Goal: Communication & Community: Answer question/provide support

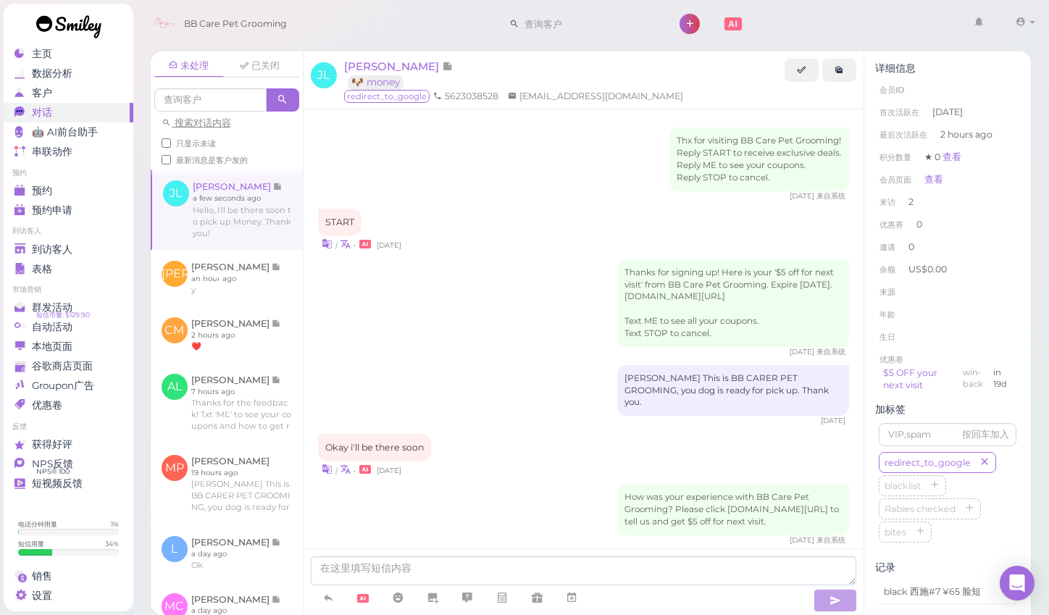
scroll to position [1429, 0]
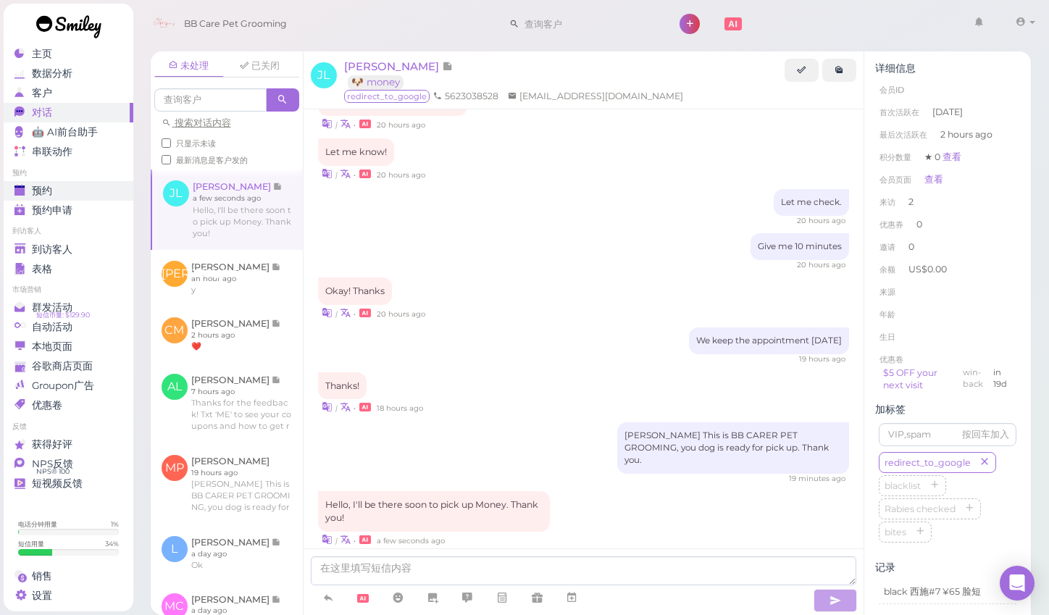
click at [65, 188] on div "预约" at bounding box center [66, 191] width 104 height 12
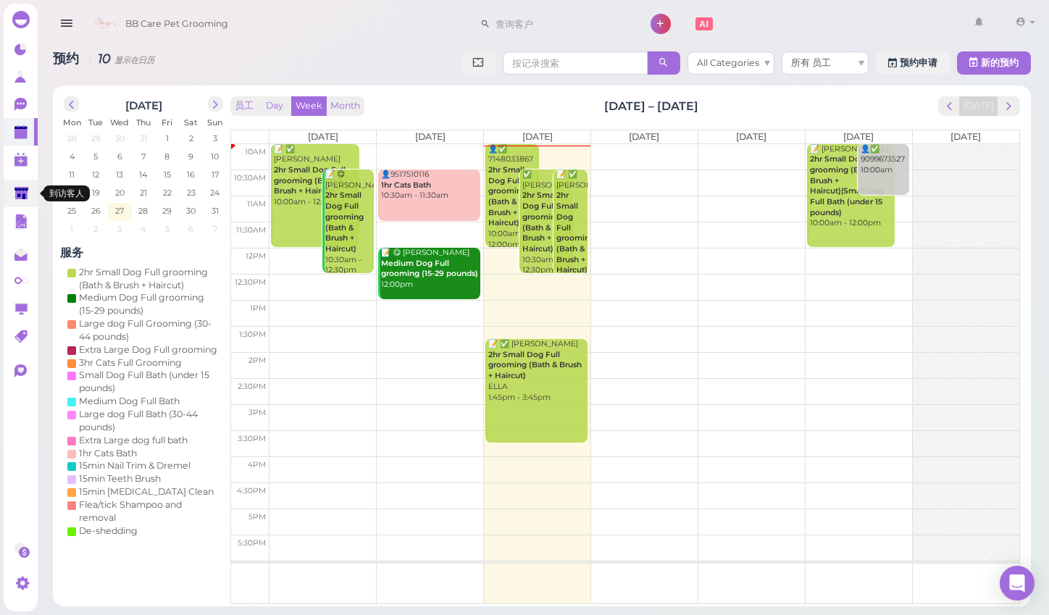
click at [21, 183] on link at bounding box center [21, 194] width 34 height 28
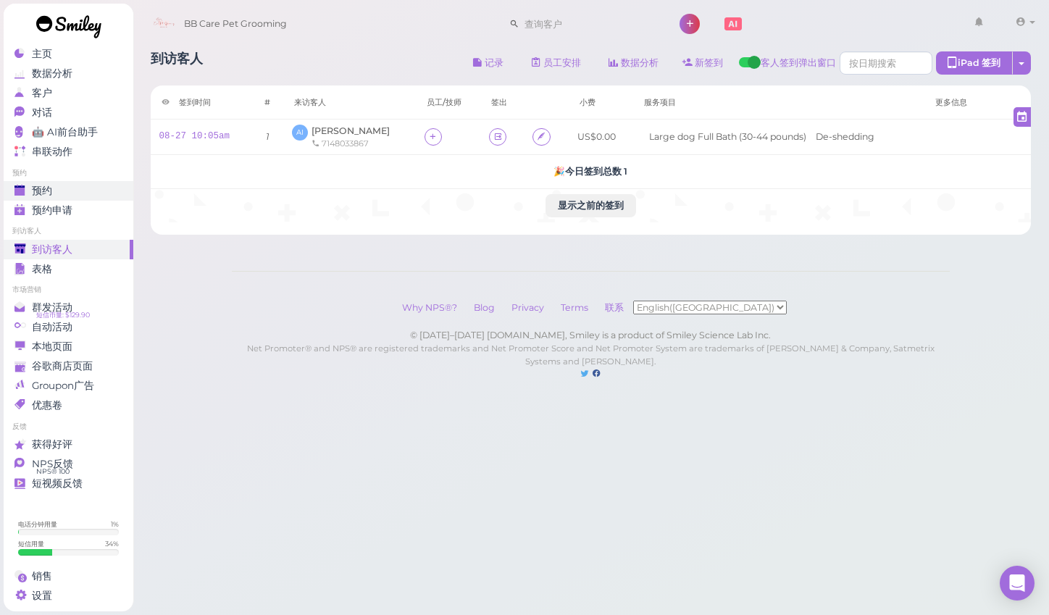
click at [107, 195] on div "预约" at bounding box center [66, 191] width 104 height 12
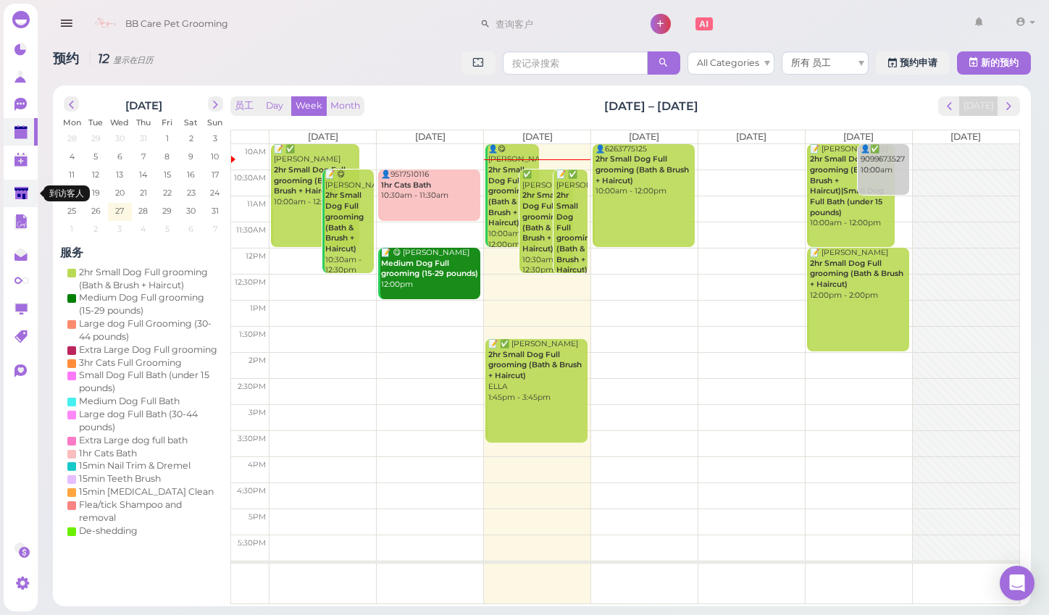
click at [24, 189] on icon at bounding box center [21, 193] width 14 height 11
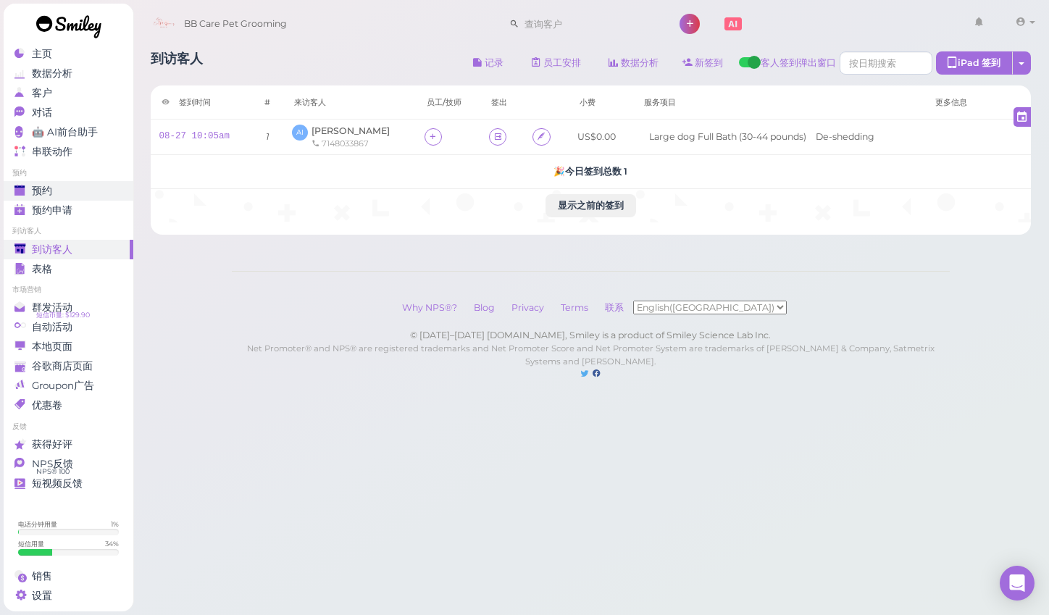
click at [69, 192] on div "预约" at bounding box center [66, 191] width 104 height 12
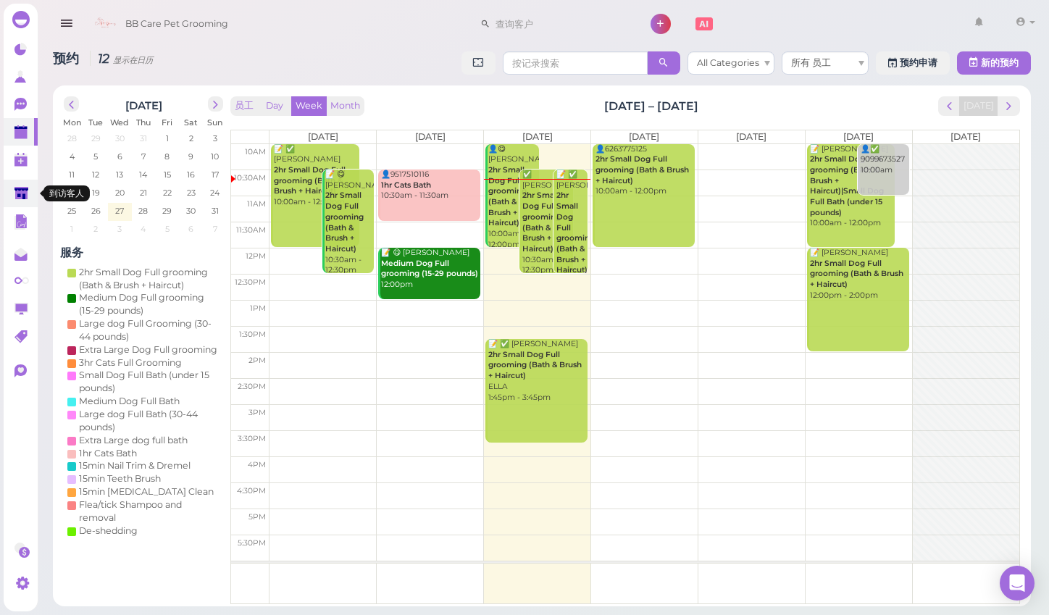
click at [29, 185] on link at bounding box center [21, 194] width 34 height 28
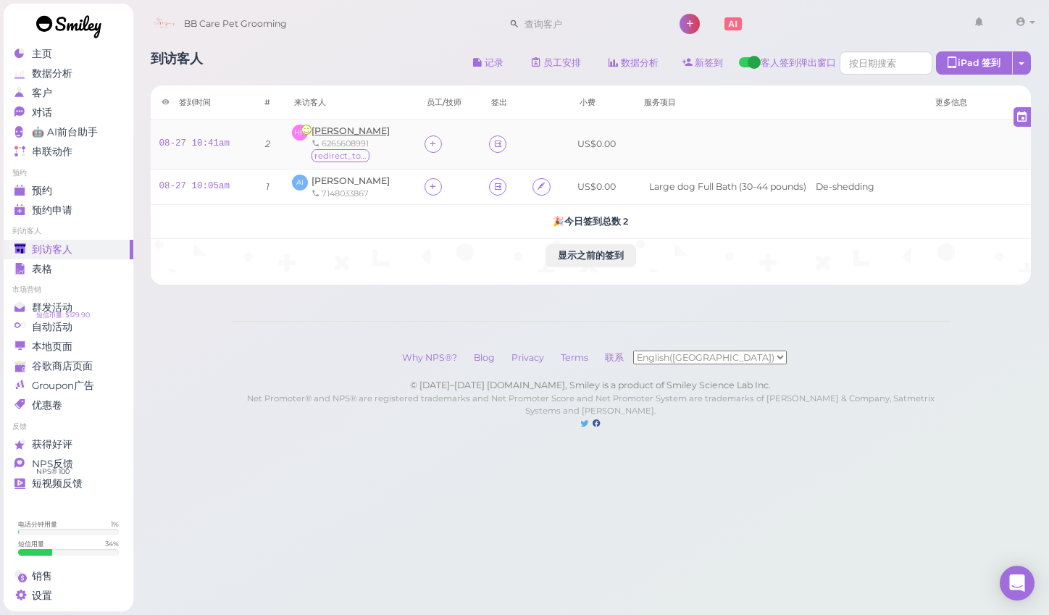
click at [322, 134] on span "[PERSON_NAME]" at bounding box center [351, 130] width 78 height 11
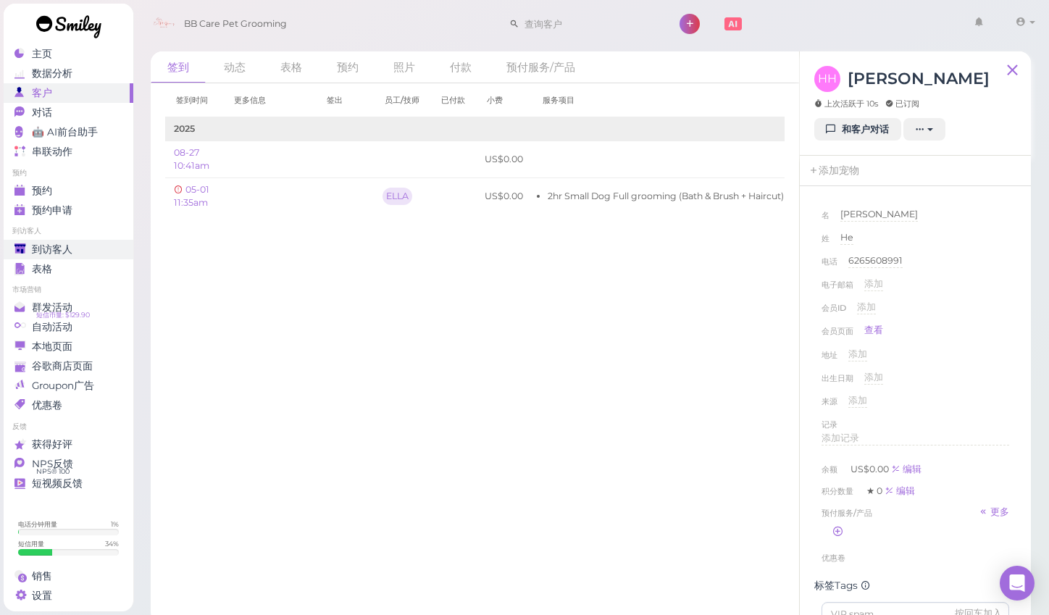
click at [78, 245] on div "到访客人" at bounding box center [66, 250] width 104 height 12
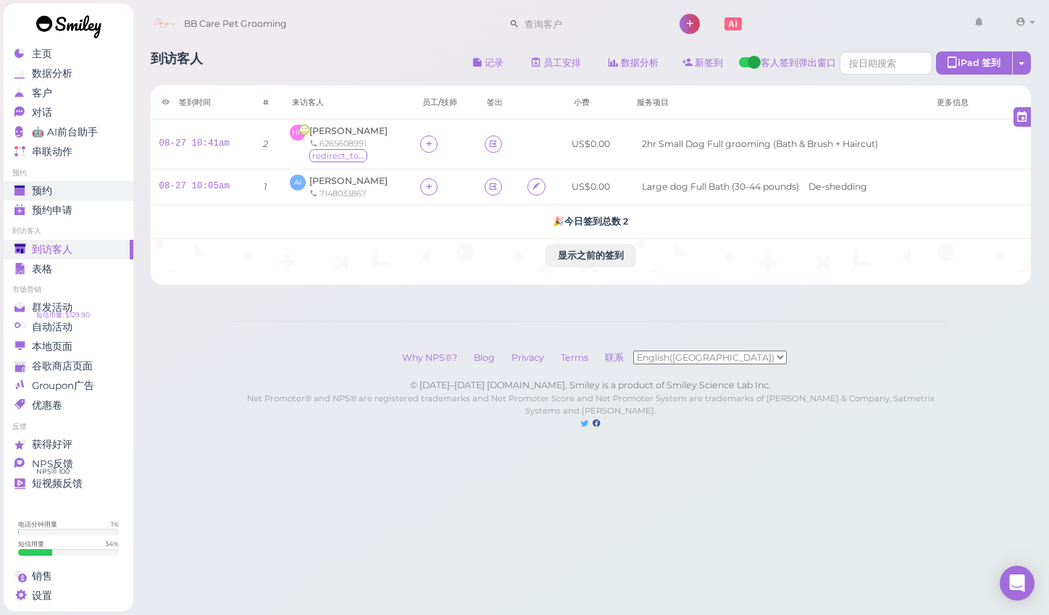
click at [67, 191] on div "预约" at bounding box center [66, 191] width 104 height 12
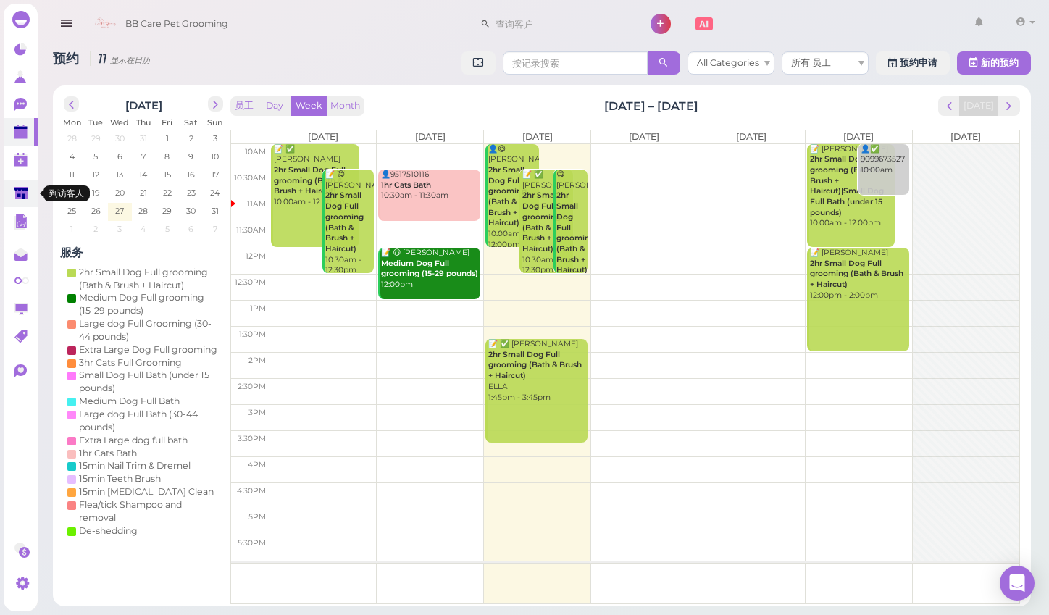
click at [22, 197] on polygon at bounding box center [21, 193] width 14 height 12
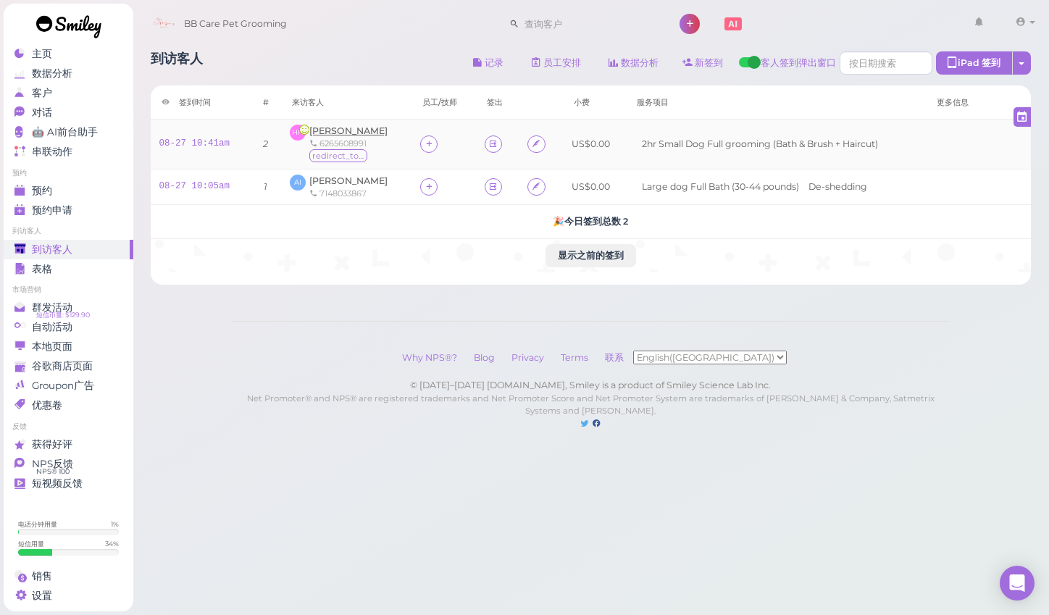
click at [338, 130] on span "[PERSON_NAME]" at bounding box center [348, 130] width 78 height 11
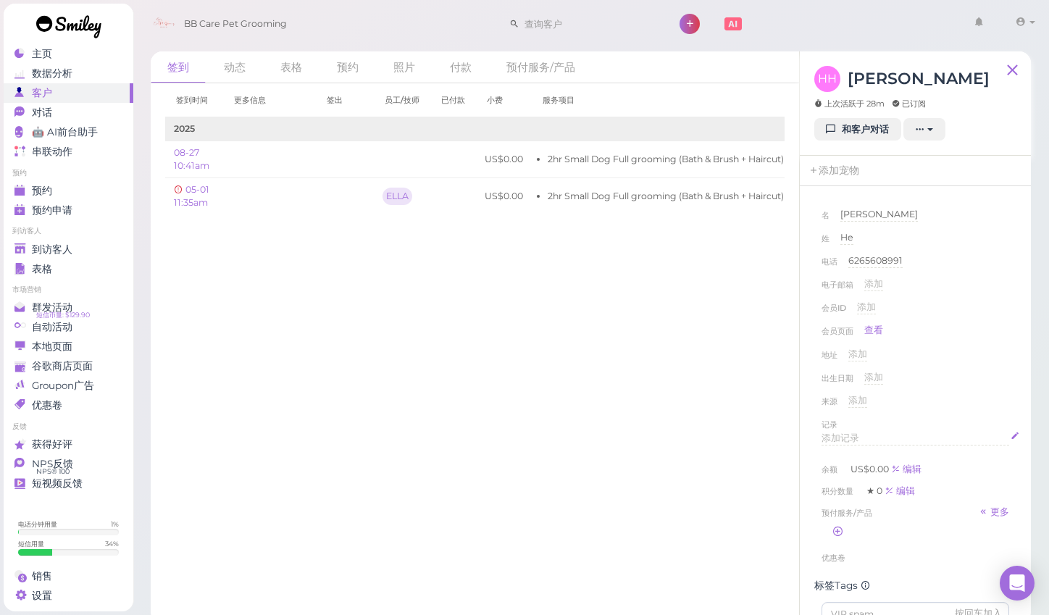
click at [874, 440] on div "添加记录" at bounding box center [916, 439] width 188 height 14
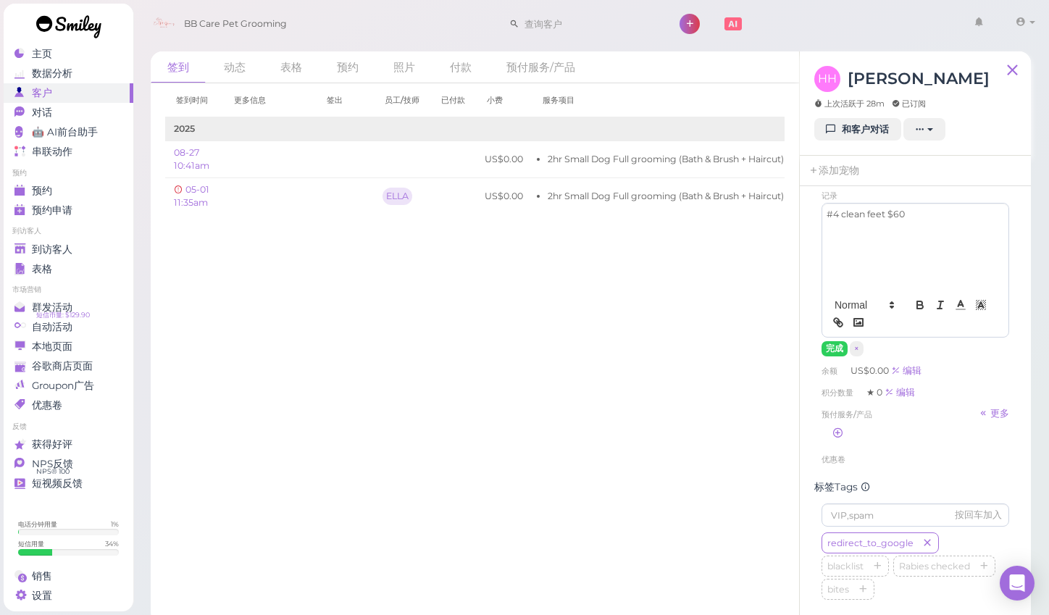
scroll to position [230, 0]
click at [839, 346] on button "完成" at bounding box center [835, 348] width 26 height 15
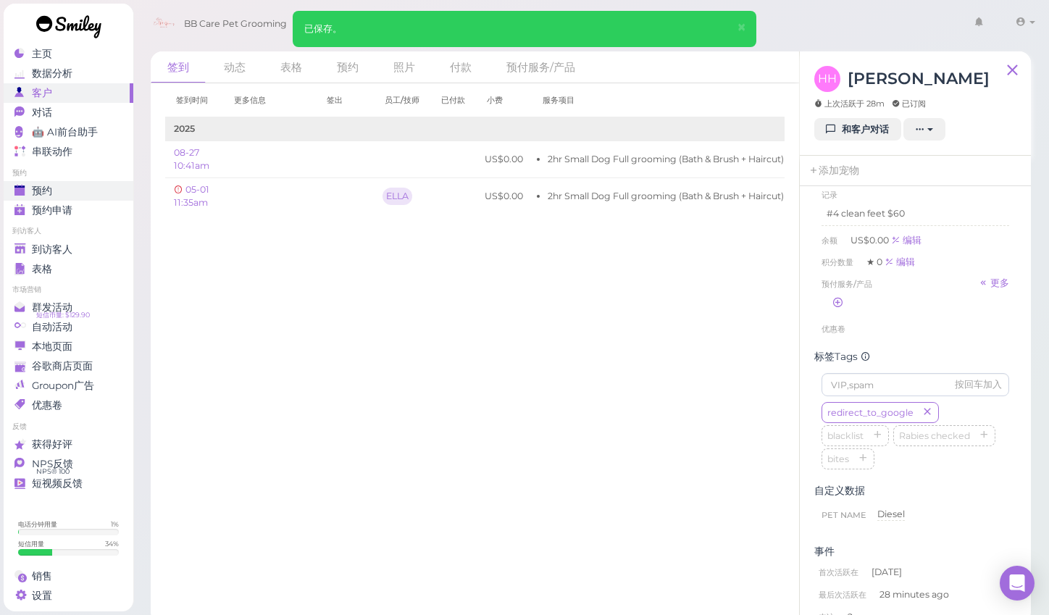
click at [67, 194] on div "预约" at bounding box center [66, 191] width 104 height 12
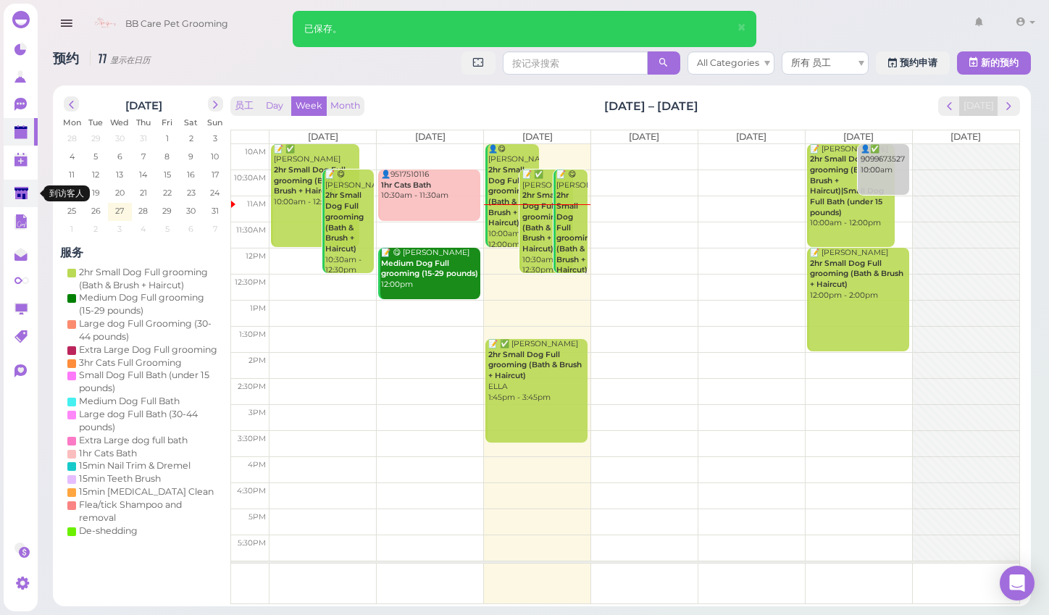
click at [25, 194] on polygon at bounding box center [21, 193] width 14 height 12
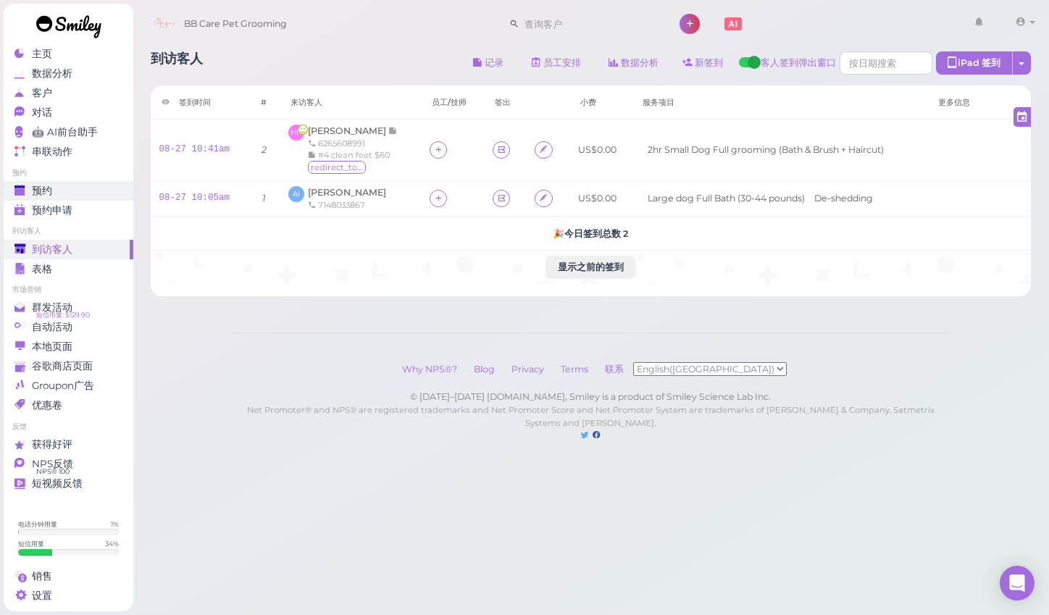
click at [62, 186] on div "预约" at bounding box center [66, 191] width 104 height 12
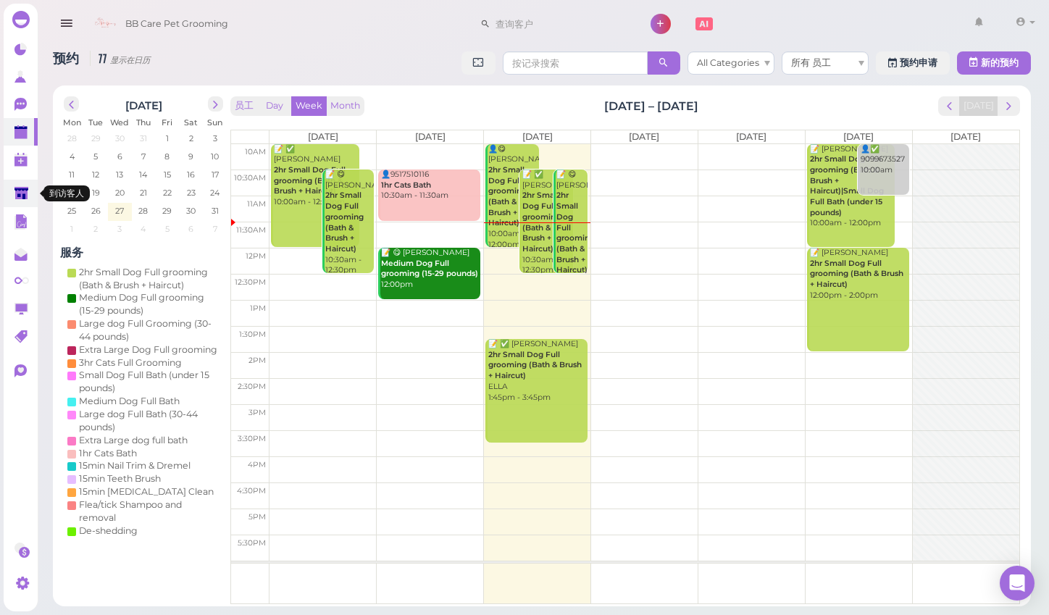
click at [22, 198] on polygon at bounding box center [21, 193] width 14 height 12
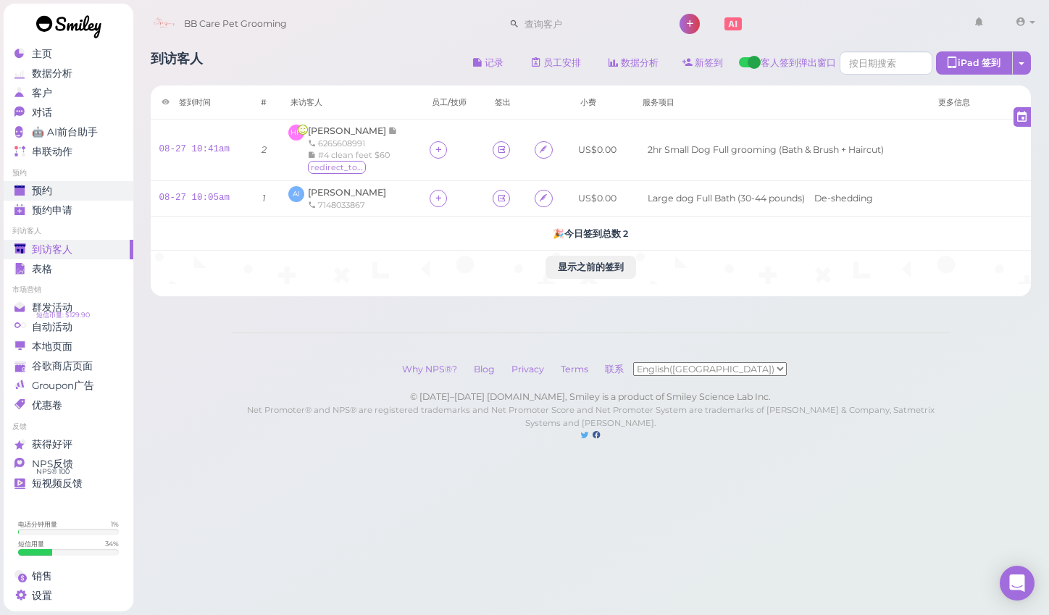
click at [74, 183] on link "预约" at bounding box center [69, 191] width 130 height 20
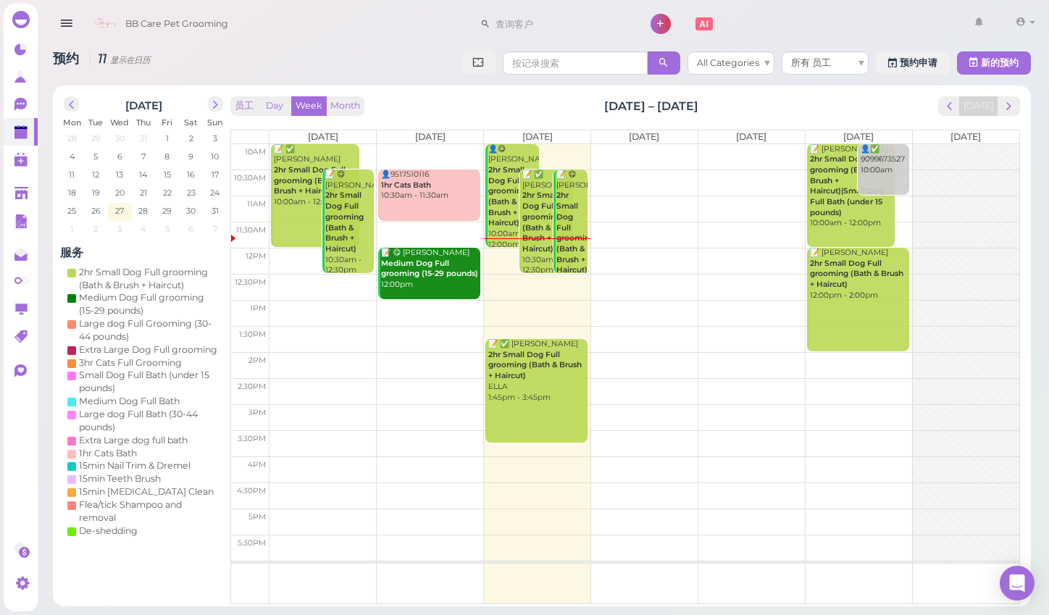
click at [456, 414] on td at bounding box center [645, 417] width 750 height 26
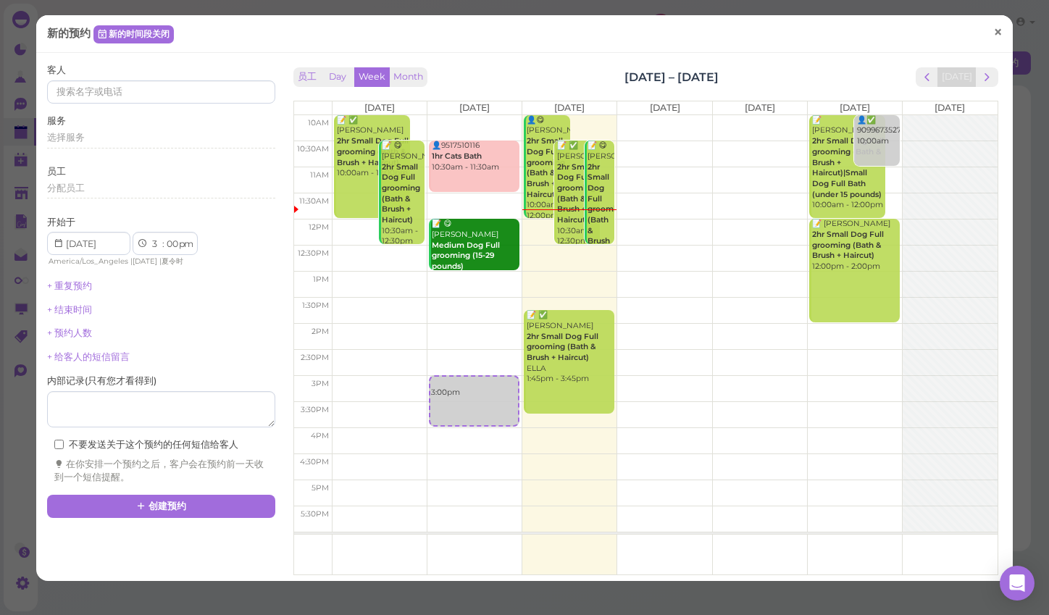
click at [1002, 25] on span "×" at bounding box center [997, 32] width 9 height 20
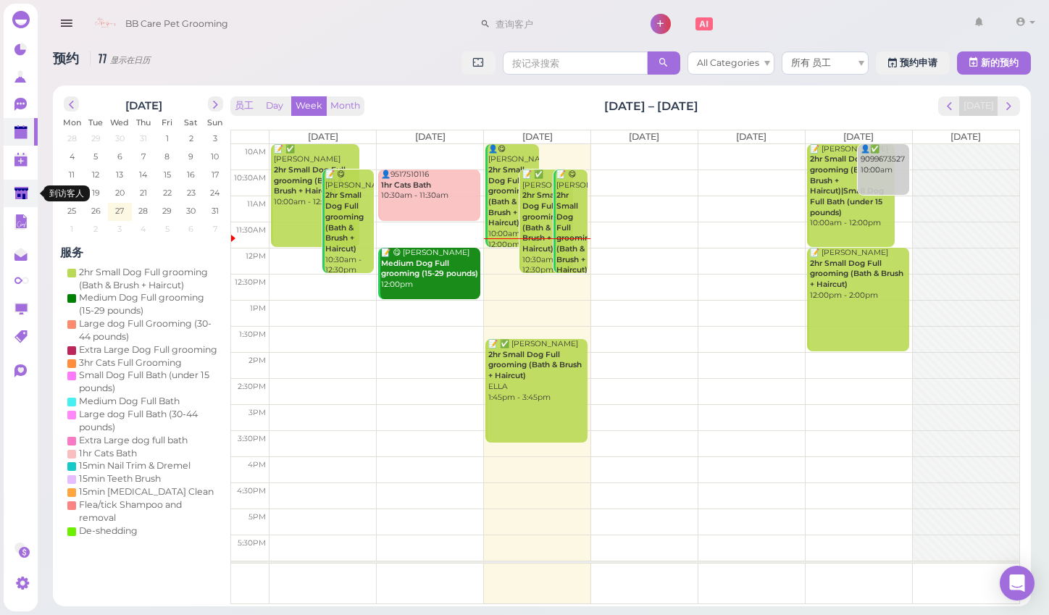
click at [12, 188] on link at bounding box center [21, 194] width 34 height 28
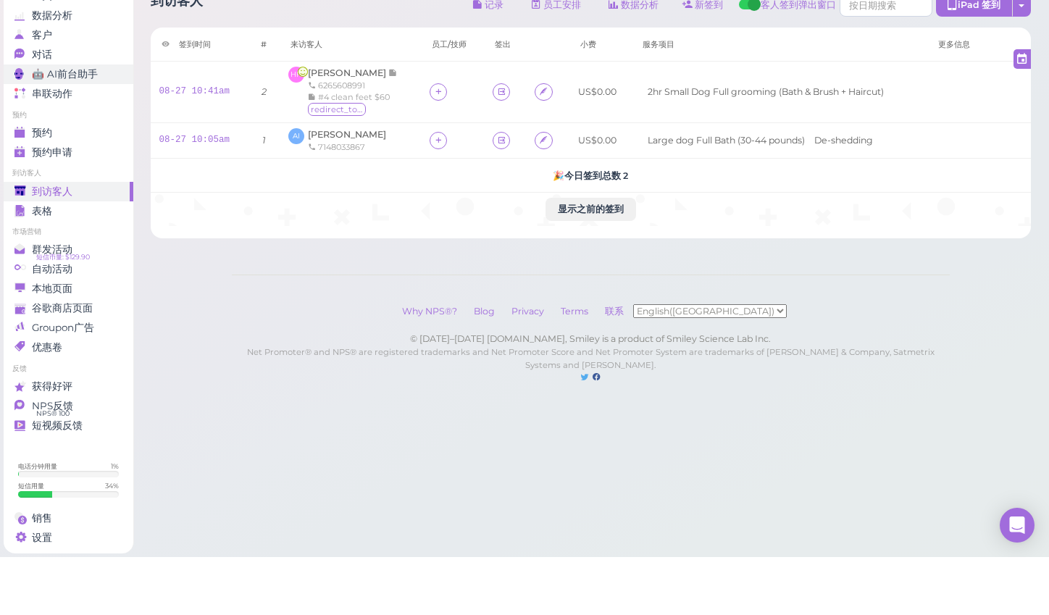
click at [84, 185] on div "预约" at bounding box center [66, 191] width 104 height 12
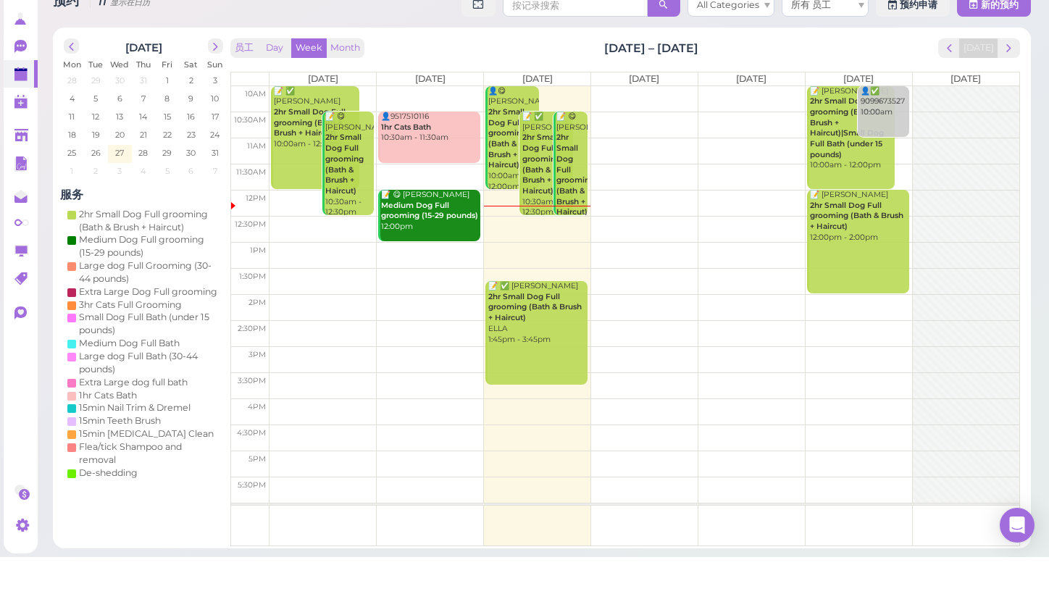
scroll to position [2, 0]
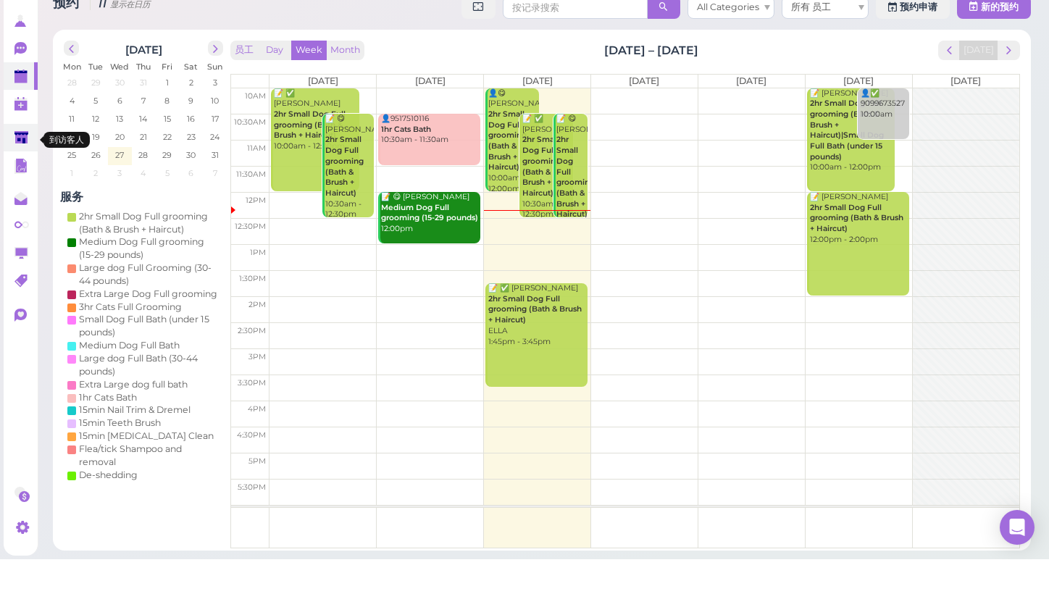
click at [14, 187] on icon at bounding box center [21, 194] width 15 height 15
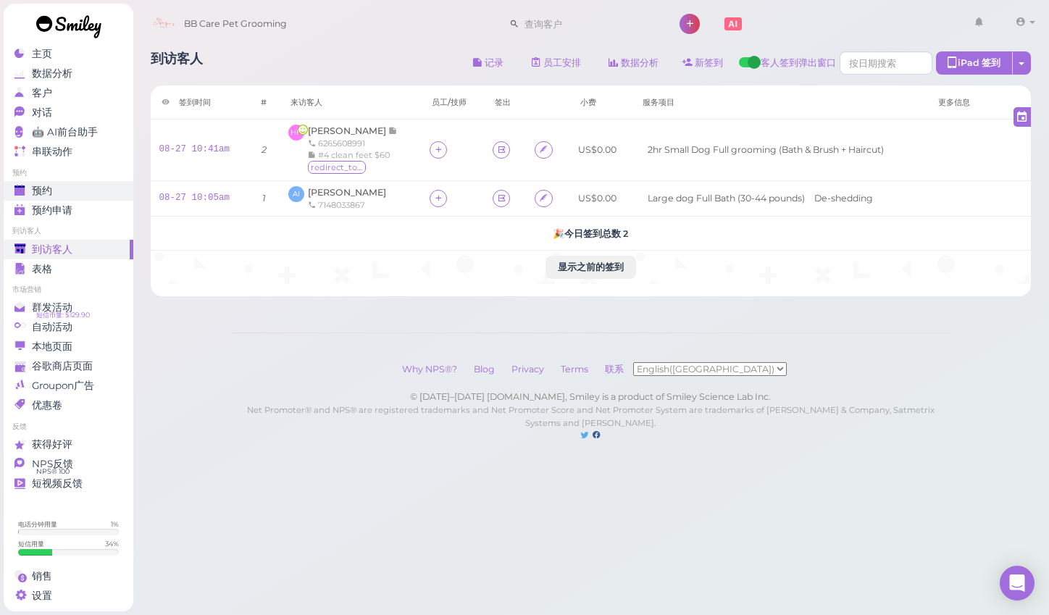
click at [85, 186] on div "预约" at bounding box center [66, 191] width 104 height 12
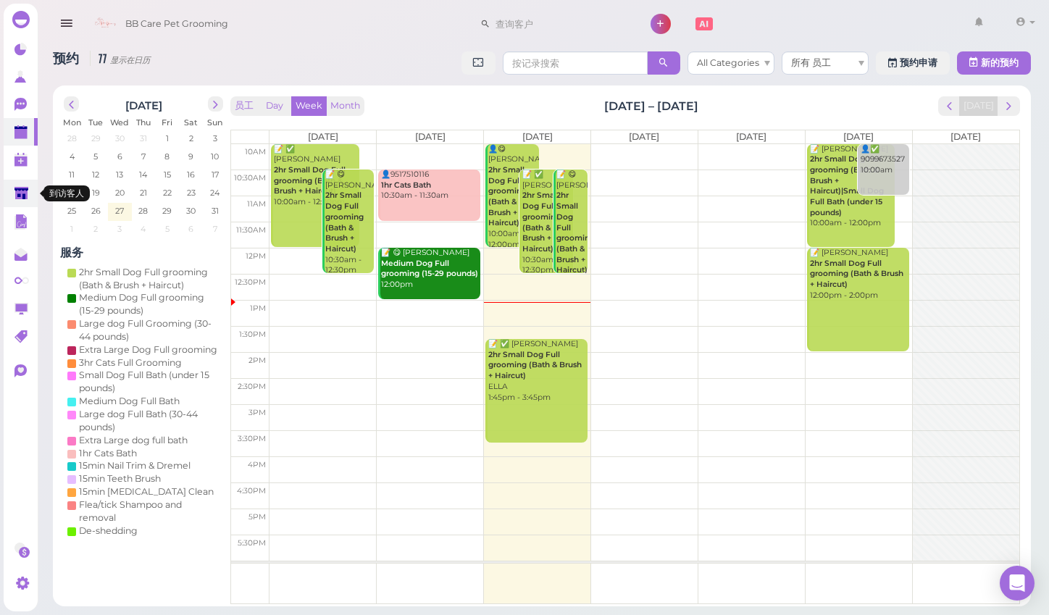
click at [12, 195] on link at bounding box center [21, 194] width 34 height 28
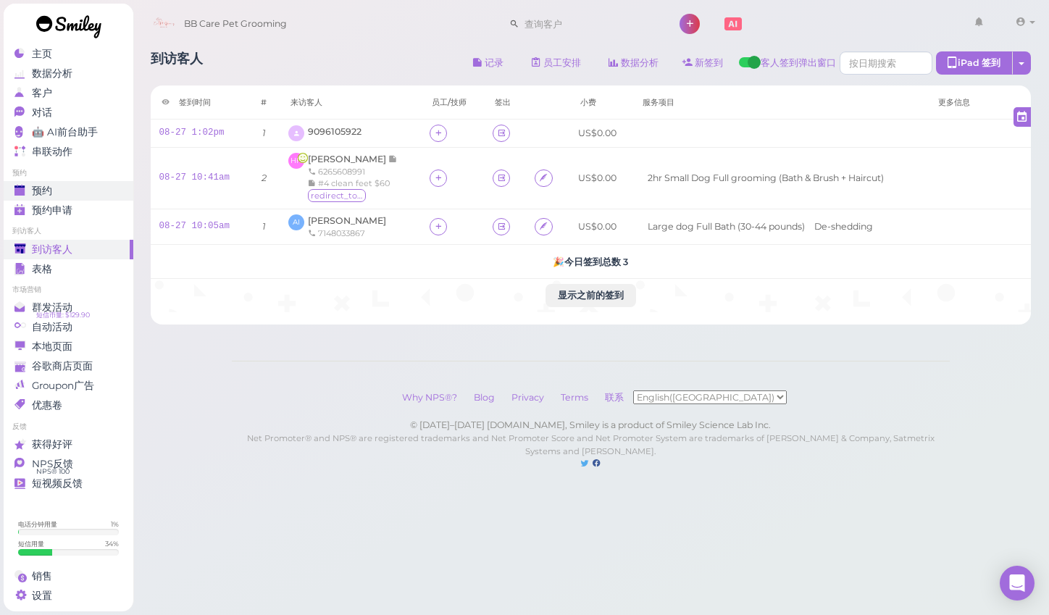
click at [77, 193] on div "预约" at bounding box center [66, 191] width 104 height 12
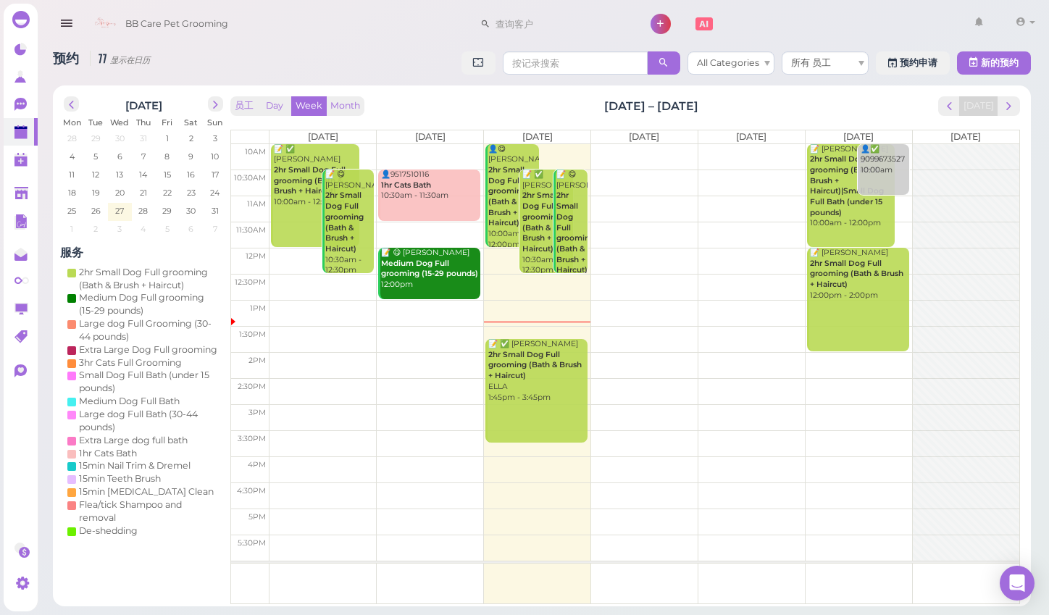
click at [2, 82] on div "主页 数据分析 客户 对话 0 🤖 AI前台助手" at bounding box center [524, 303] width 1049 height 607
click at [9, 54] on link at bounding box center [21, 50] width 34 height 28
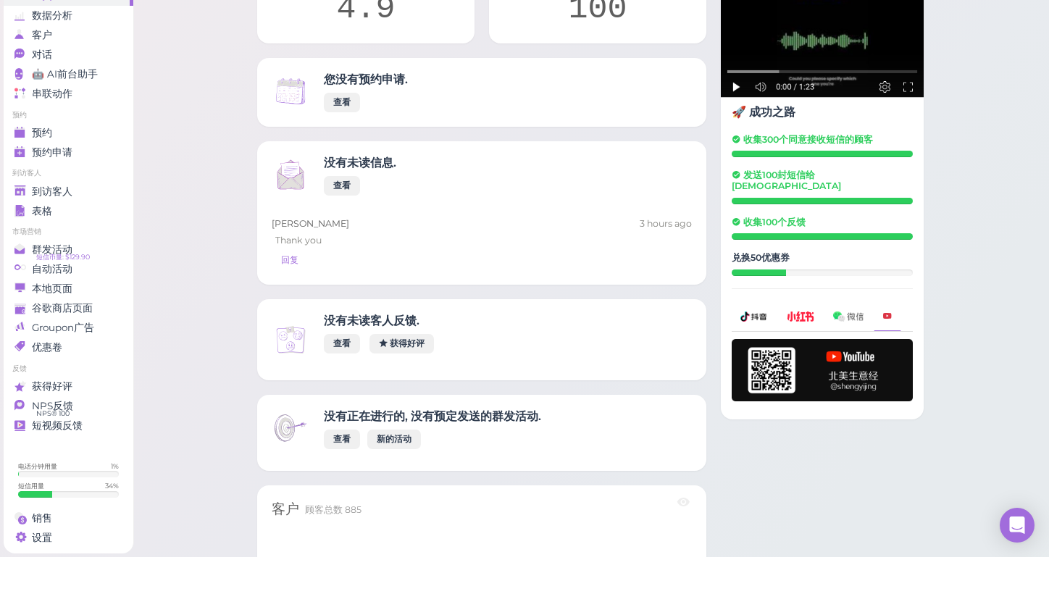
scroll to position [142, 0]
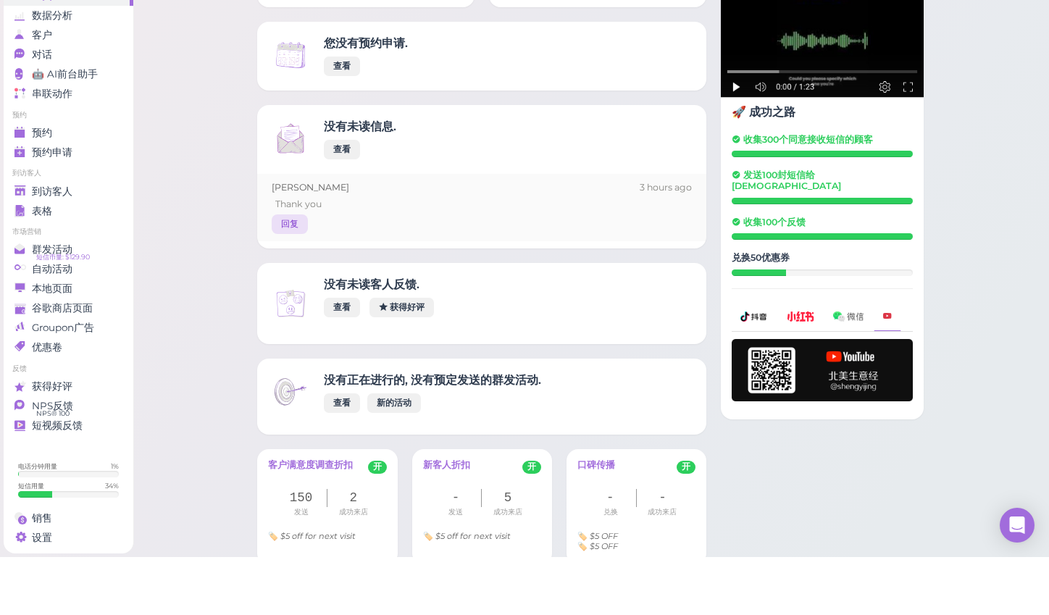
click at [292, 272] on link "回复" at bounding box center [290, 282] width 36 height 20
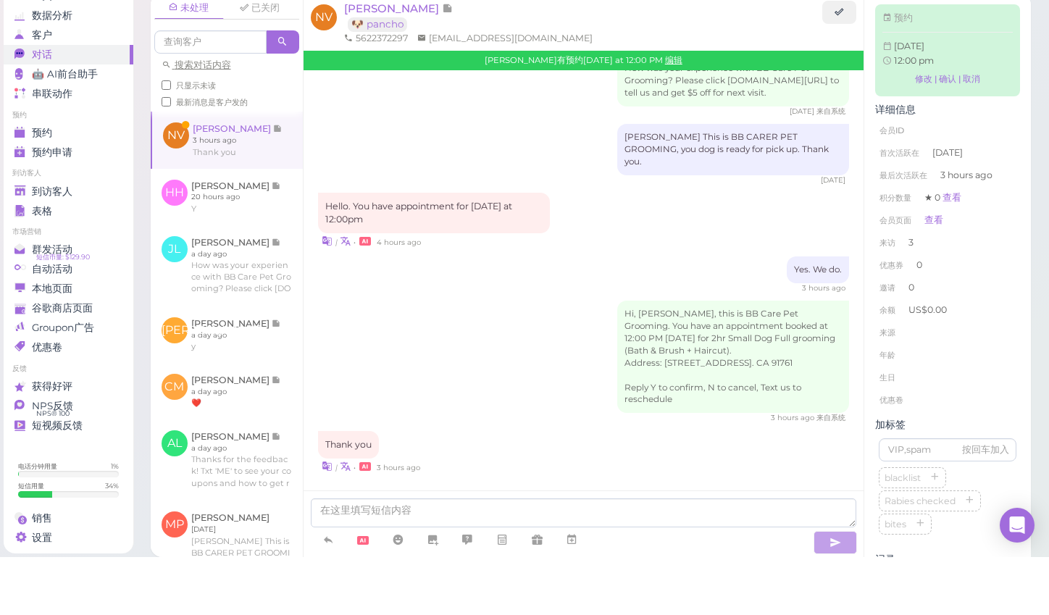
scroll to position [11, 0]
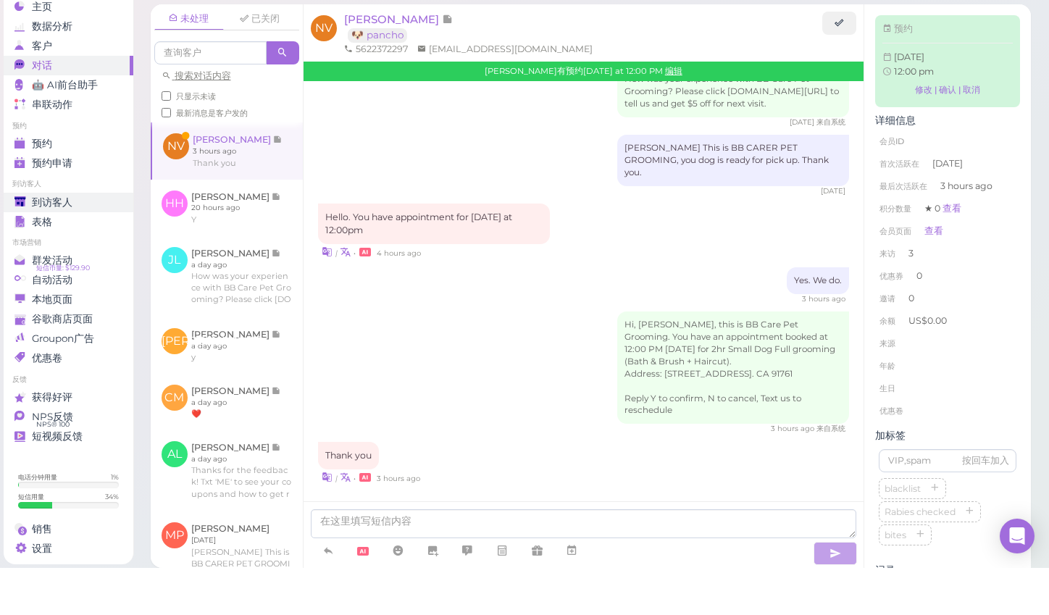
click at [89, 244] on div "到访客人" at bounding box center [66, 250] width 104 height 12
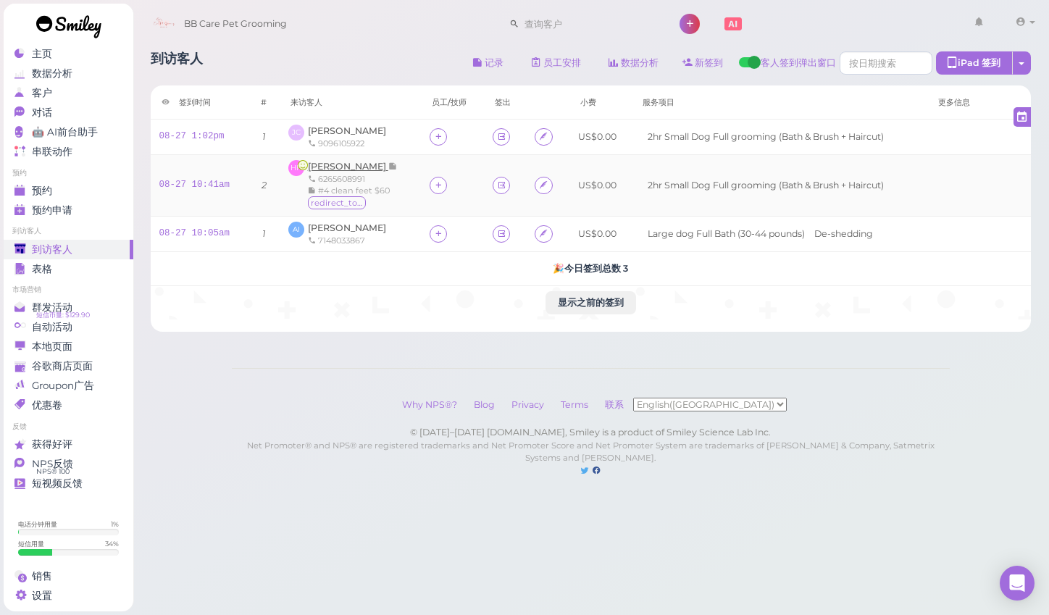
click at [347, 161] on span "[PERSON_NAME]" at bounding box center [348, 166] width 80 height 11
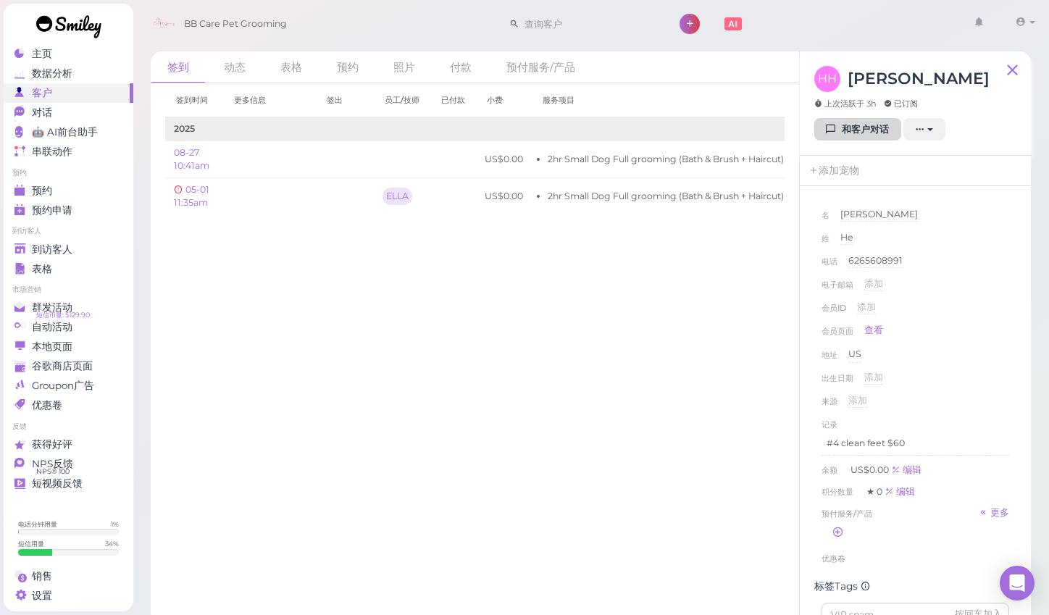
click at [846, 133] on link "和客户对话" at bounding box center [858, 129] width 87 height 23
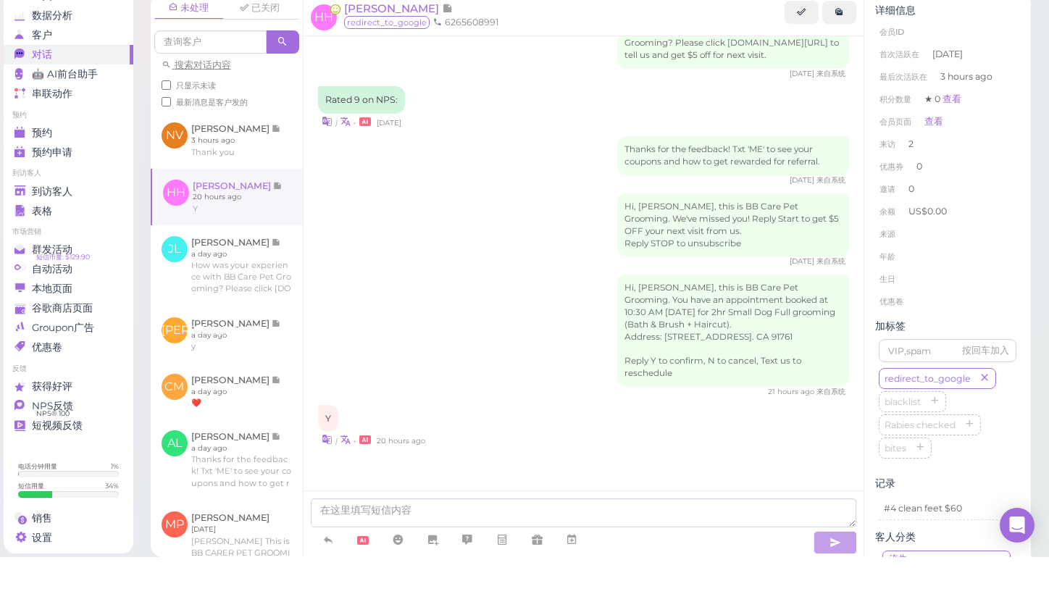
scroll to position [7, 0]
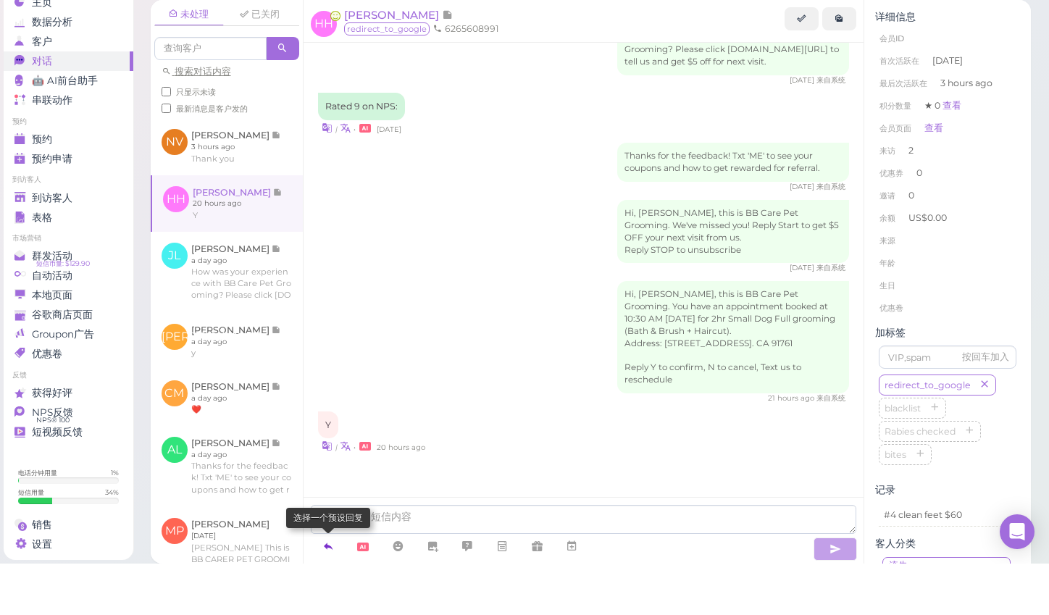
click at [323, 591] on icon at bounding box center [329, 598] width 12 height 14
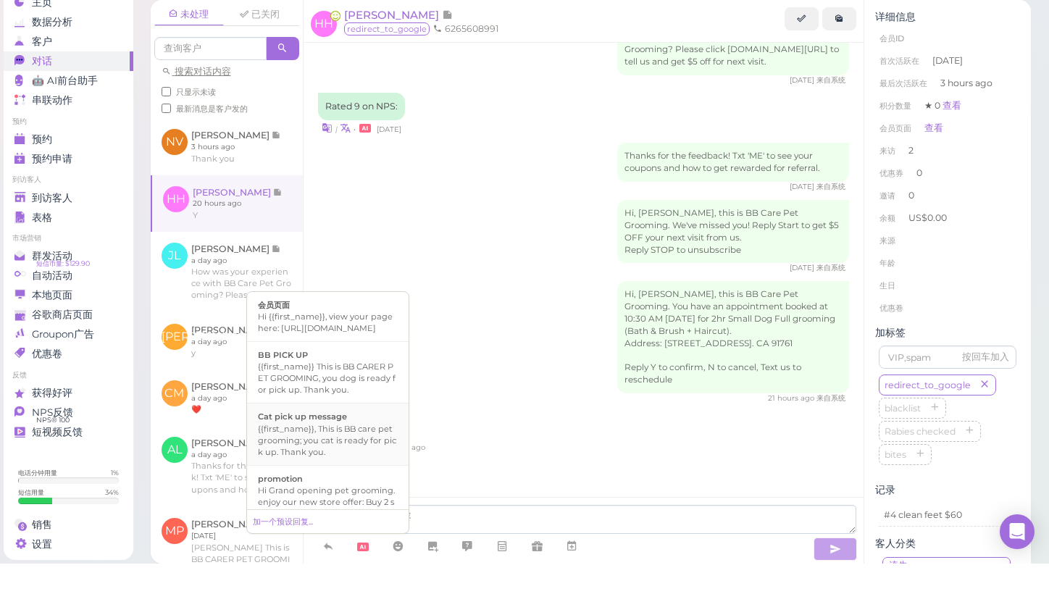
click at [341, 475] on div "{{first_name}}, This is BB care pet grooming; you cat is ready for pick up. Tha…" at bounding box center [328, 492] width 140 height 35
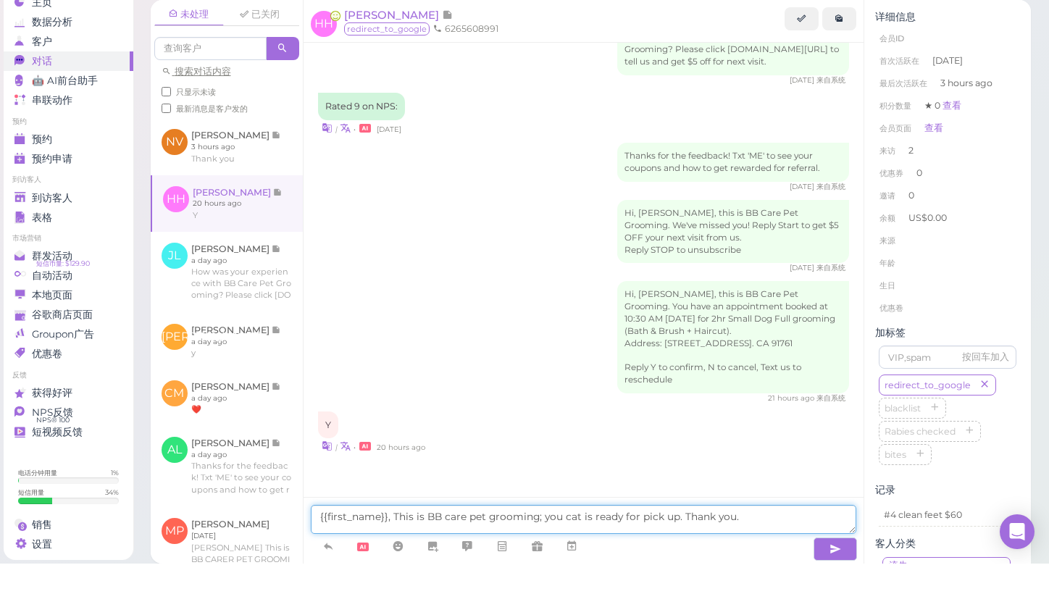
click at [578, 557] on textarea "{{first_name}}, This is BB care pet grooming; you cat is ready for pick up. Tha…" at bounding box center [584, 571] width 546 height 29
type textarea "{{first_name}}, This is BB care pet grooming; you dog is ready for pick up. Tha…"
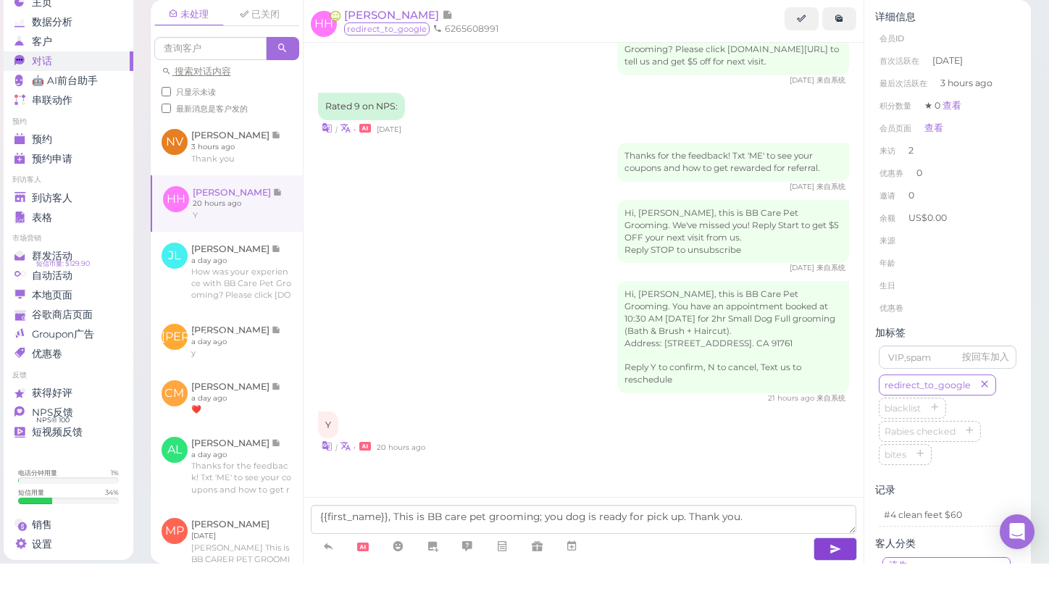
click at [826, 589] on button "button" at bounding box center [835, 600] width 43 height 23
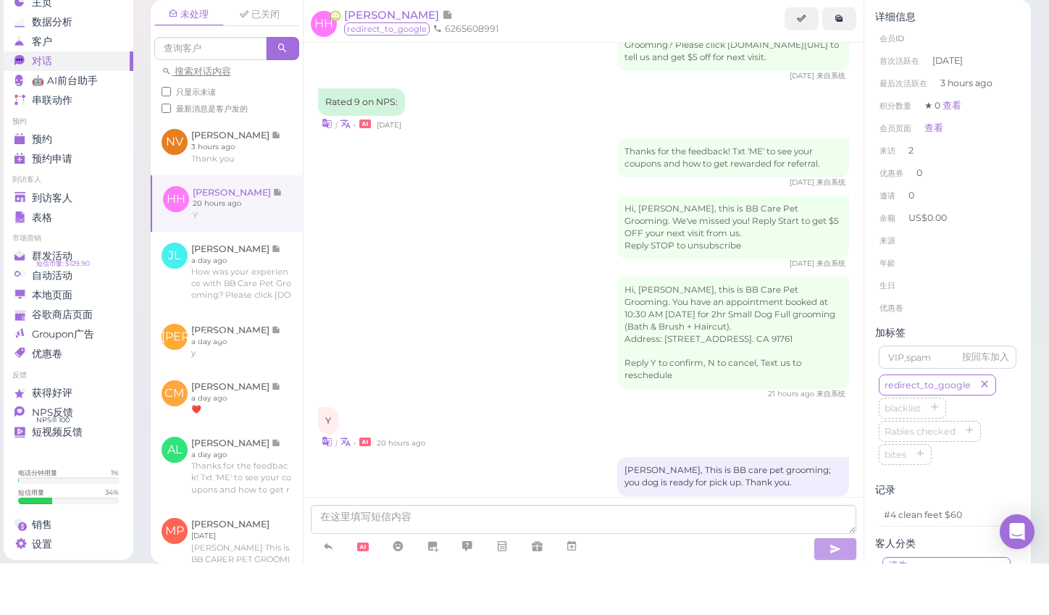
scroll to position [224, 0]
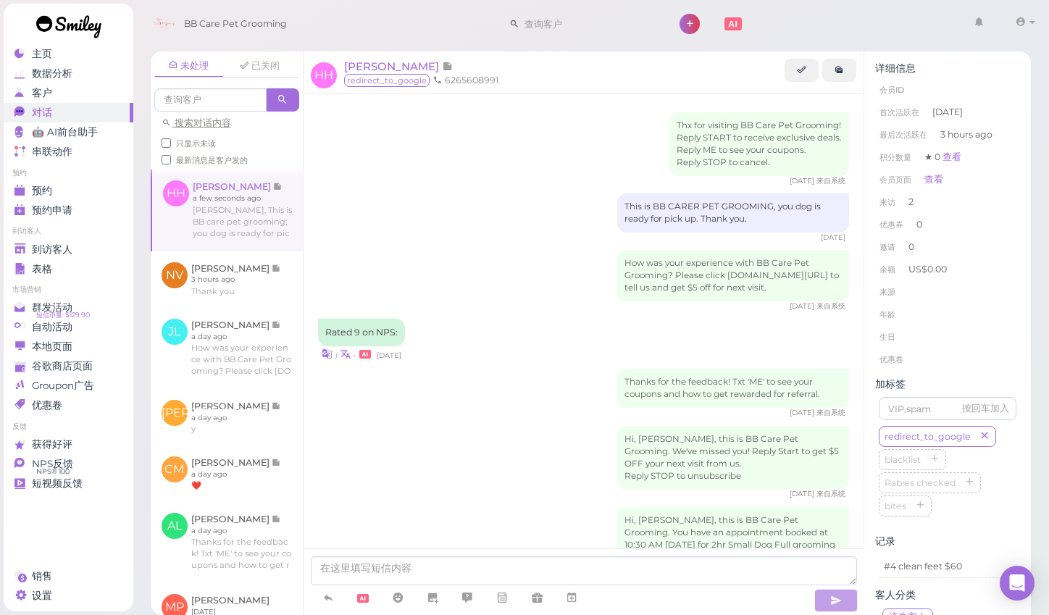
scroll to position [234, 0]
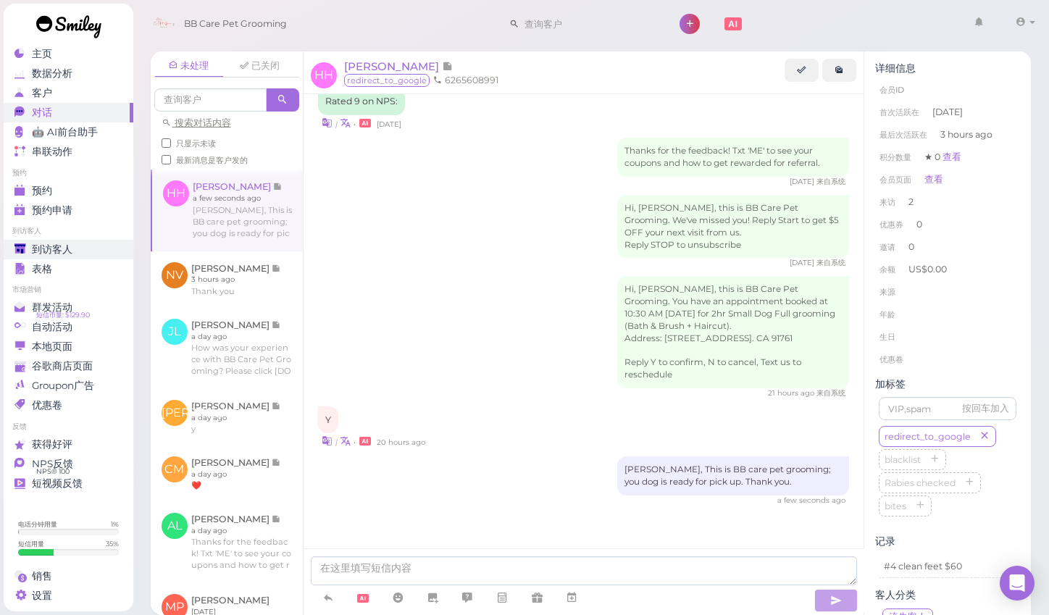
click at [57, 248] on span "到访客人" at bounding box center [52, 250] width 41 height 12
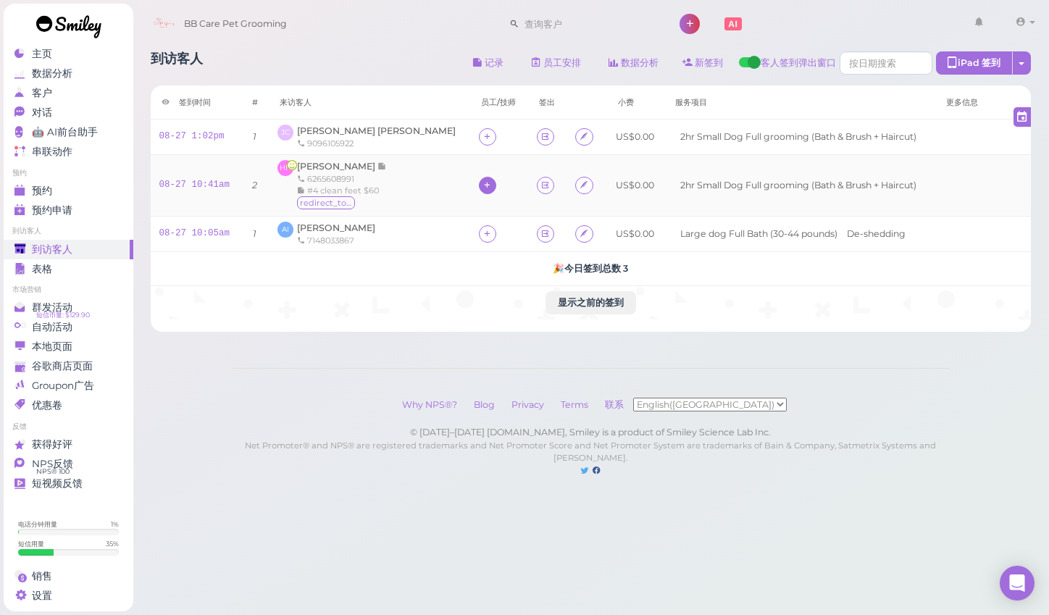
click at [479, 188] on div at bounding box center [487, 185] width 17 height 17
click at [464, 283] on div "[PERSON_NAME]" at bounding box center [522, 275] width 203 height 28
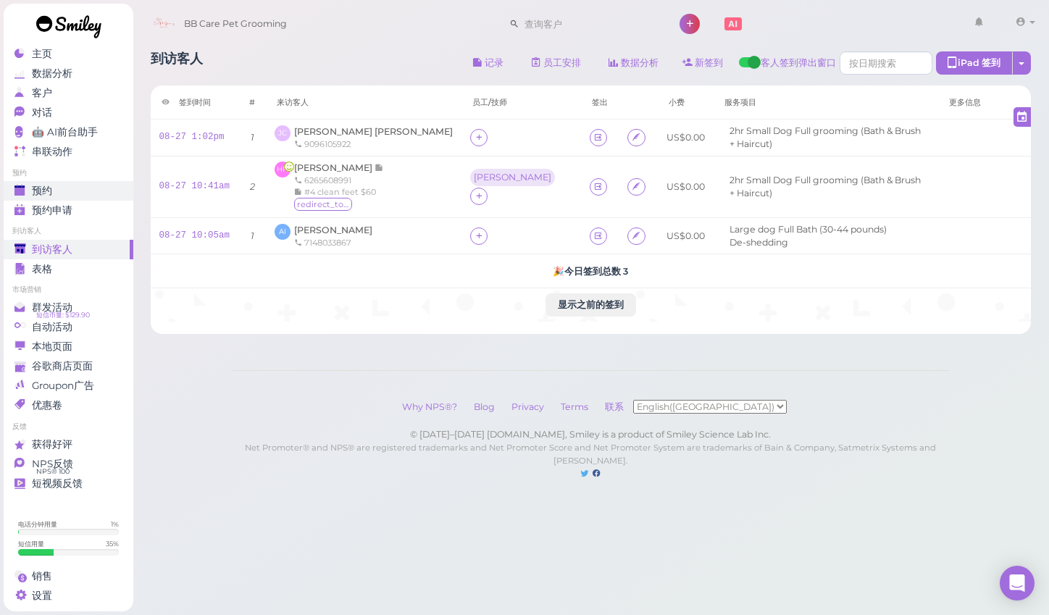
click at [73, 188] on div "预约" at bounding box center [66, 191] width 104 height 12
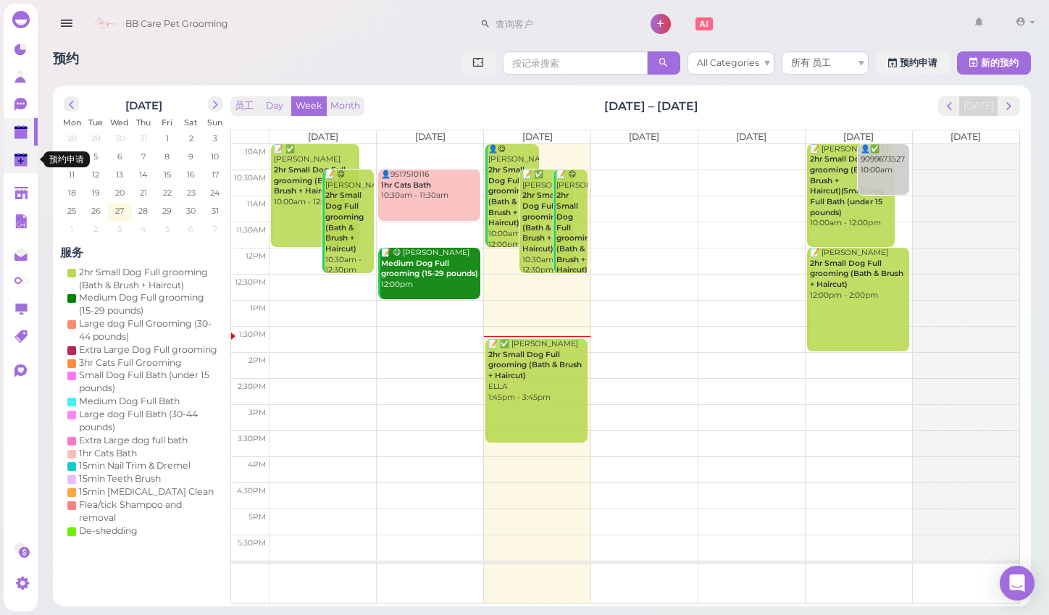
click at [23, 157] on polygon at bounding box center [20, 162] width 13 height 10
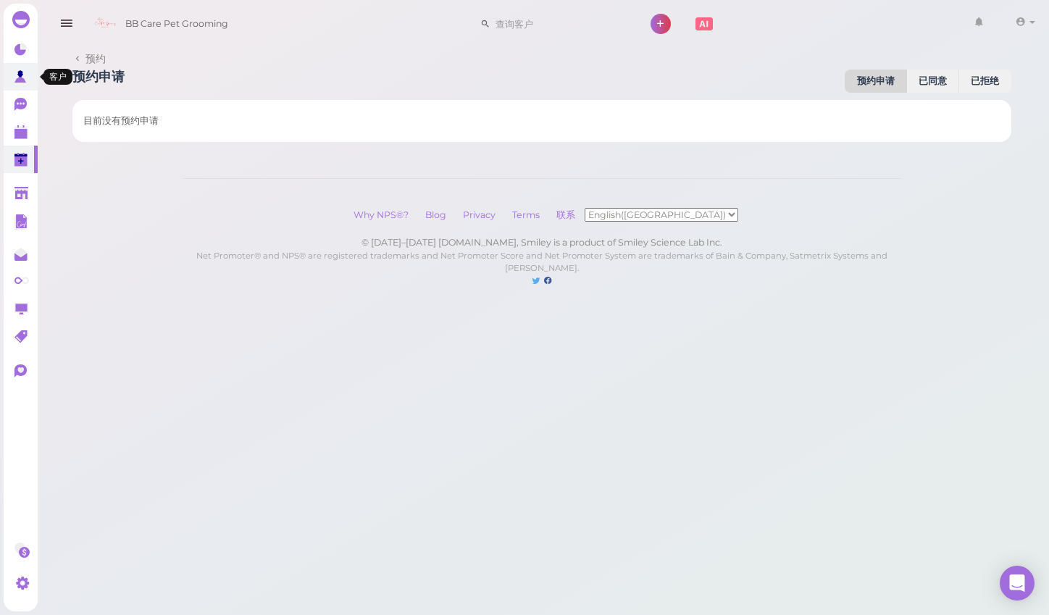
click at [25, 84] on icon at bounding box center [21, 77] width 15 height 15
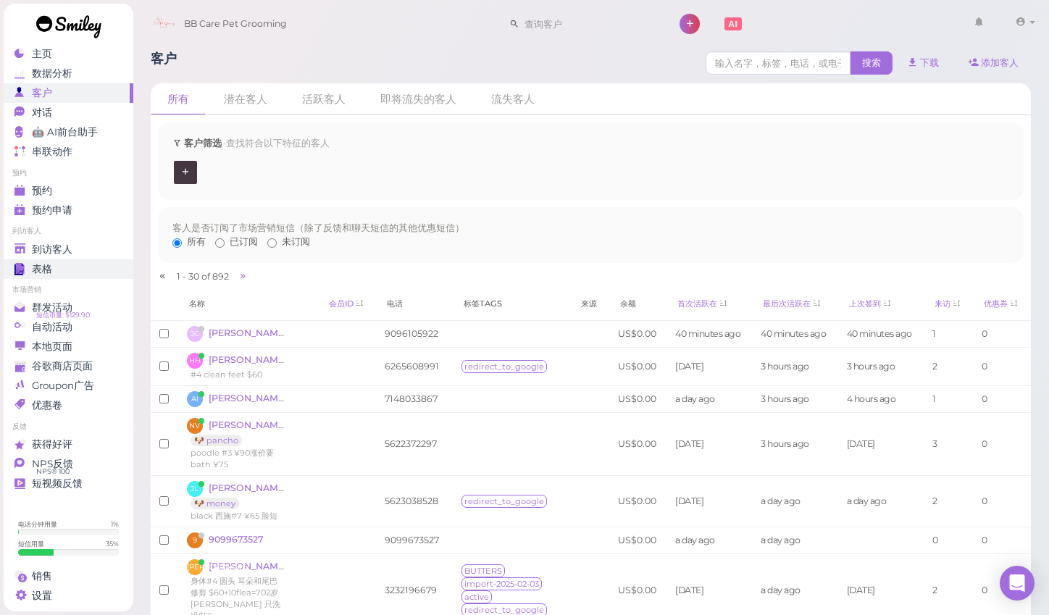
click at [90, 259] on link "表格" at bounding box center [69, 269] width 130 height 20
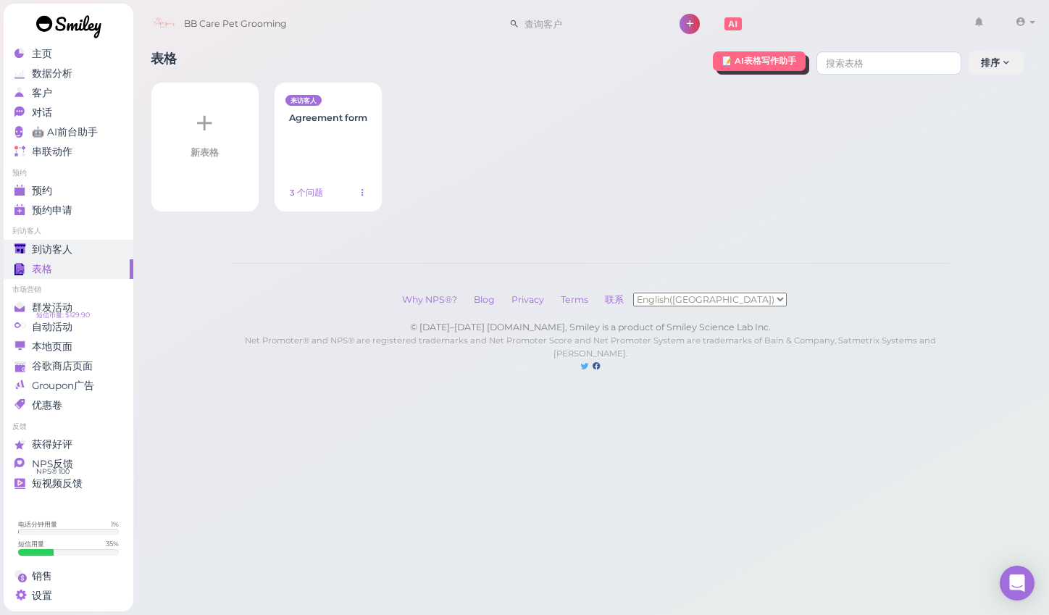
click at [92, 251] on div "到访客人" at bounding box center [66, 250] width 104 height 12
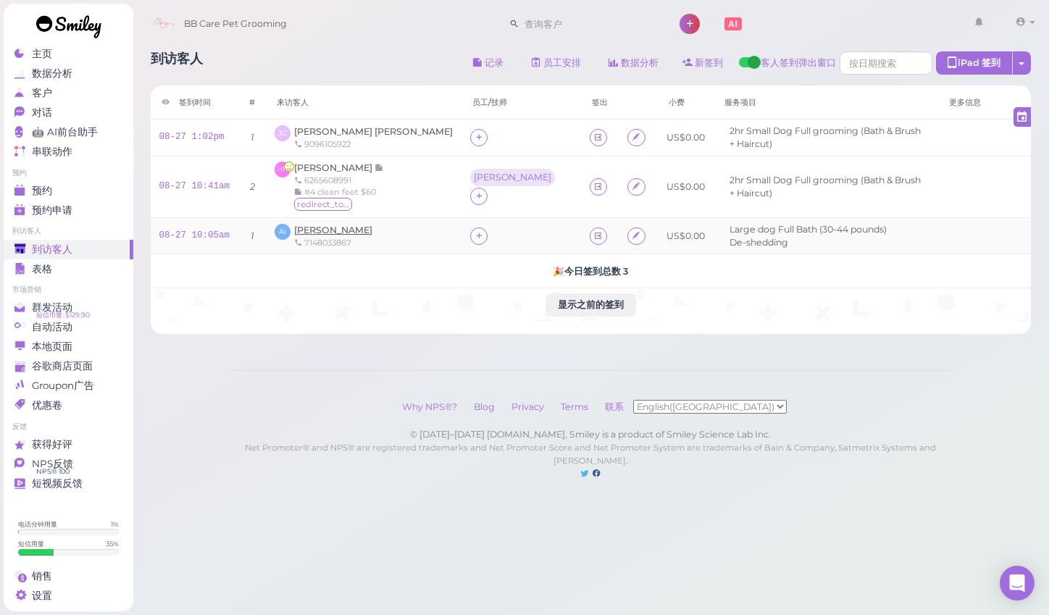
click at [318, 225] on span "[PERSON_NAME]" at bounding box center [333, 230] width 78 height 11
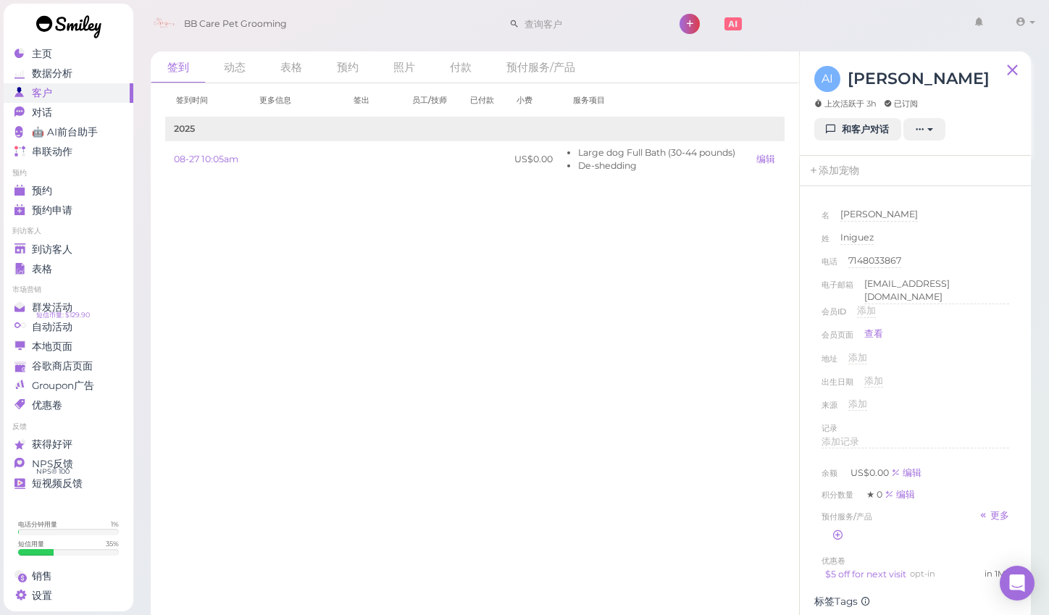
click at [862, 115] on div "AI Andy Iniguez 上次活跃于 3h 已订阅" at bounding box center [902, 92] width 175 height 52
click at [861, 126] on link "和客户对话" at bounding box center [858, 129] width 87 height 23
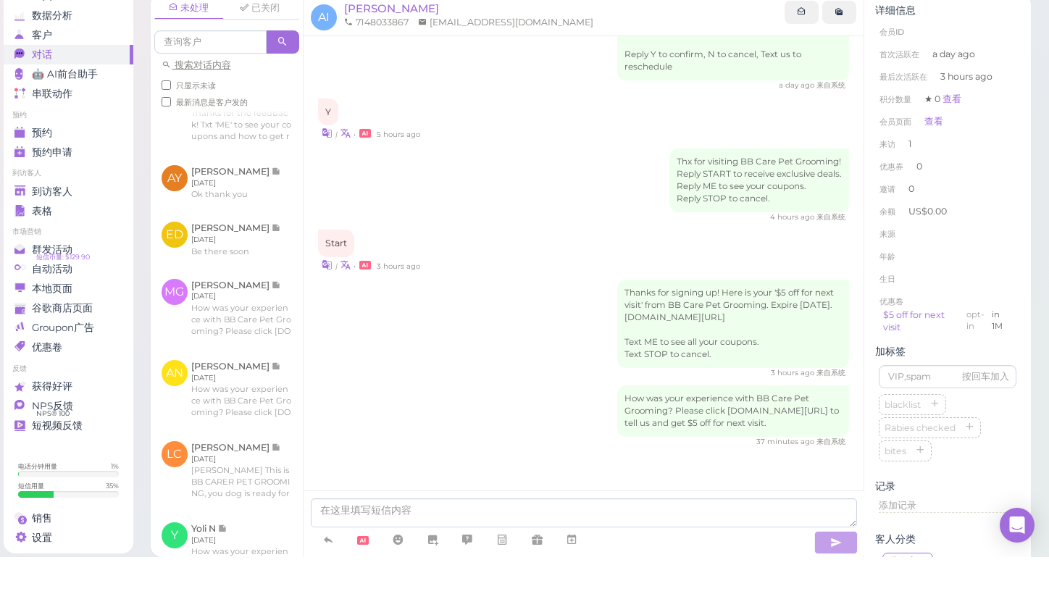
scroll to position [22, 0]
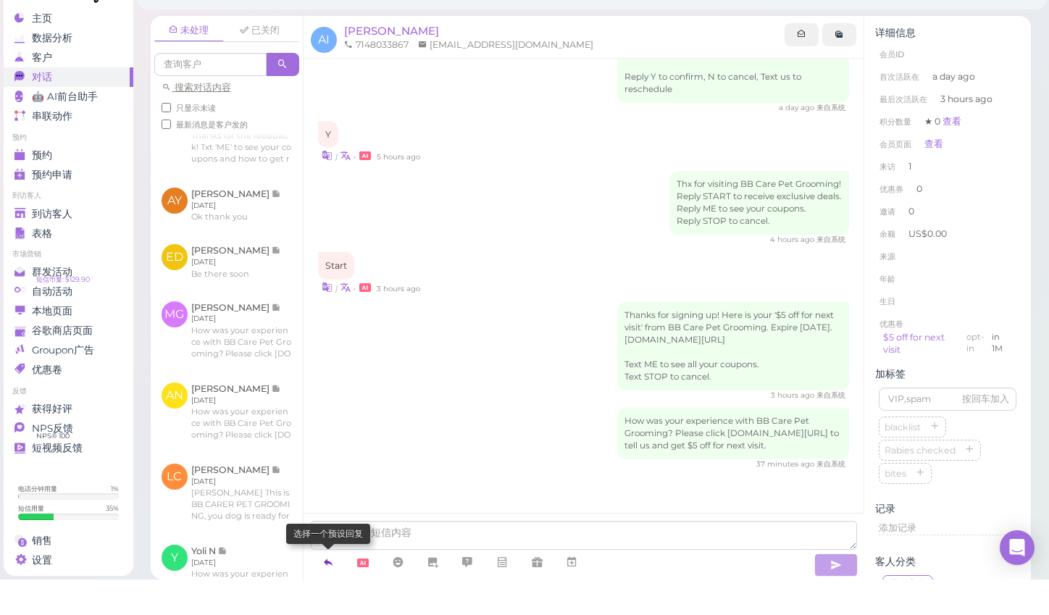
click at [326, 591] on icon at bounding box center [329, 598] width 12 height 14
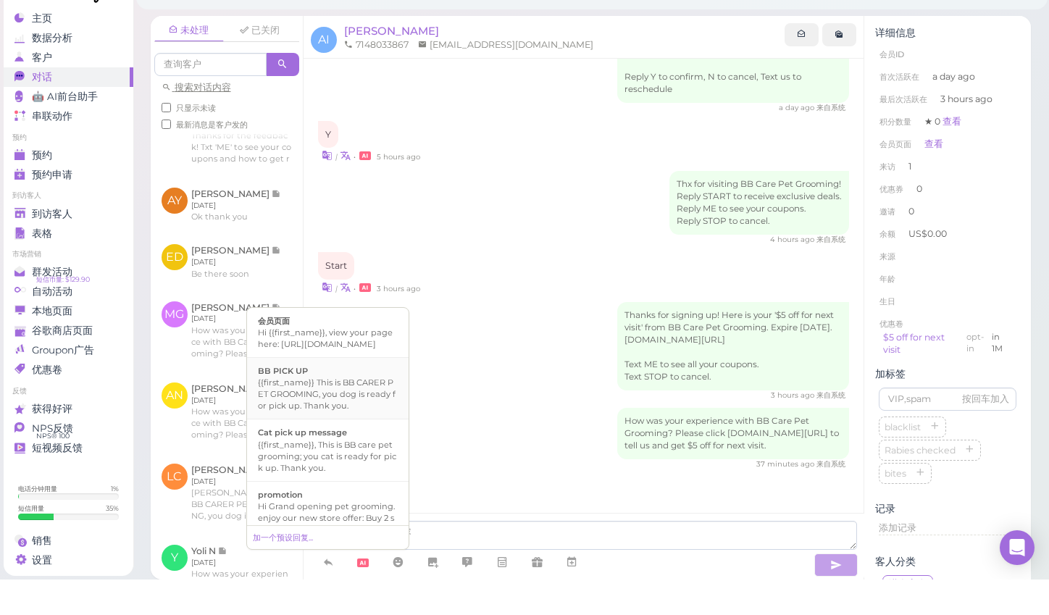
click at [386, 412] on div "{{first_name}} This is BB CARER PET GROOMING, you dog is ready for pick up. Tha…" at bounding box center [328, 429] width 140 height 35
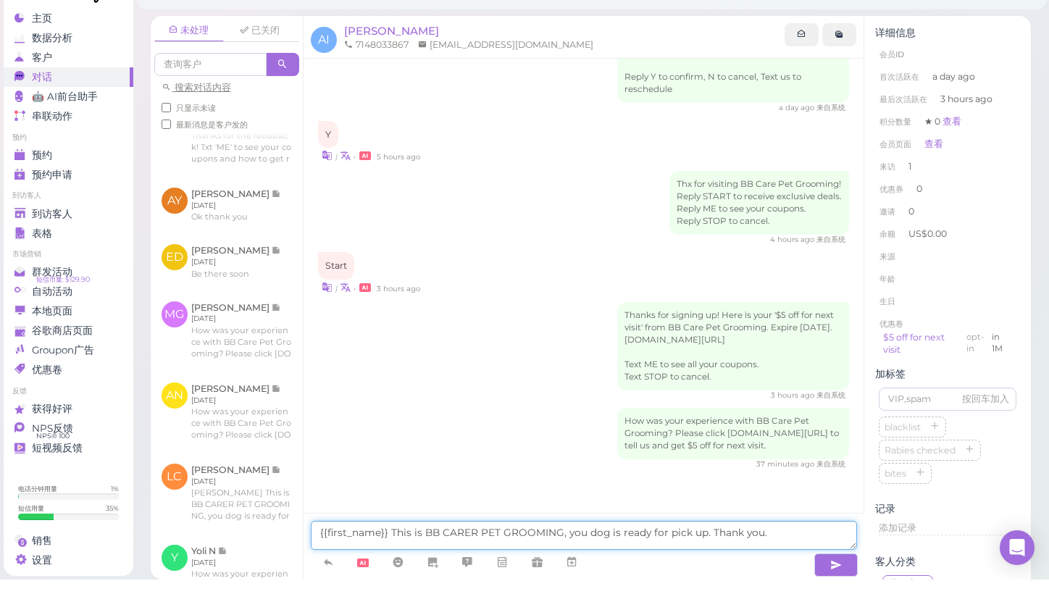
drag, startPoint x: 385, startPoint y: 513, endPoint x: 307, endPoint y: 500, distance: 78.6
click at [307, 549] on div "{{first_name}} This is BB CARER PET GROOMING, you dog is ready for pick up. Tha…" at bounding box center [584, 582] width 561 height 67
type textarea "This is BB CARER PET GROOMING, you dog is ready for pick up. Thank you."
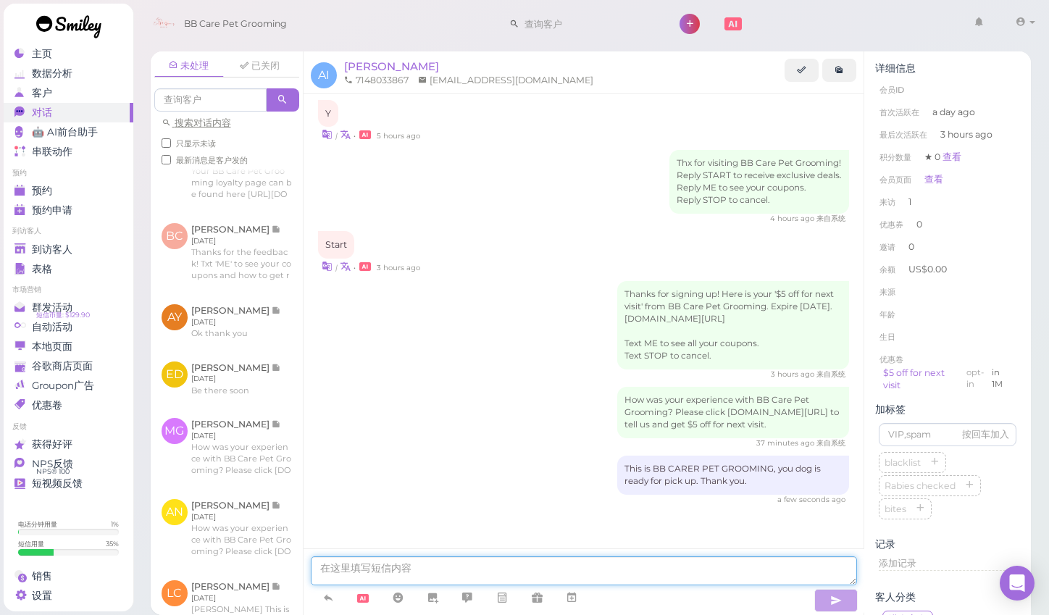
scroll to position [0, 0]
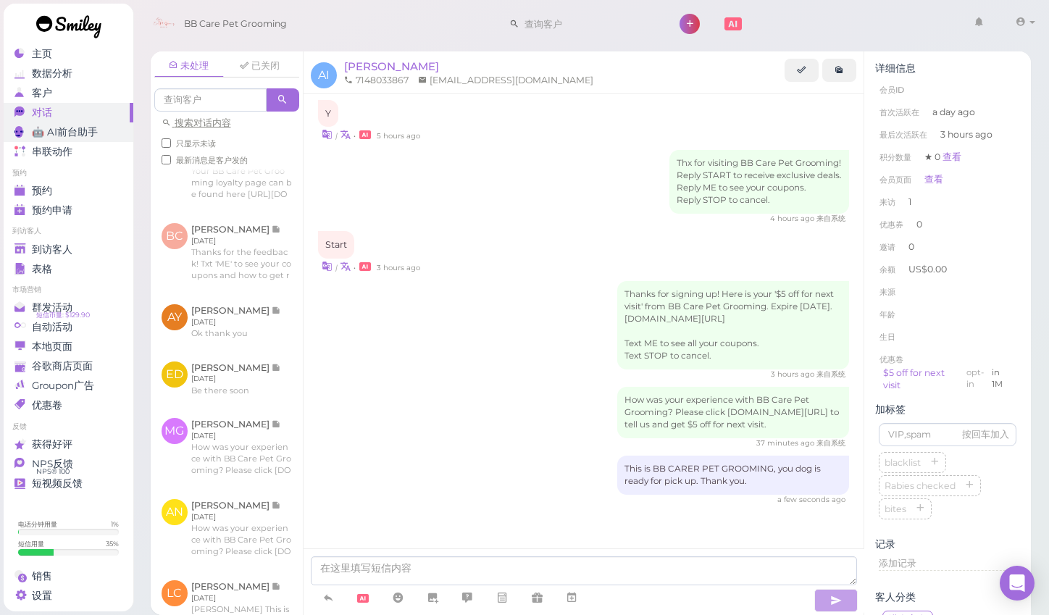
click at [70, 136] on span "🤖 AI前台助手" at bounding box center [65, 132] width 66 height 12
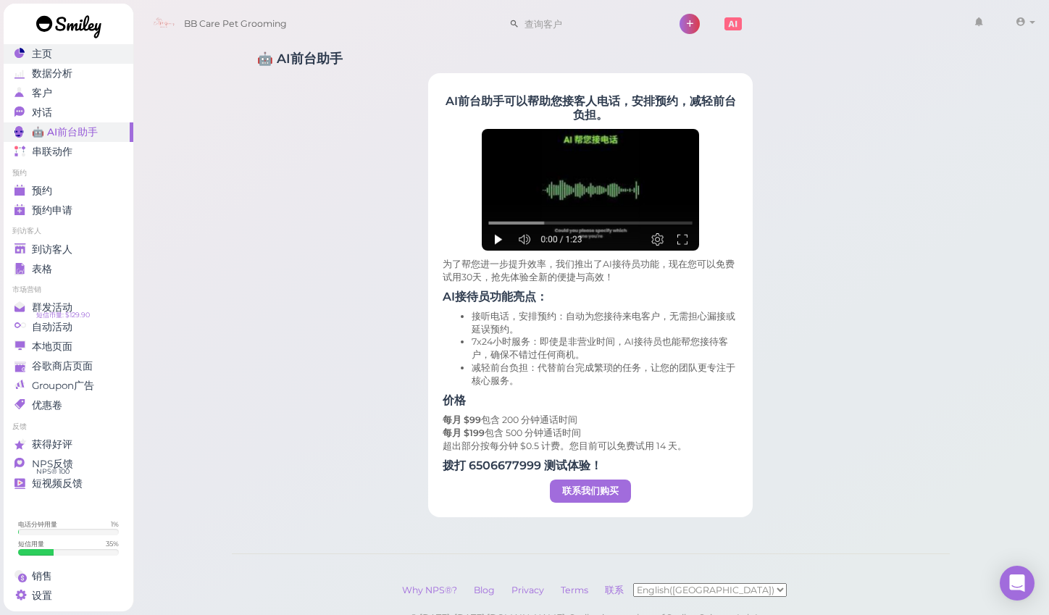
click at [70, 59] on div "主页" at bounding box center [66, 54] width 104 height 12
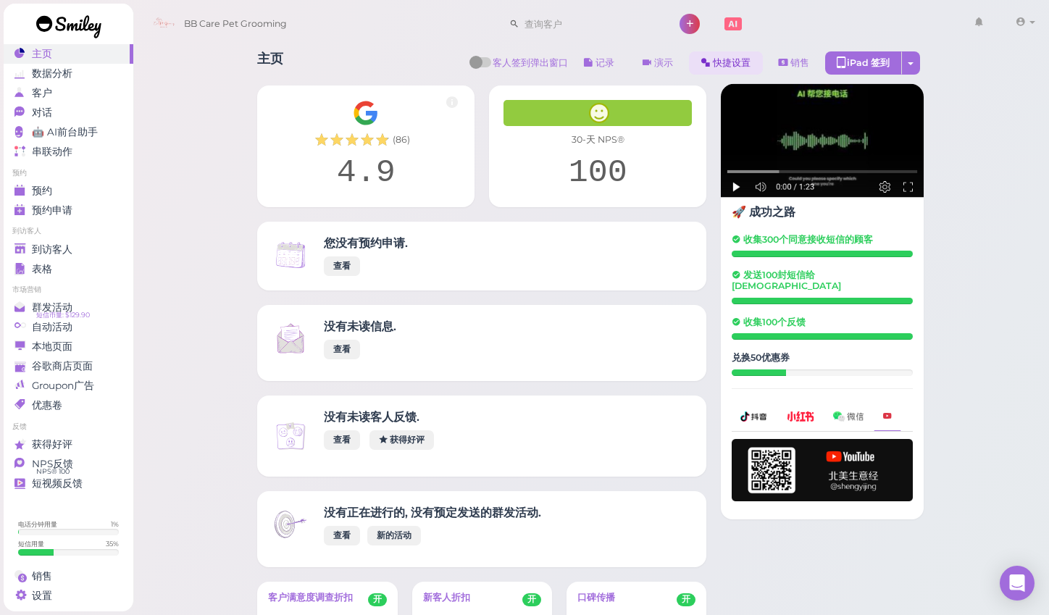
click at [737, 64] on link "快捷设置" at bounding box center [726, 62] width 74 height 23
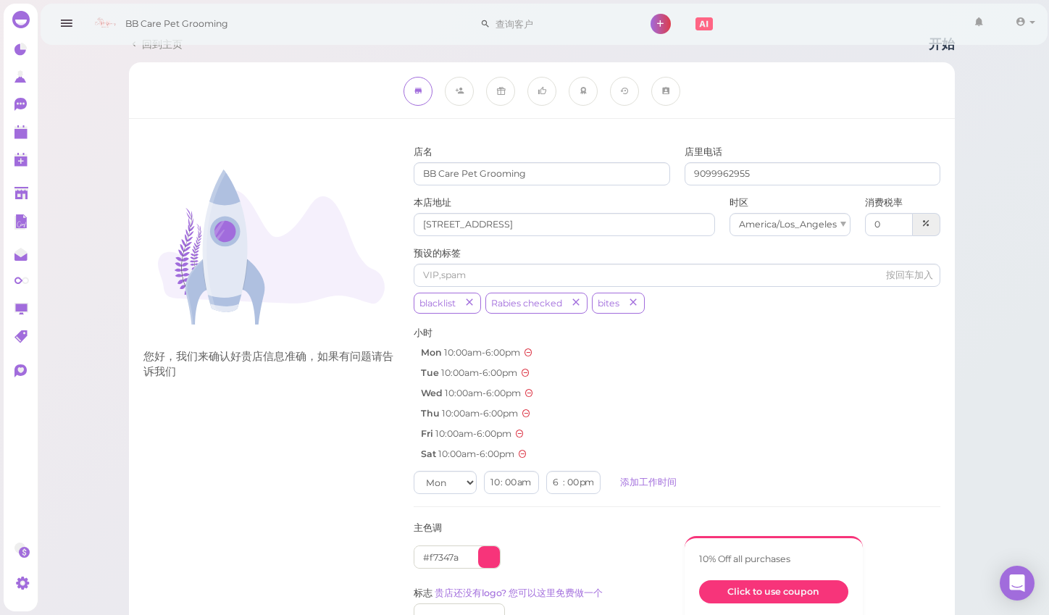
scroll to position [17, 0]
click at [465, 89] on div at bounding box center [459, 92] width 29 height 29
drag, startPoint x: 509, startPoint y: 93, endPoint x: 567, endPoint y: 83, distance: 58.9
click at [510, 92] on div at bounding box center [500, 92] width 29 height 29
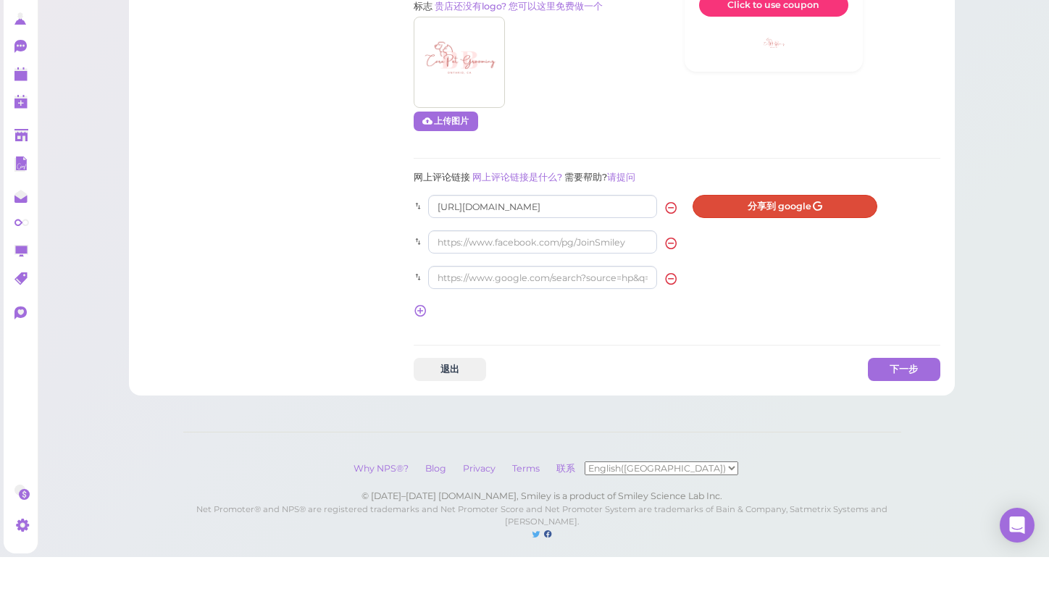
scroll to position [578, 0]
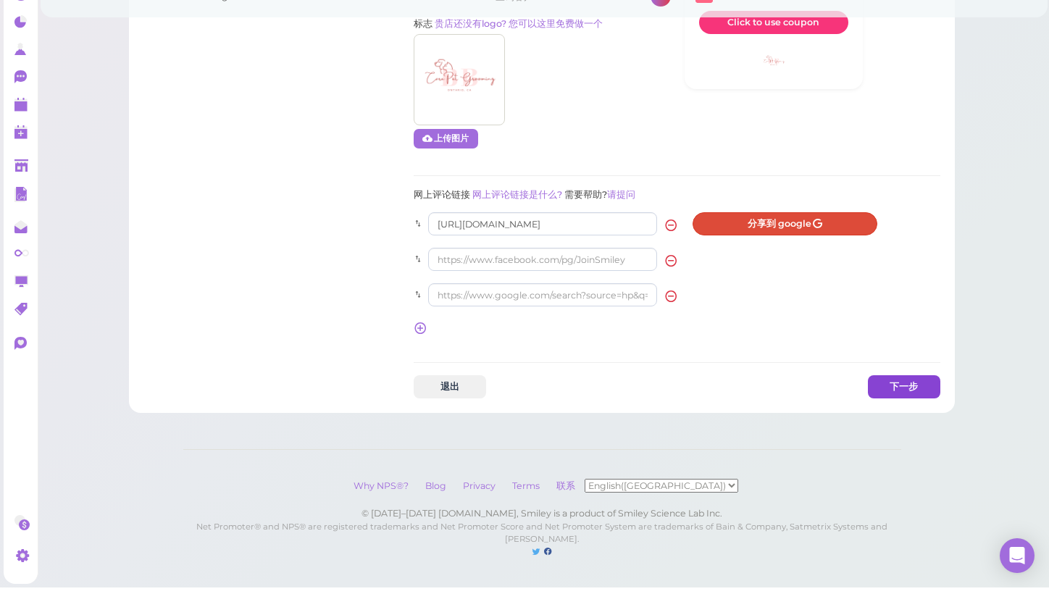
click at [931, 403] on button "下一步" at bounding box center [904, 414] width 72 height 23
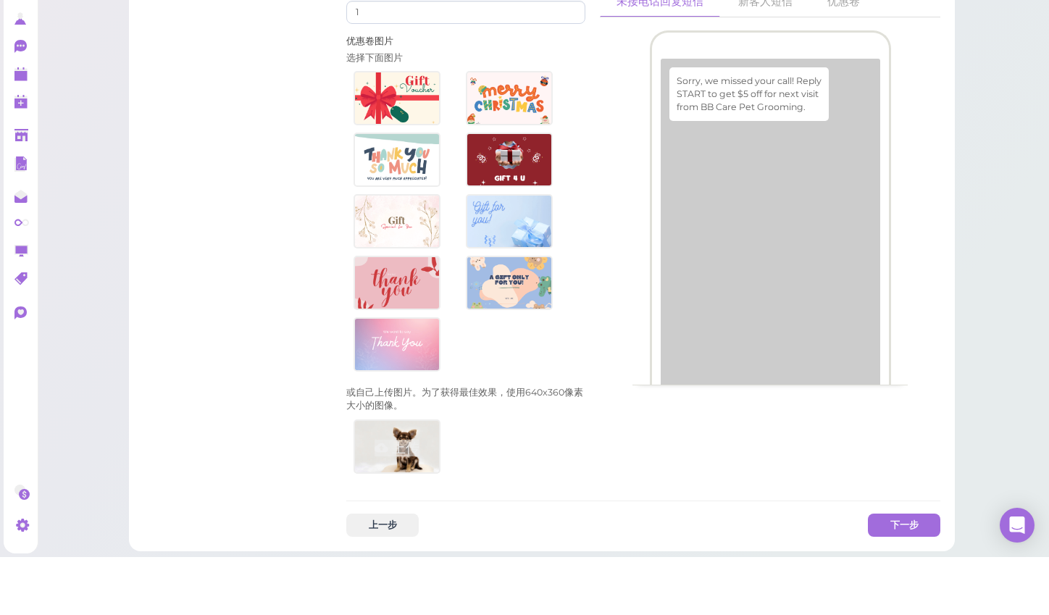
scroll to position [936, 0]
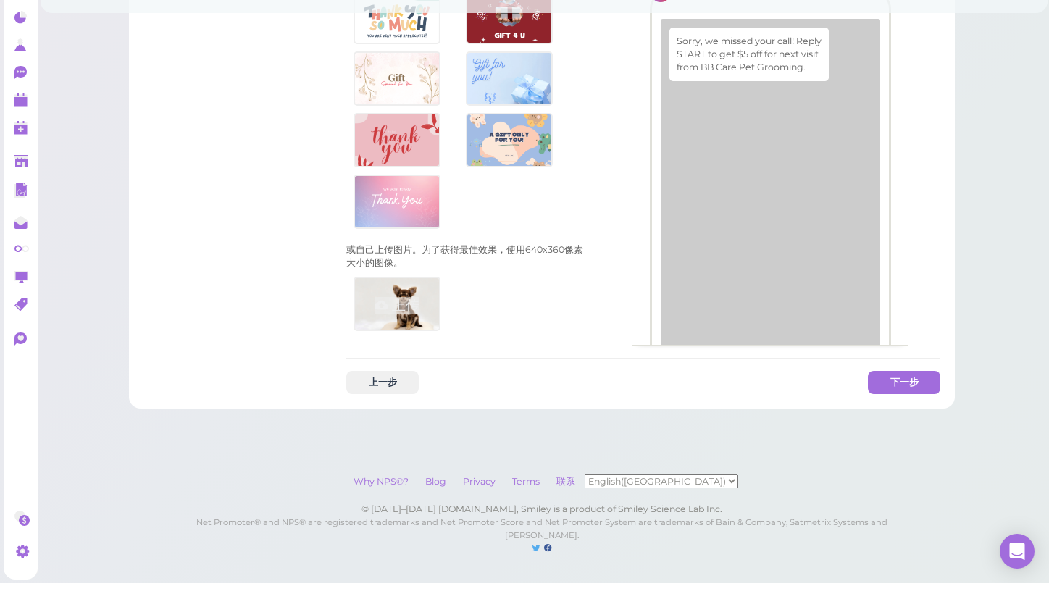
click at [900, 403] on button "下一步" at bounding box center [904, 414] width 72 height 23
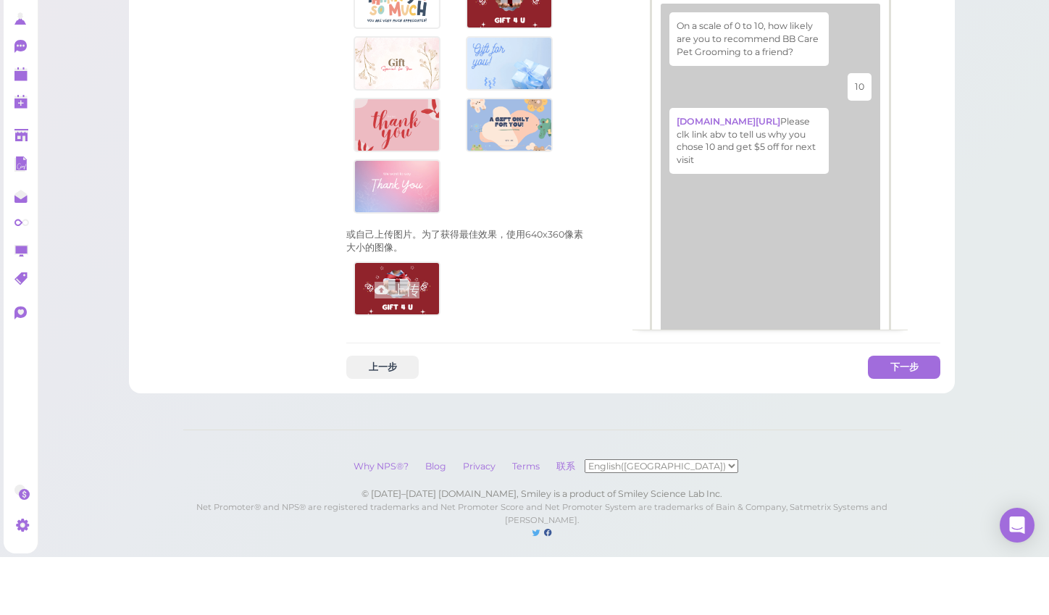
scroll to position [652, 0]
click at [899, 410] on button "下一步" at bounding box center [904, 421] width 72 height 23
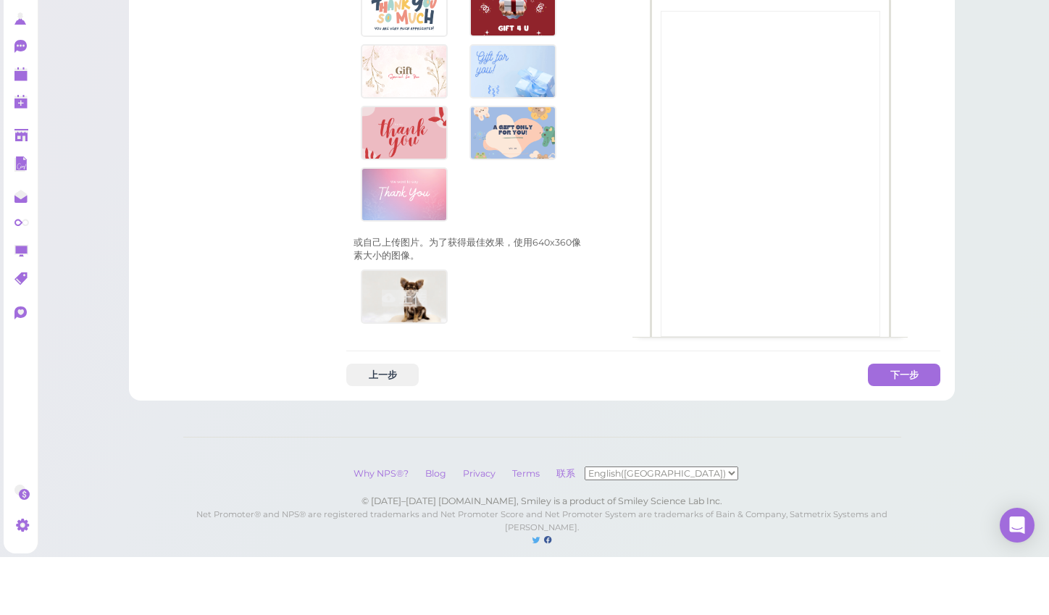
scroll to position [1577, 0]
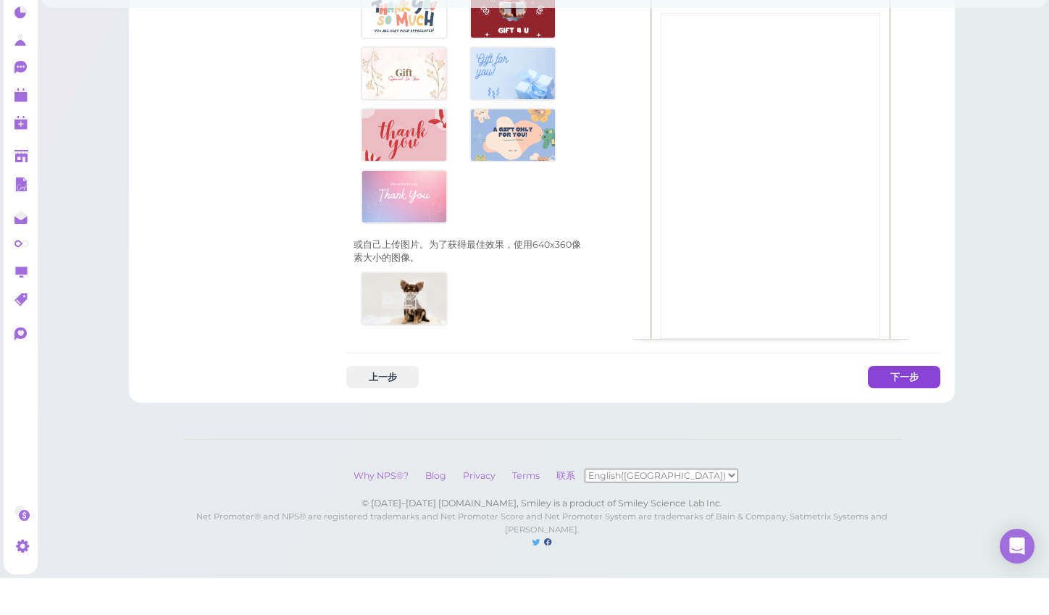
click at [927, 403] on button "下一步" at bounding box center [904, 414] width 72 height 23
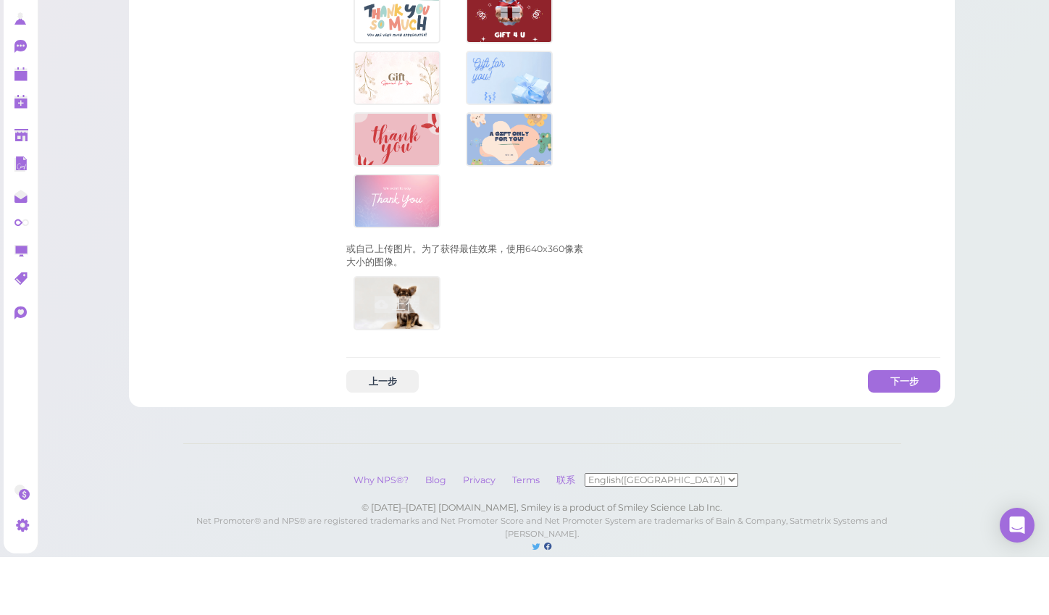
scroll to position [921, 0]
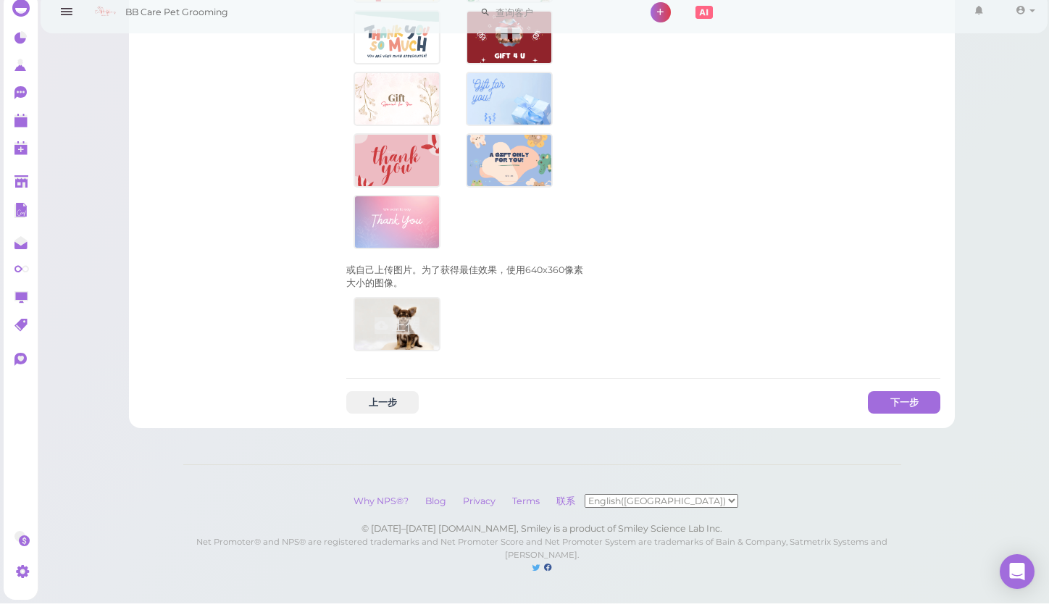
click at [910, 403] on button "下一步" at bounding box center [904, 414] width 72 height 23
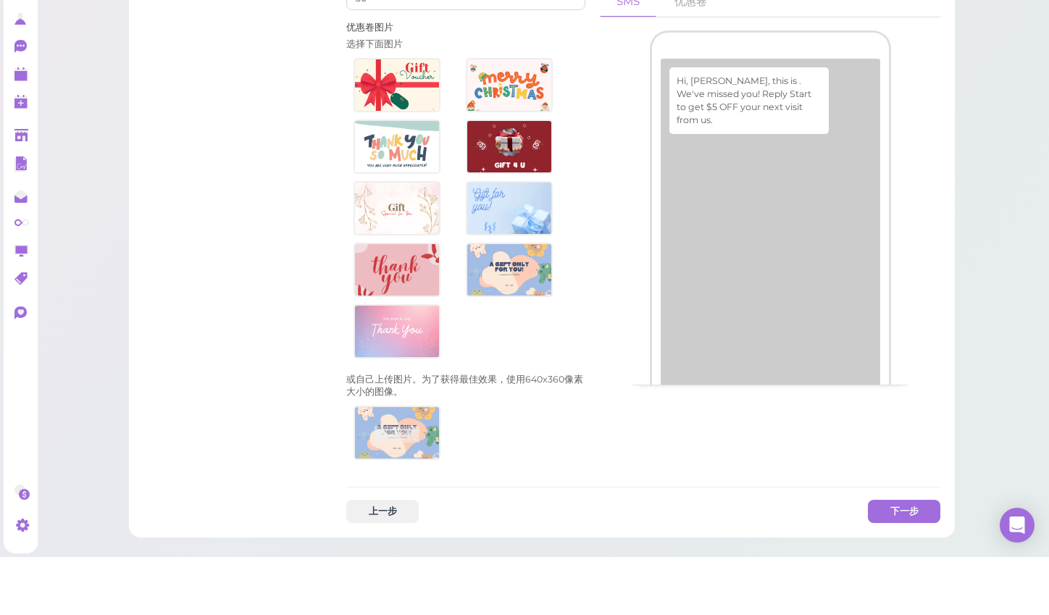
scroll to position [747, 0]
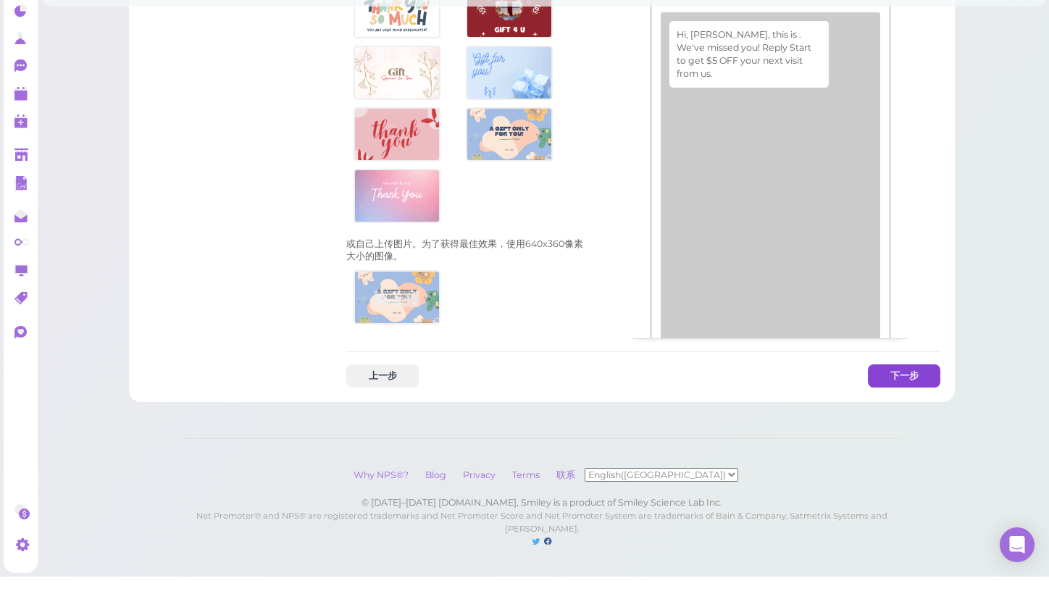
click at [936, 403] on button "下一步" at bounding box center [904, 414] width 72 height 23
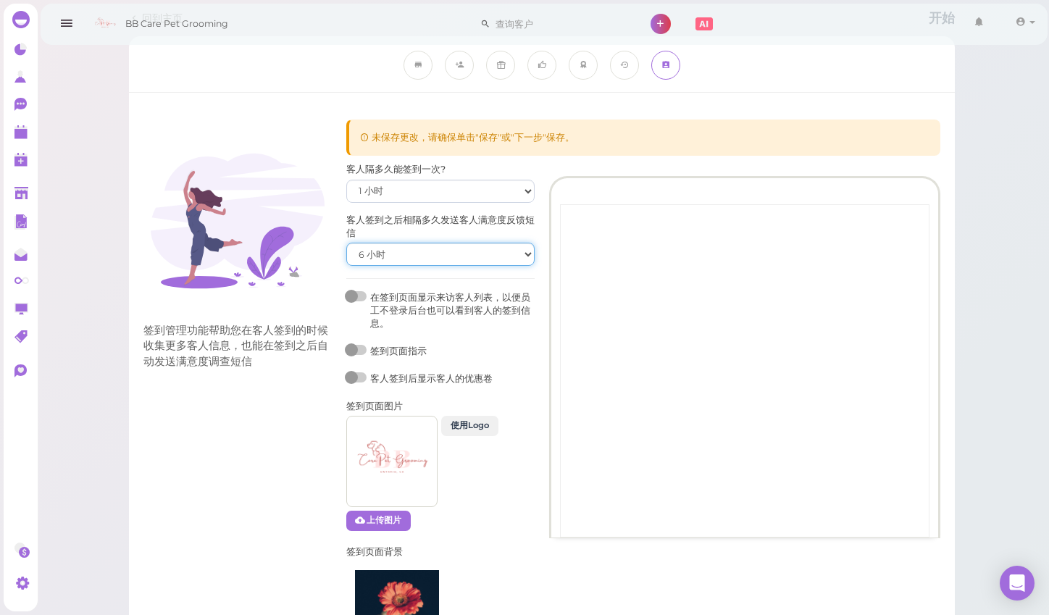
scroll to position [42, 0]
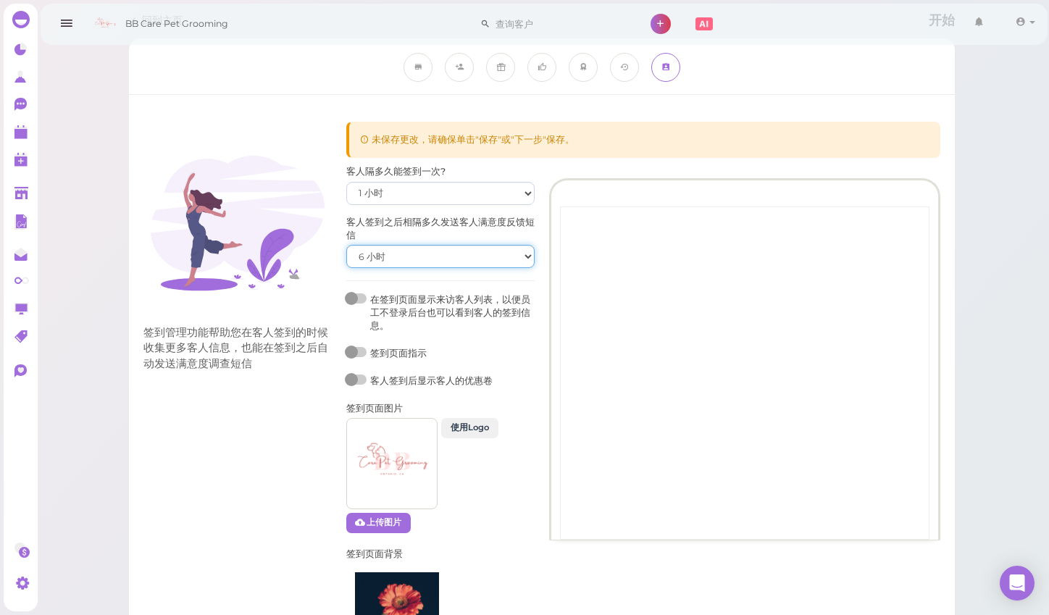
select select "18000"
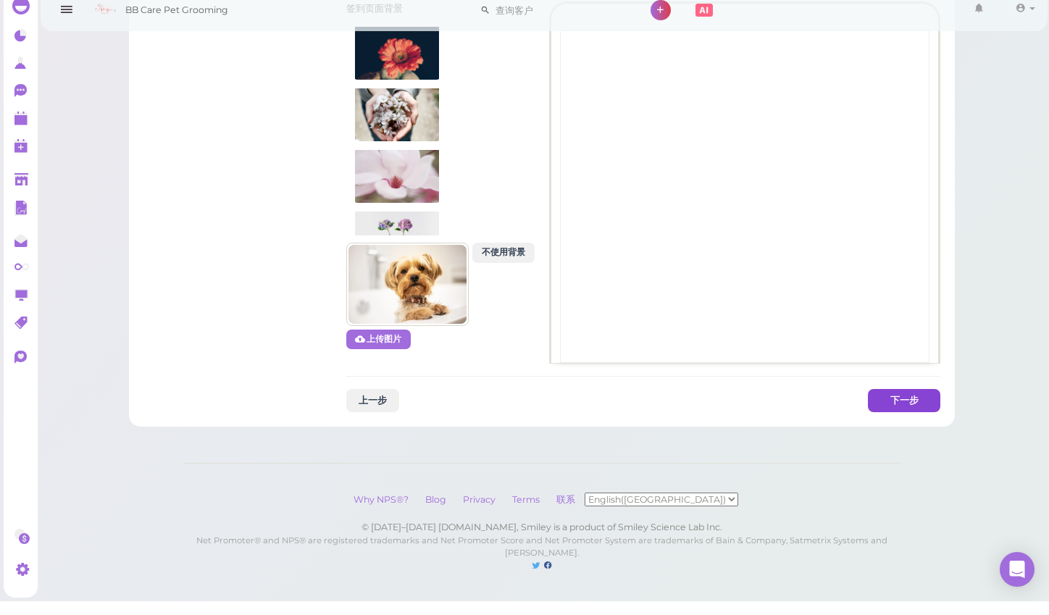
click at [911, 403] on button "下一步" at bounding box center [904, 414] width 72 height 23
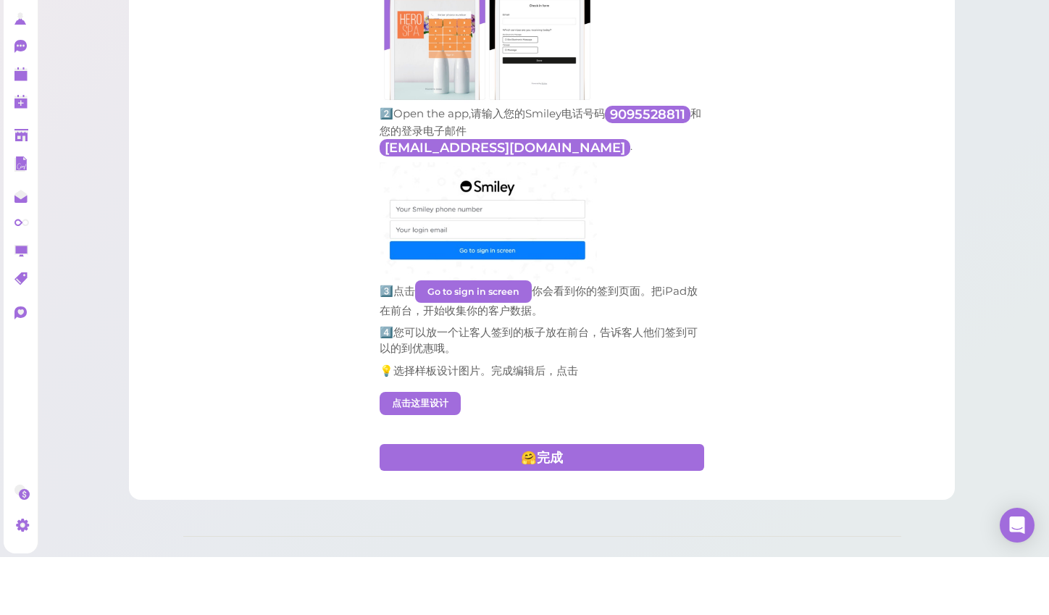
scroll to position [470, 0]
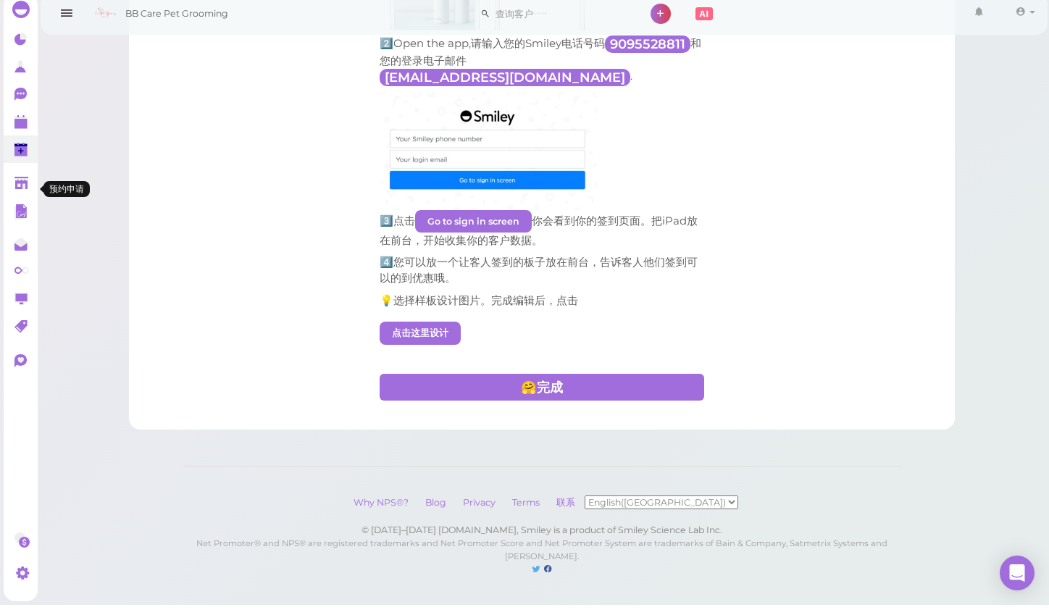
click at [14, 146] on link "0" at bounding box center [21, 160] width 34 height 28
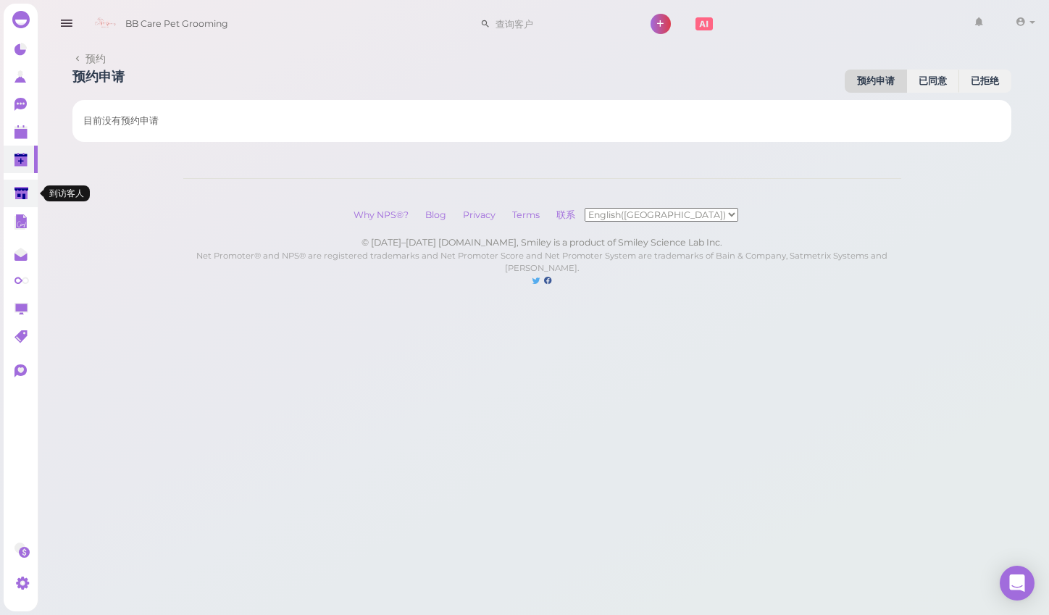
click at [22, 198] on icon at bounding box center [21, 193] width 14 height 11
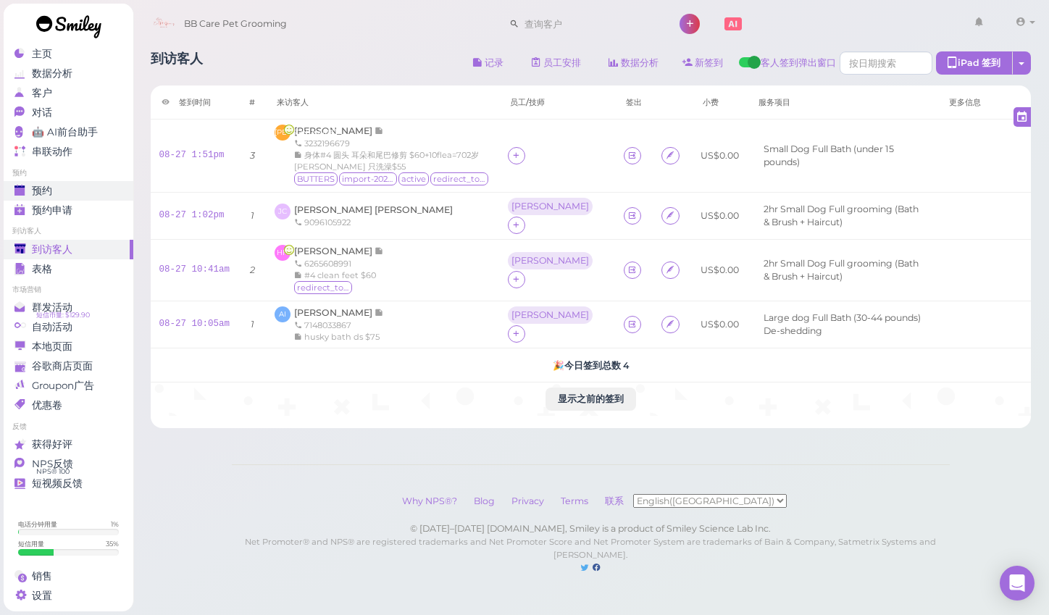
click at [74, 196] on div "预约" at bounding box center [66, 191] width 104 height 12
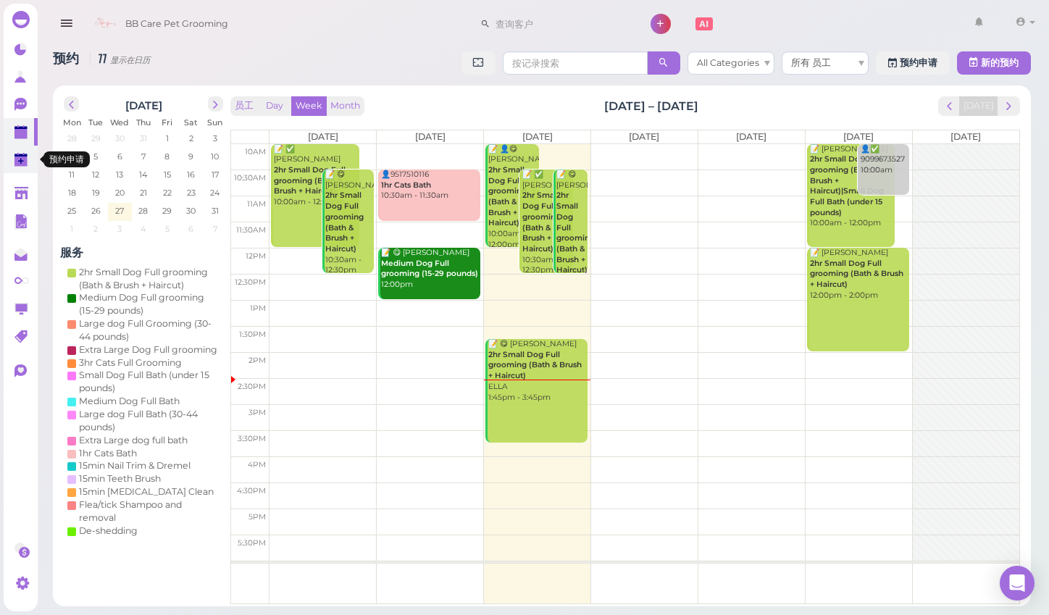
click at [21, 159] on polygon at bounding box center [21, 162] width 6 height 6
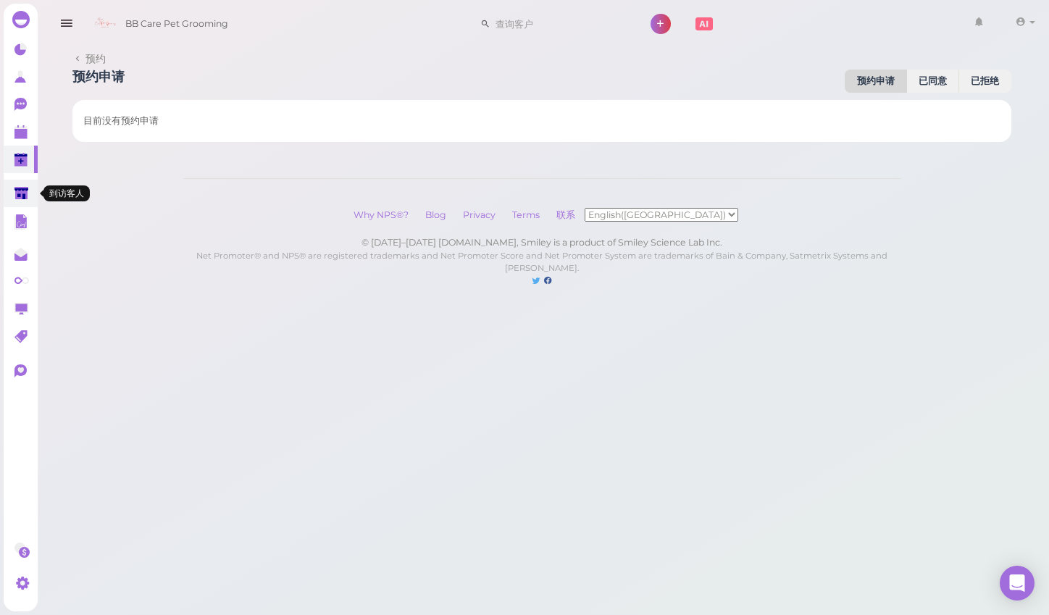
click at [21, 188] on polygon at bounding box center [21, 193] width 14 height 12
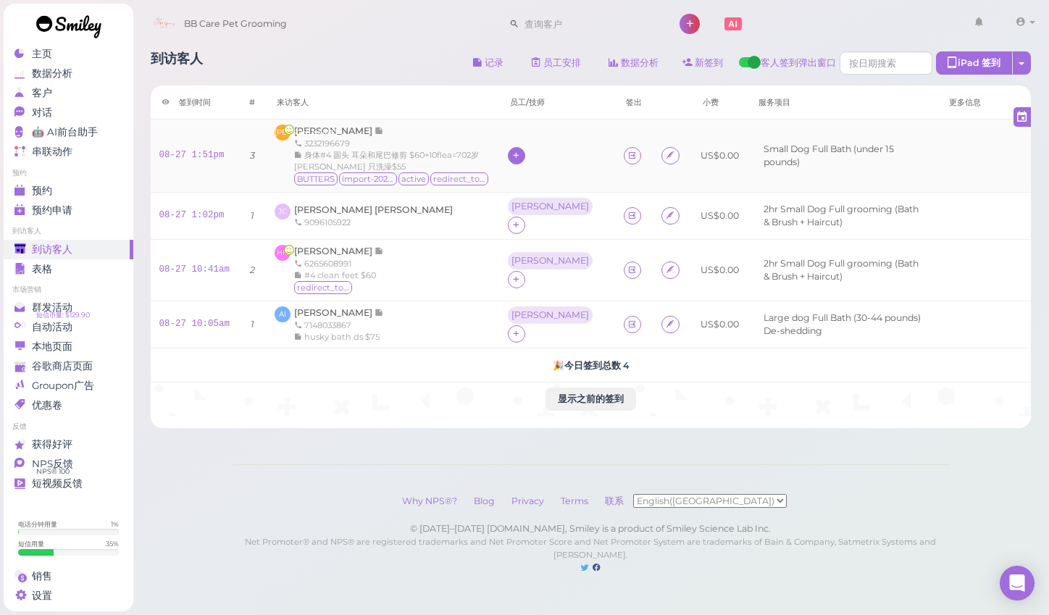
click at [521, 154] on icon at bounding box center [516, 155] width 9 height 11
click at [536, 249] on span "[PERSON_NAME]" at bounding box center [562, 245] width 78 height 11
click at [115, 190] on div "预约" at bounding box center [66, 191] width 104 height 12
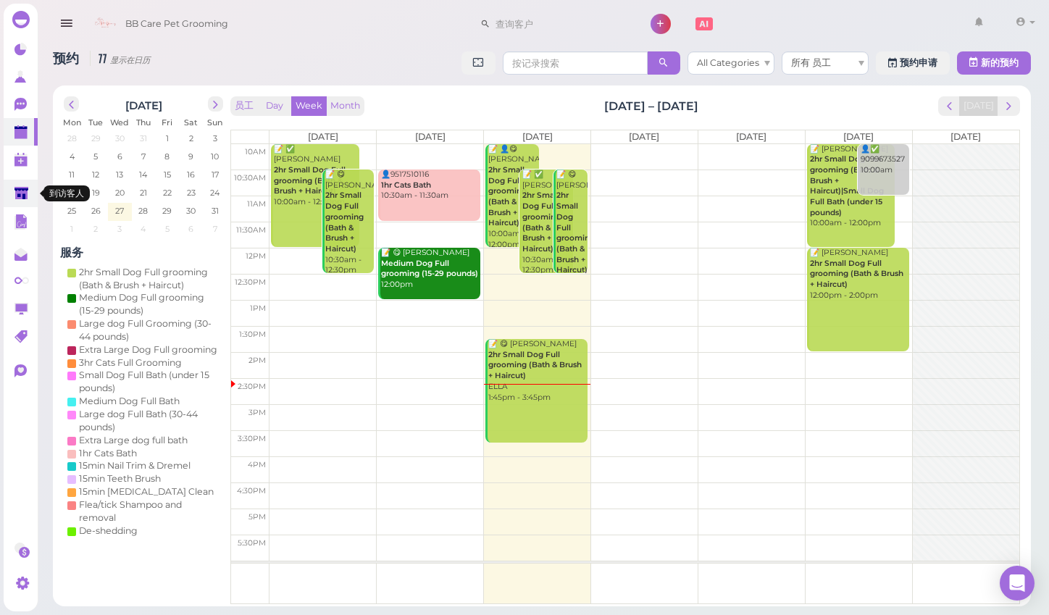
click at [30, 183] on link at bounding box center [21, 194] width 34 height 28
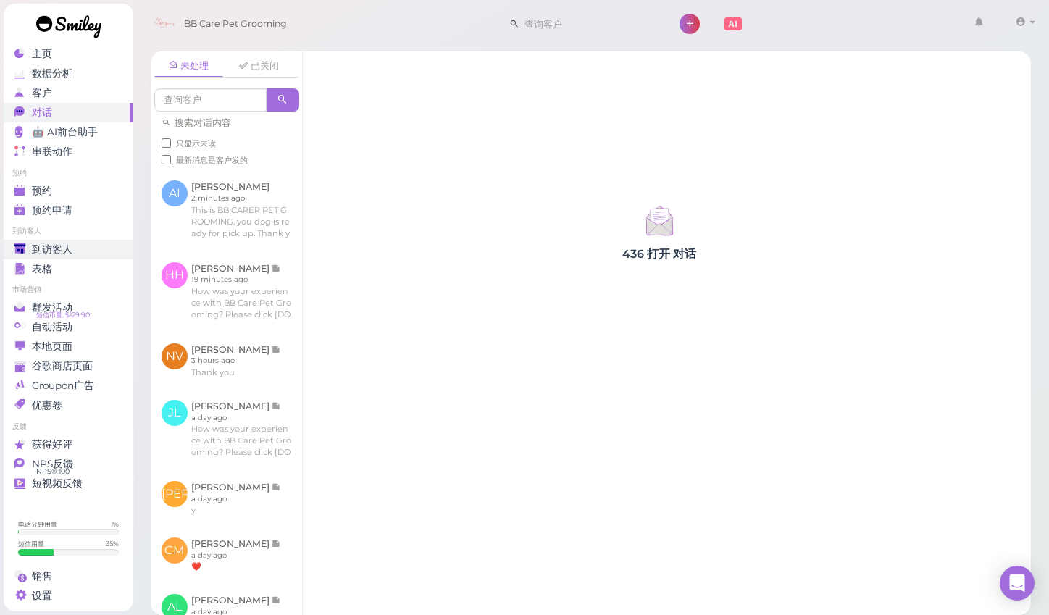
click at [66, 245] on span "到访客人" at bounding box center [52, 250] width 41 height 12
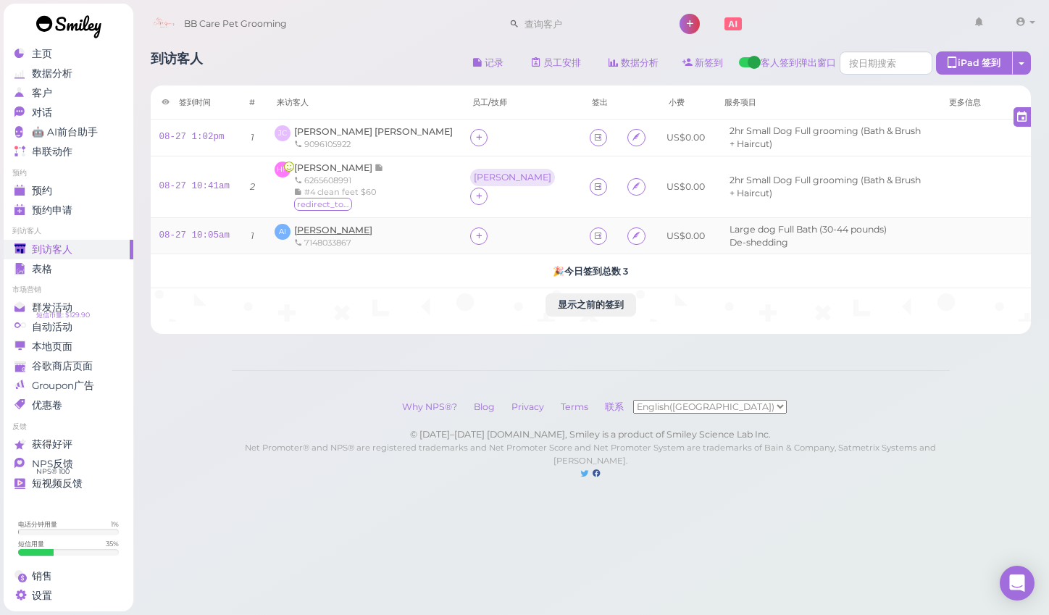
click at [325, 225] on span "[PERSON_NAME]" at bounding box center [333, 230] width 78 height 11
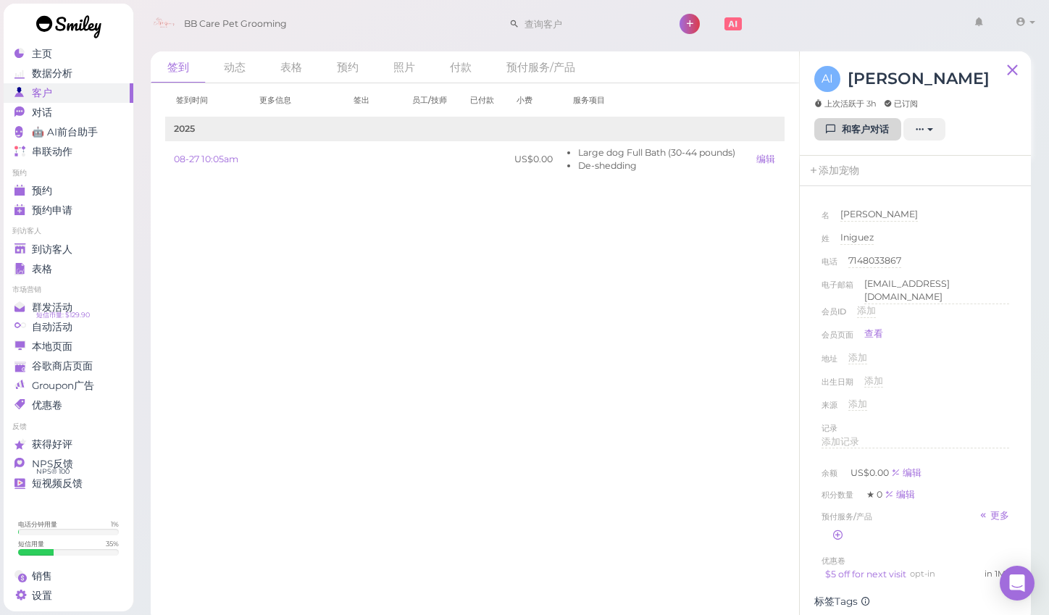
click at [868, 126] on link "和客户对话" at bounding box center [858, 129] width 87 height 23
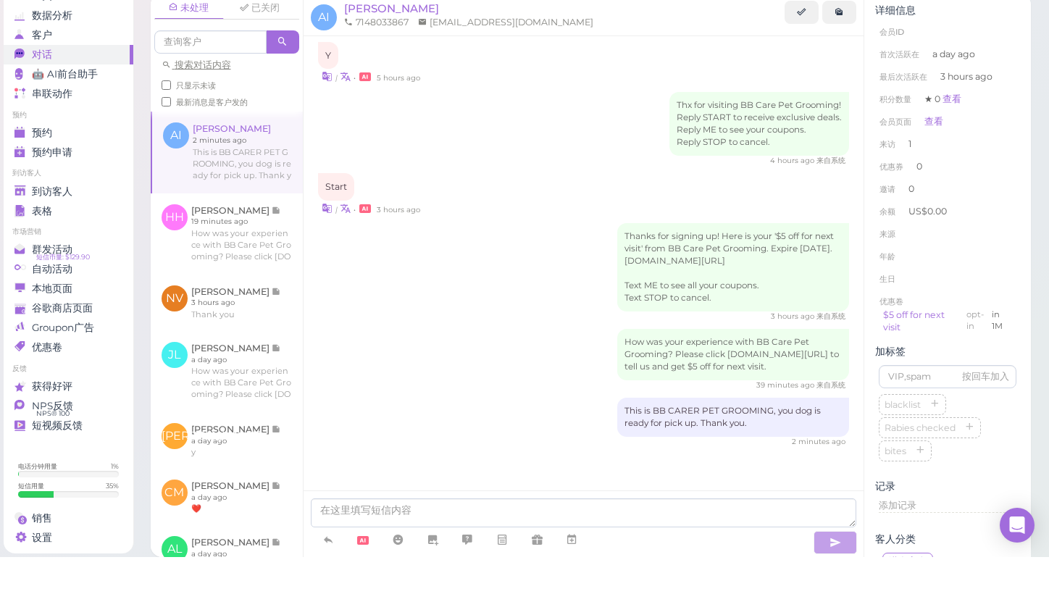
scroll to position [31, 0]
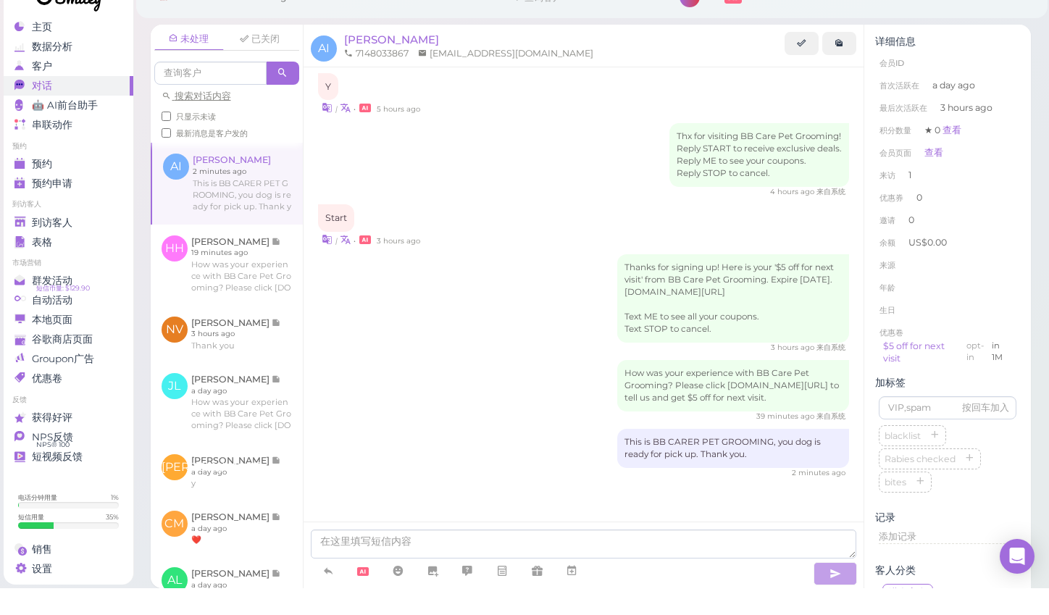
click at [626, 297] on div "Thanks for signing up! Here is your '$5 off for next visit' from BB Care Pet Gr…" at bounding box center [733, 325] width 232 height 88
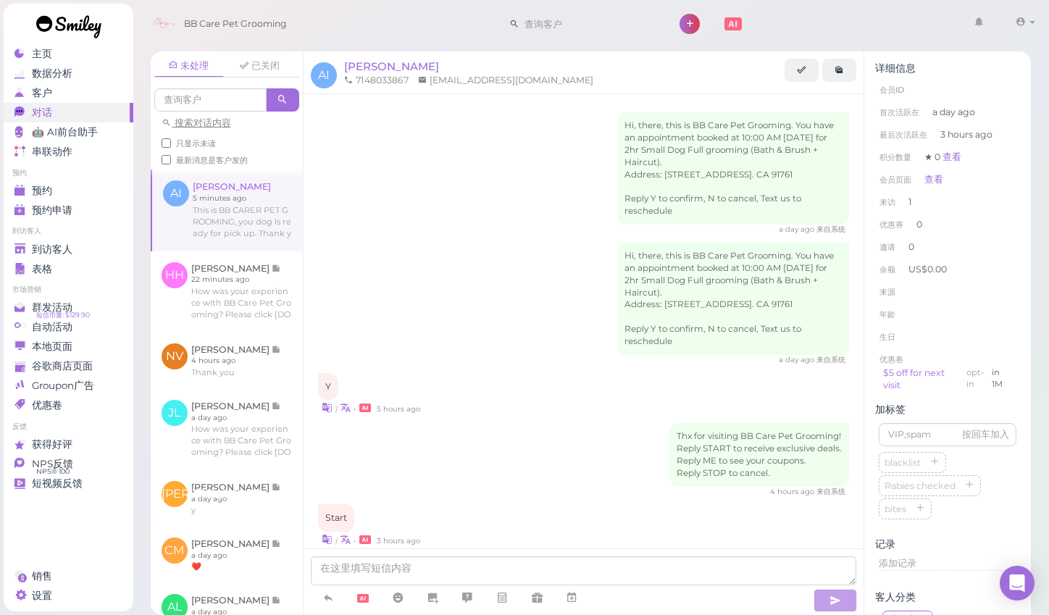
scroll to position [283, 0]
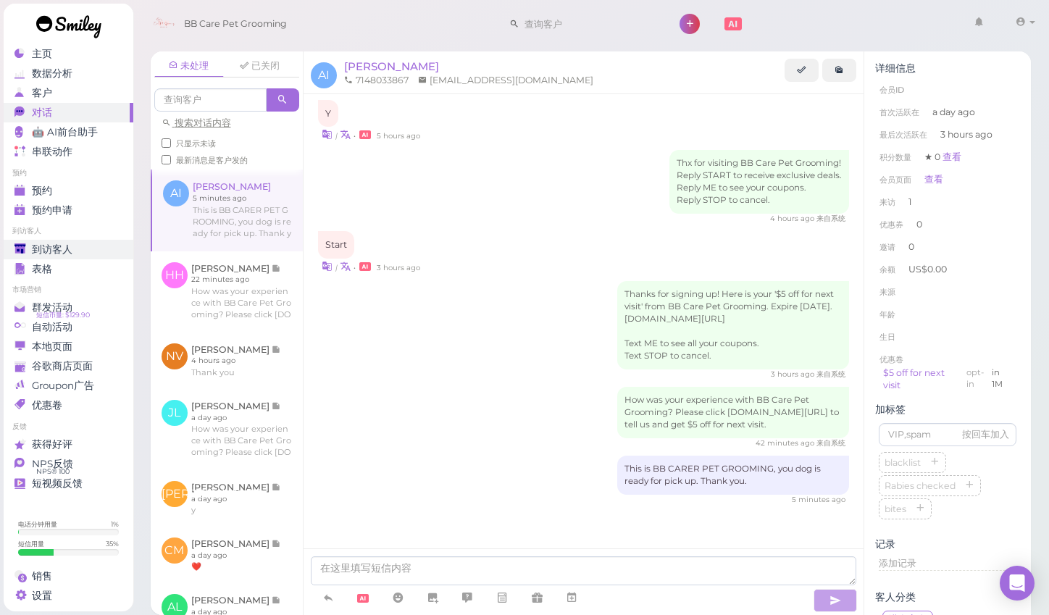
click at [43, 247] on span "到访客人" at bounding box center [52, 250] width 41 height 12
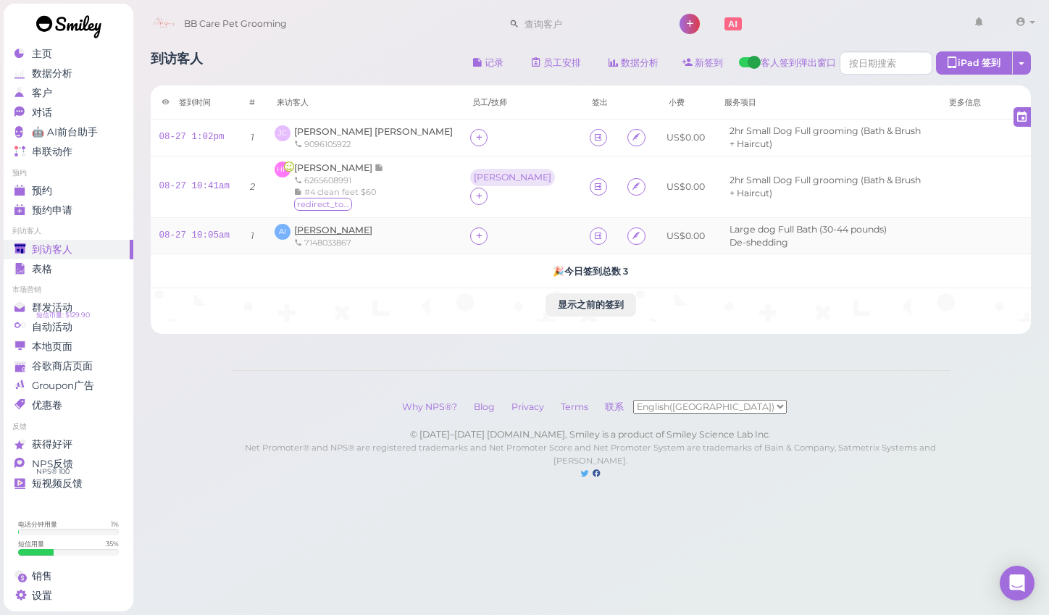
click at [335, 225] on span "[PERSON_NAME]" at bounding box center [333, 230] width 78 height 11
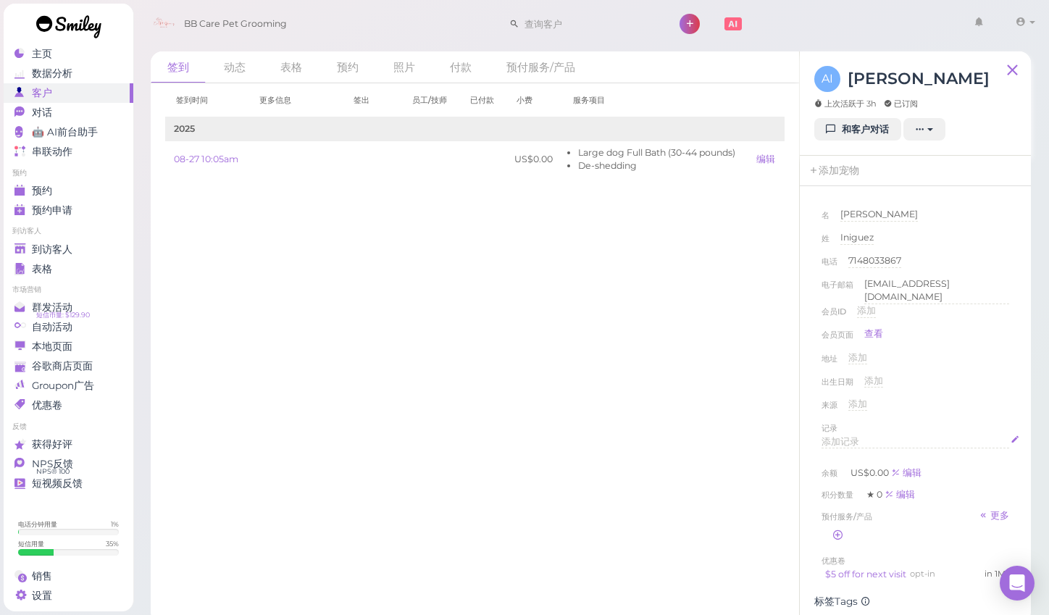
click at [831, 436] on span "添加记录" at bounding box center [841, 441] width 38 height 11
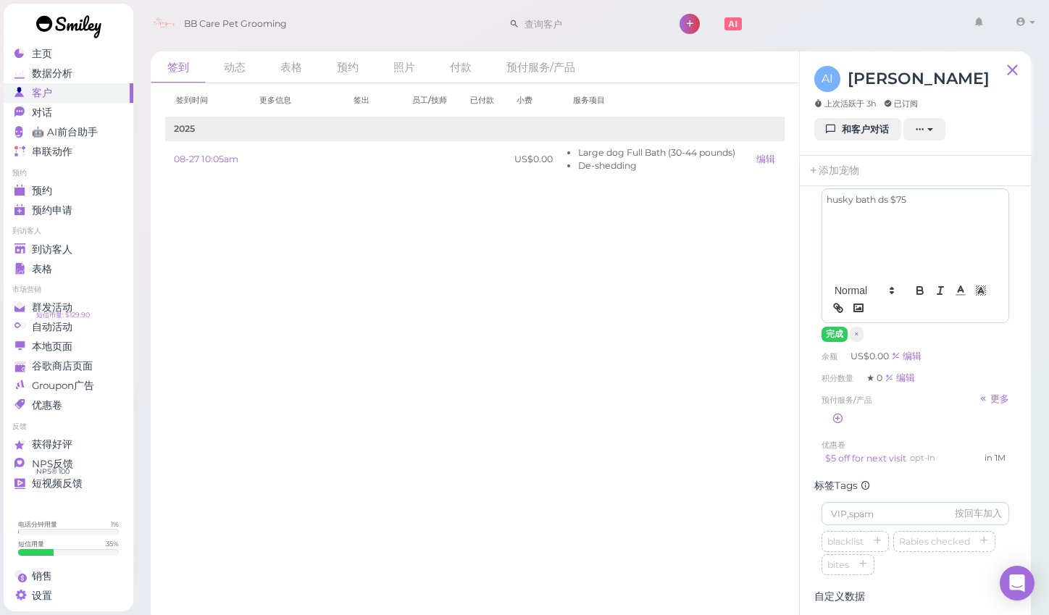
scroll to position [249, 0]
click at [834, 331] on button "完成" at bounding box center [835, 332] width 26 height 15
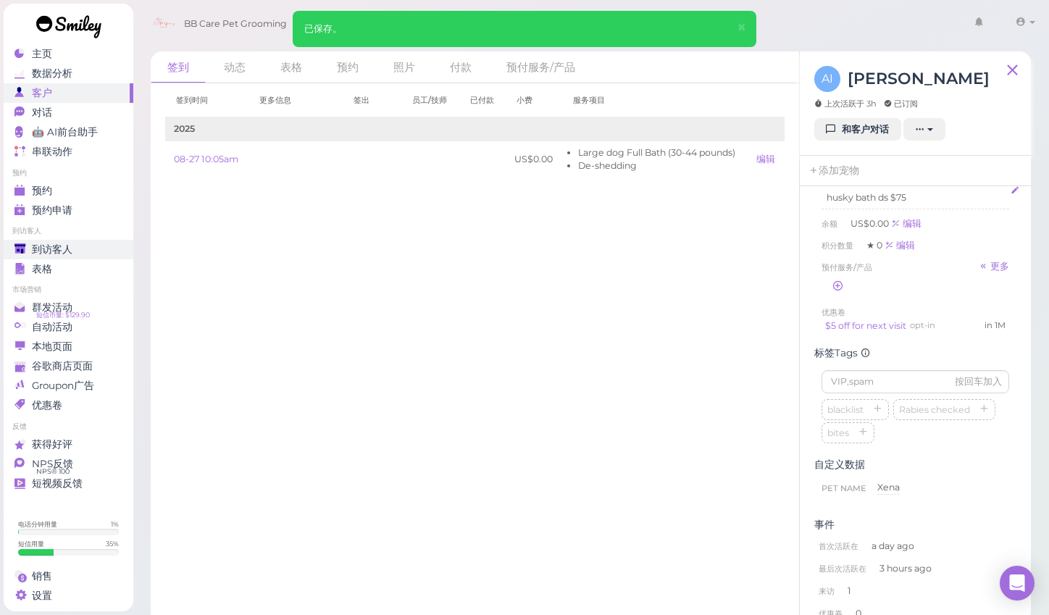
click at [68, 242] on link "到访客人" at bounding box center [69, 250] width 130 height 20
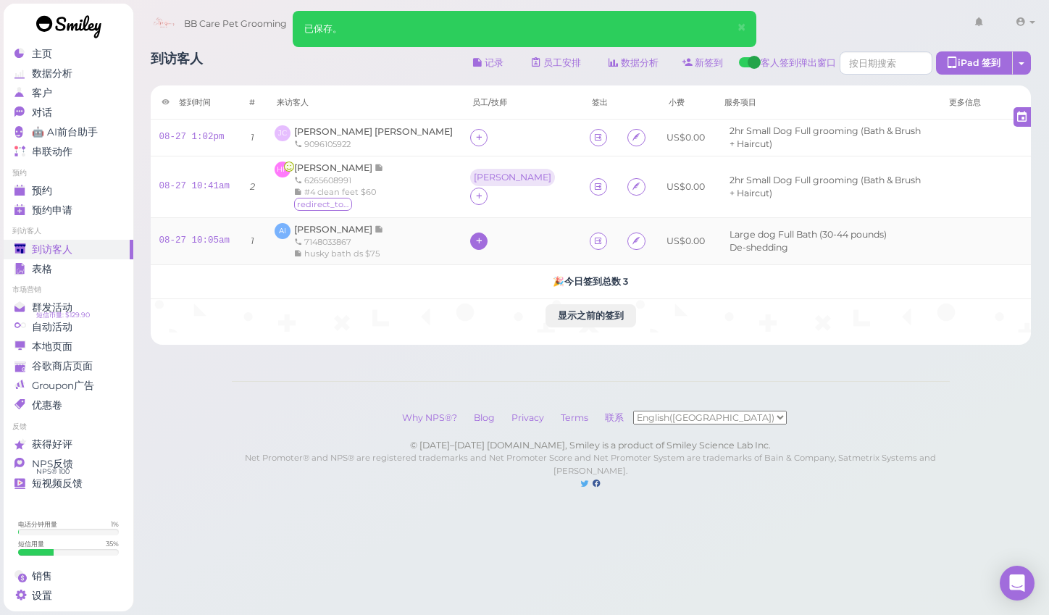
click at [475, 241] on icon at bounding box center [479, 241] width 9 height 11
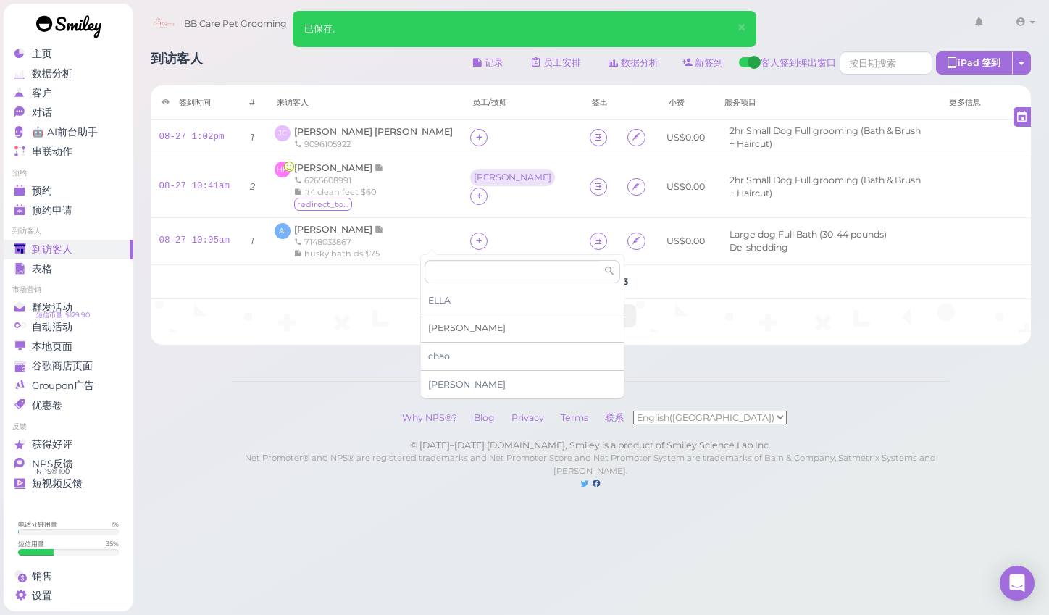
click at [469, 327] on div "[PERSON_NAME]" at bounding box center [522, 329] width 203 height 28
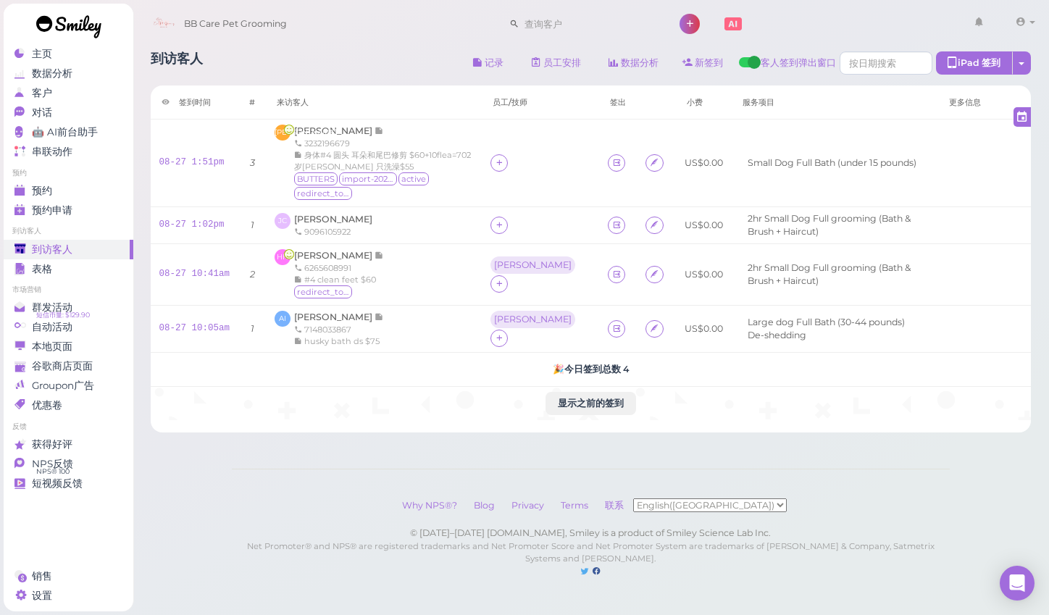
click at [69, 186] on div "预约" at bounding box center [66, 191] width 104 height 12
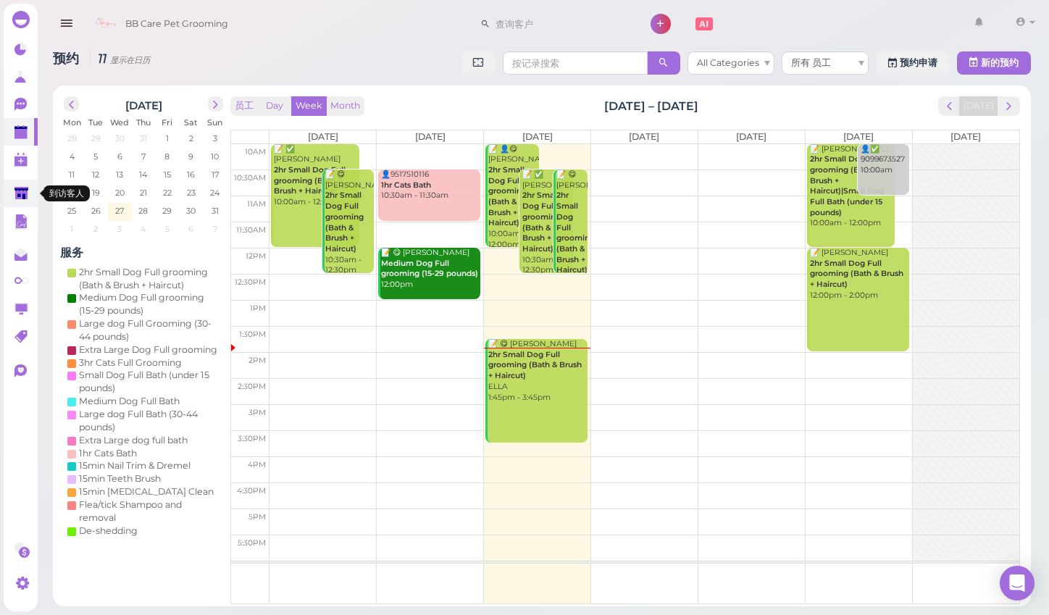
click at [15, 196] on polygon at bounding box center [21, 193] width 14 height 12
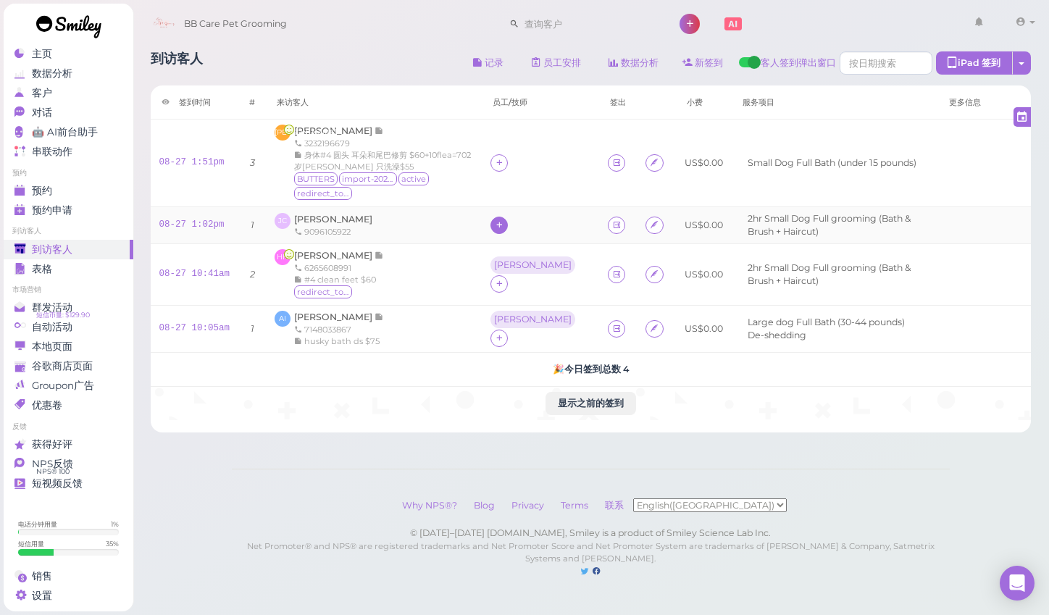
click at [504, 220] on icon at bounding box center [499, 225] width 9 height 11
click at [541, 296] on span "[PERSON_NAME]" at bounding box center [562, 299] width 78 height 11
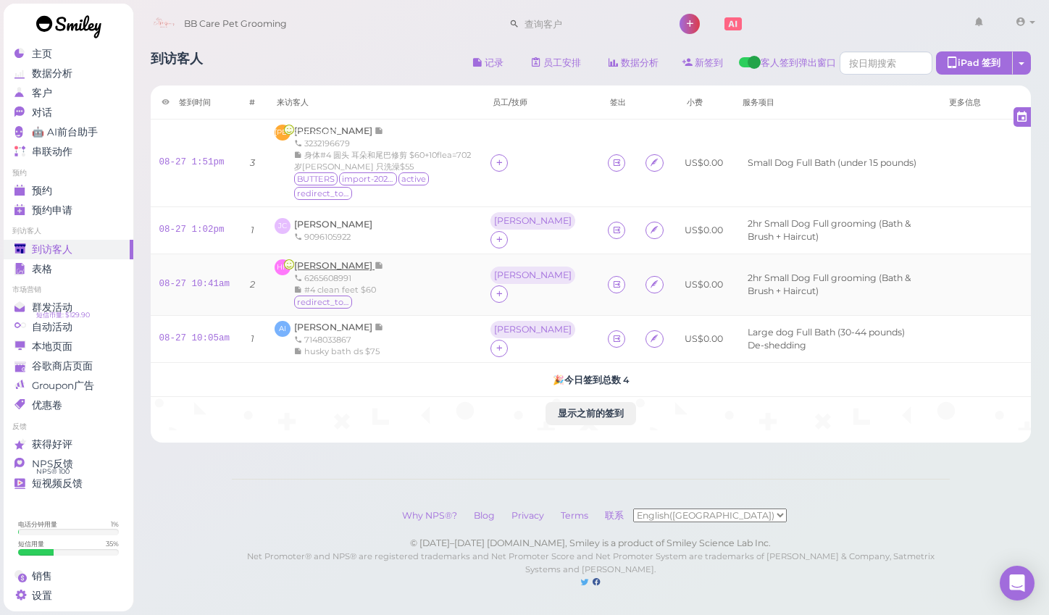
click at [327, 260] on span "[PERSON_NAME]" at bounding box center [334, 265] width 80 height 11
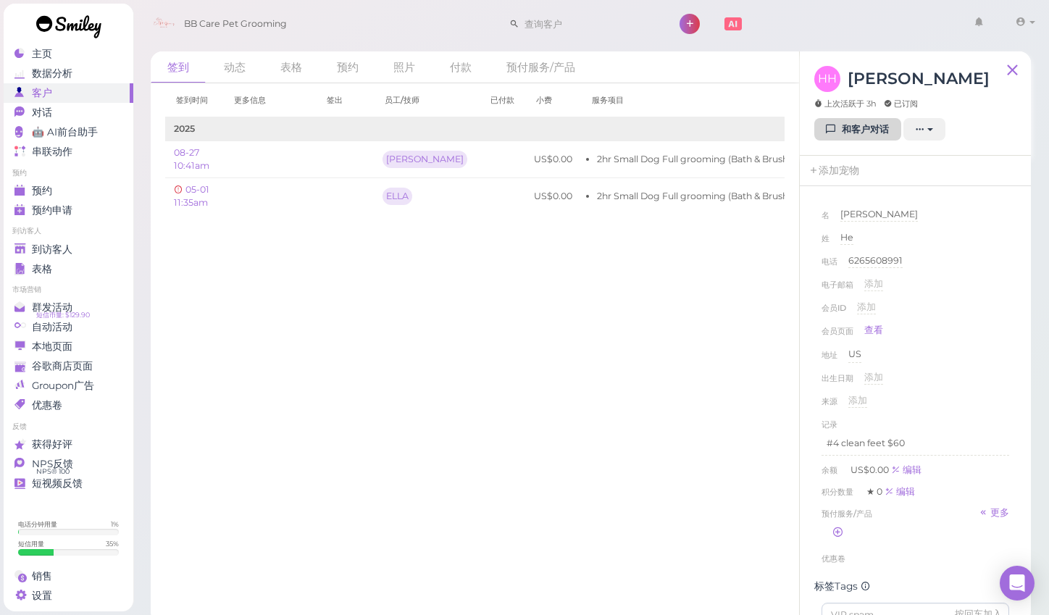
click at [816, 138] on link "和客户对话" at bounding box center [858, 129] width 87 height 23
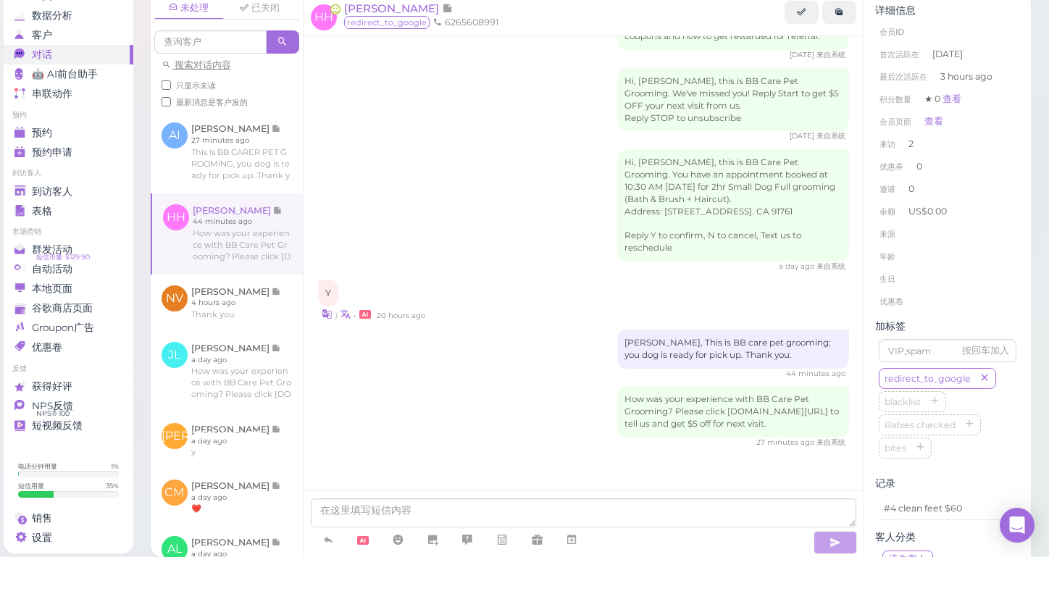
scroll to position [5, 0]
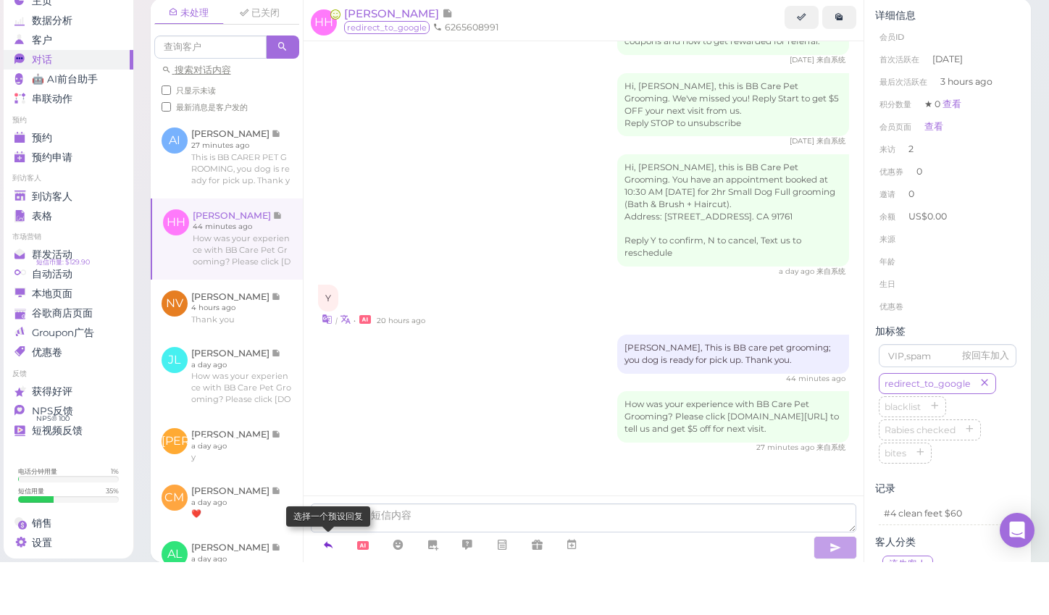
click at [325, 591] on icon at bounding box center [329, 598] width 12 height 14
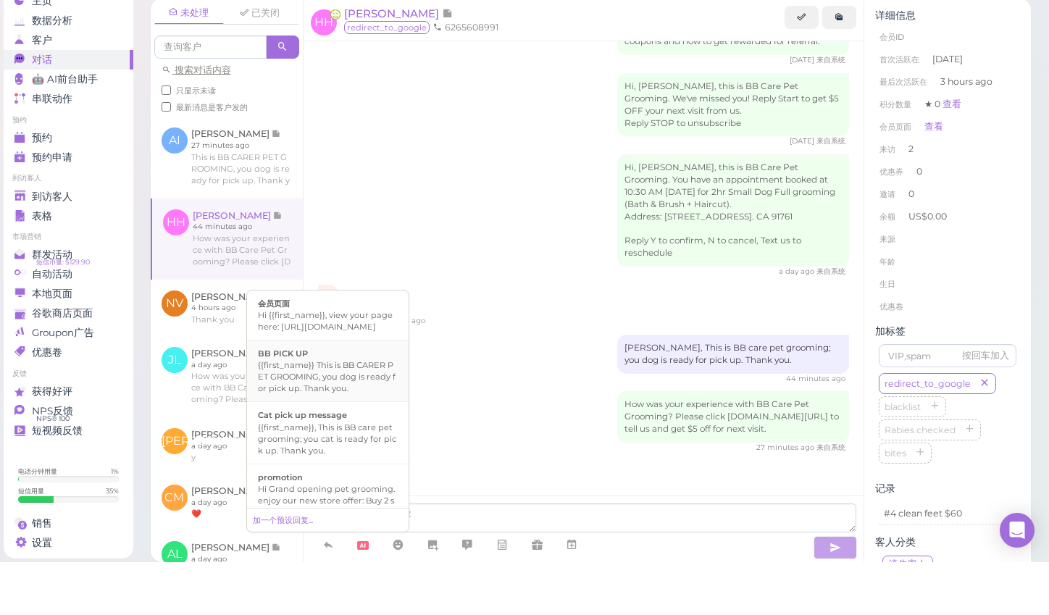
click at [356, 412] on div "{{first_name}} This is BB CARER PET GROOMING, you dog is ready for pick up. Tha…" at bounding box center [328, 429] width 140 height 35
type textarea "{{first_name}} This is BB CARER PET GROOMING, you dog is ready for pick up. Tha…"
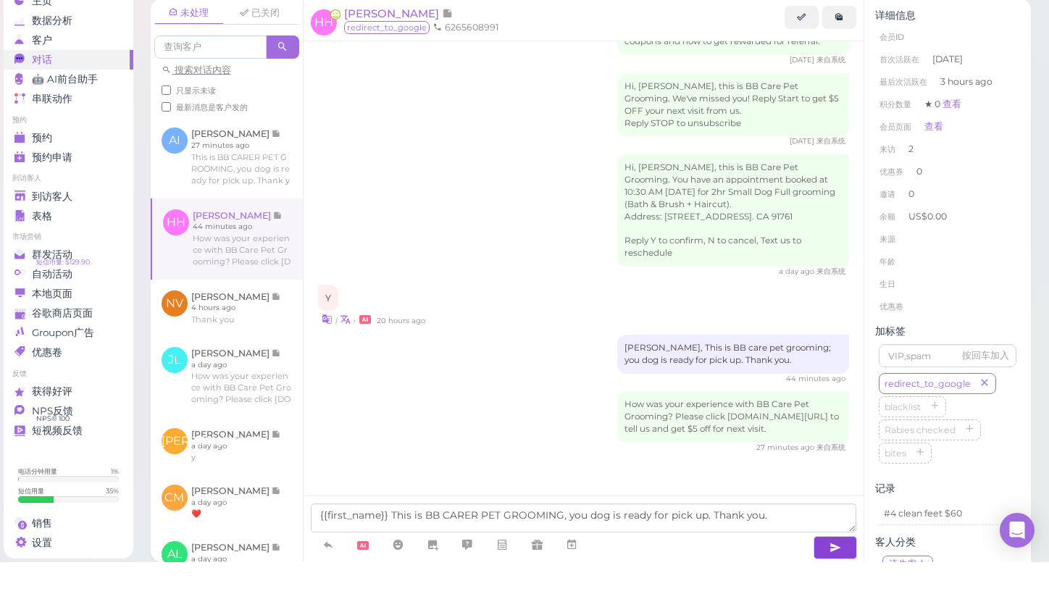
click at [822, 589] on button "button" at bounding box center [835, 600] width 43 height 23
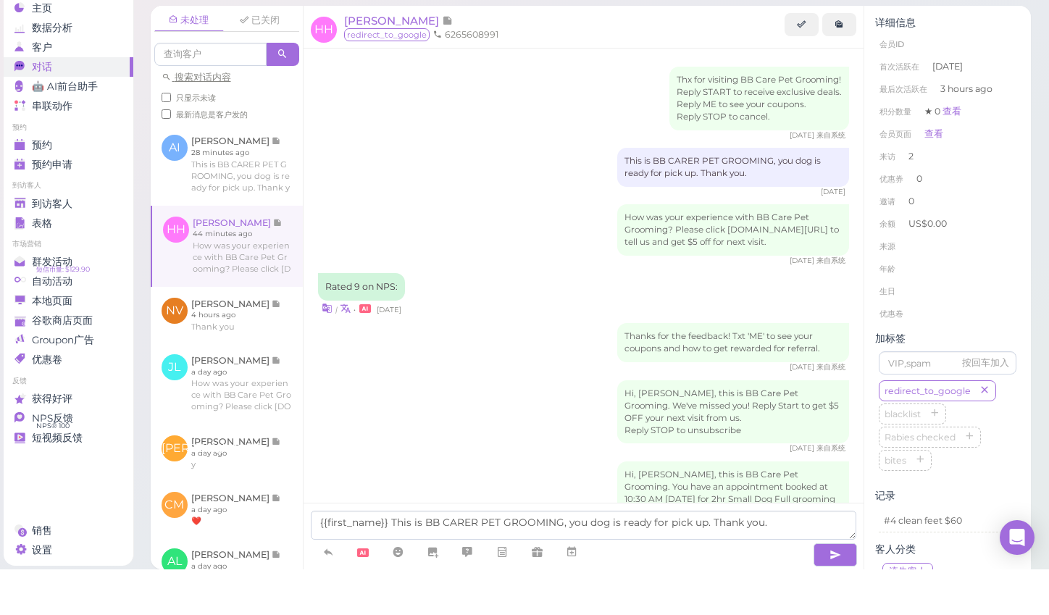
scroll to position [312, 0]
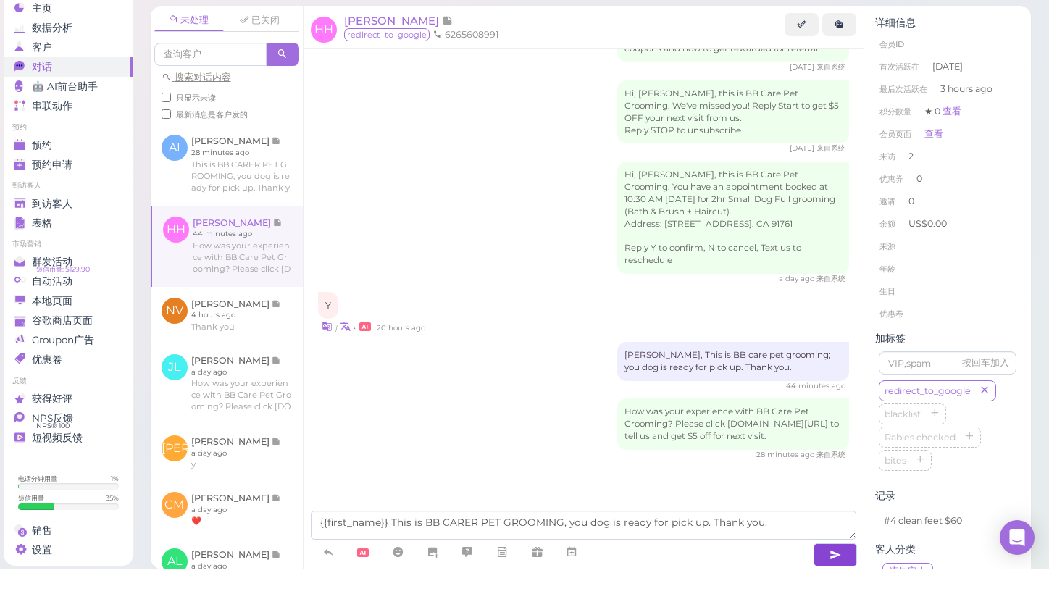
click at [847, 589] on button "button" at bounding box center [835, 600] width 43 height 23
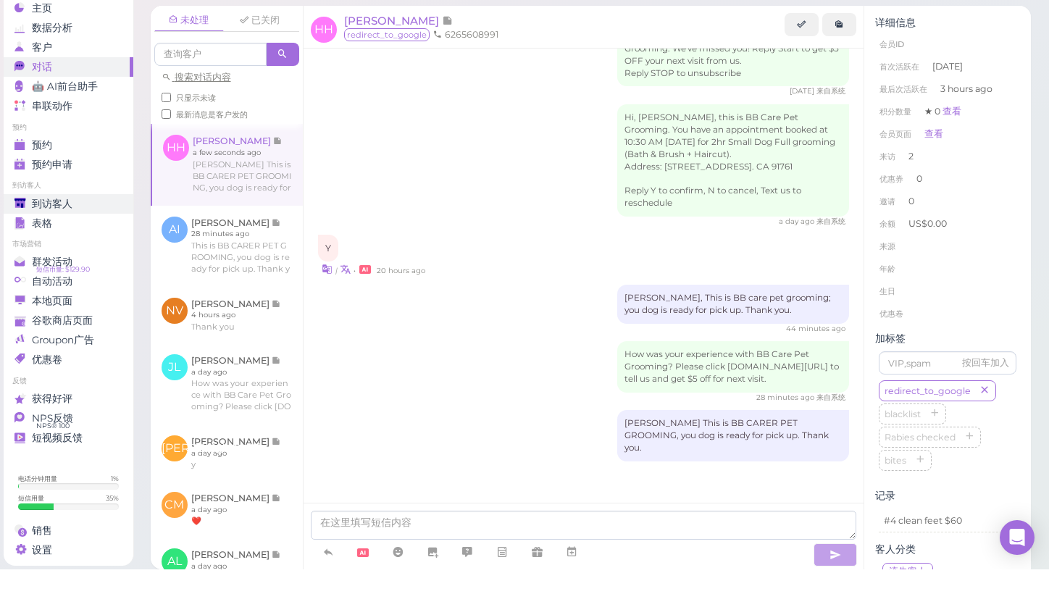
click at [65, 244] on span "到访客人" at bounding box center [52, 250] width 41 height 12
